Goal: Information Seeking & Learning: Find specific fact

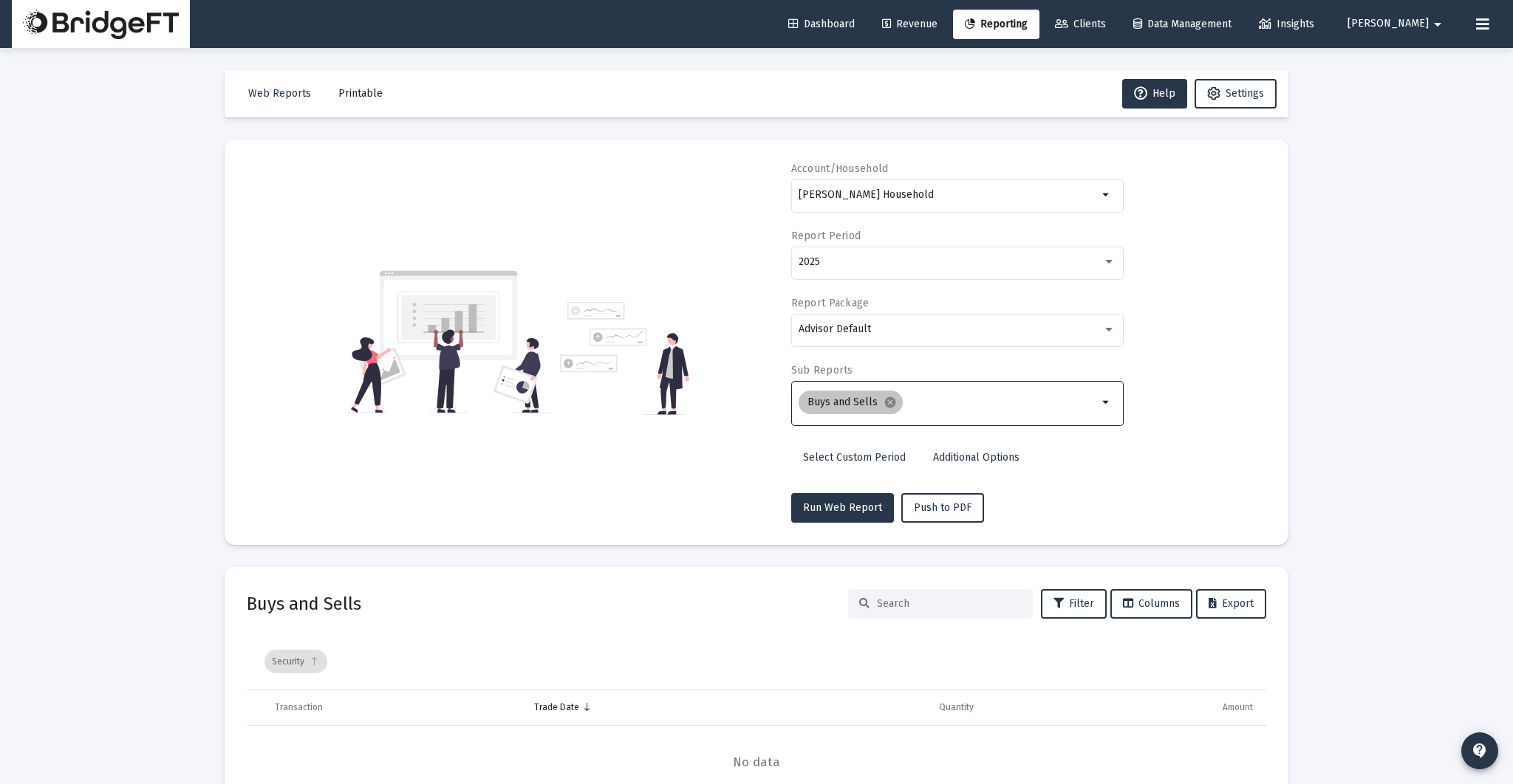
scroll to position [94, 0]
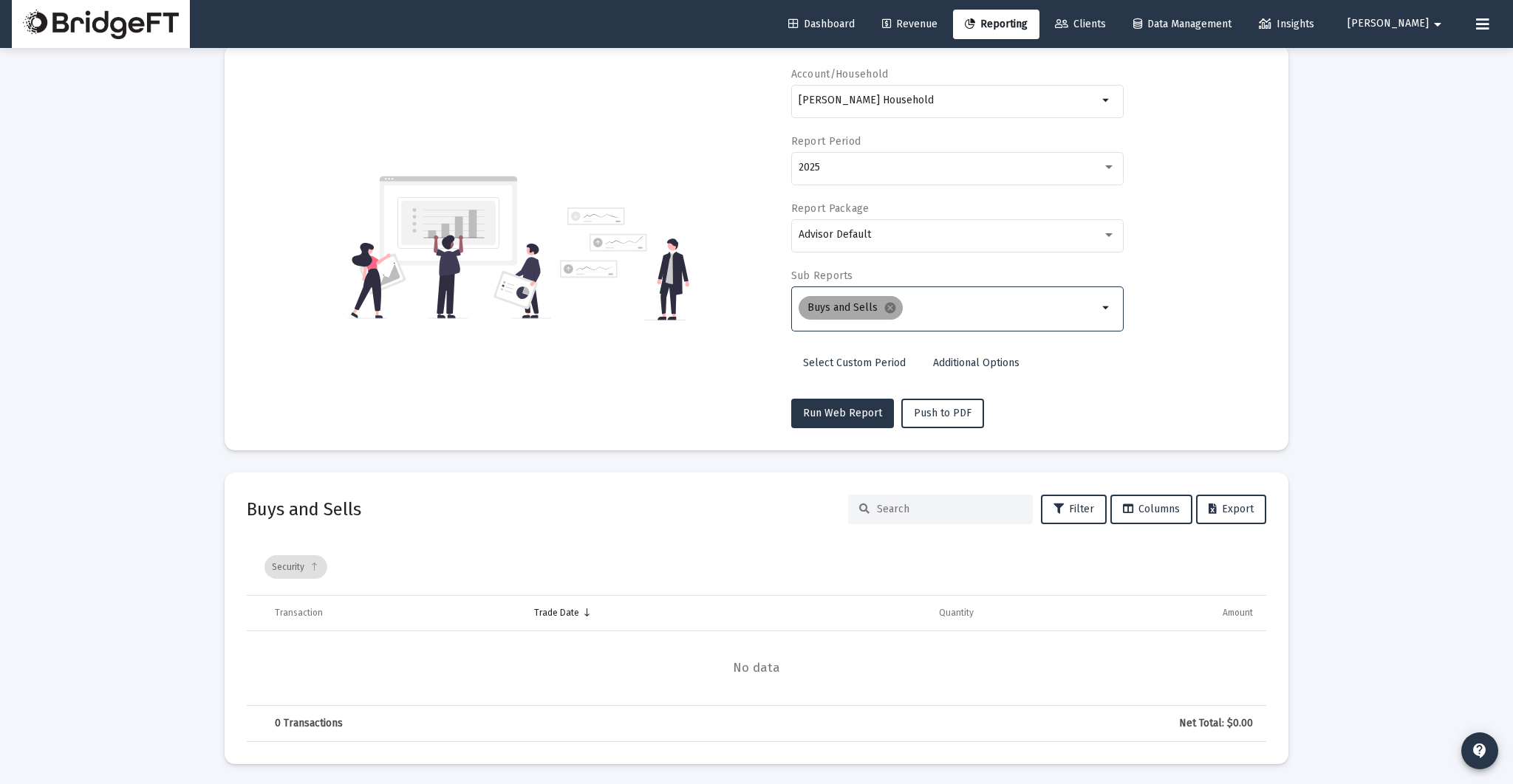
click at [880, 300] on mat-chip "Buys and Sells cancel" at bounding box center [850, 308] width 104 height 24
click at [884, 303] on mat-icon "cancel" at bounding box center [890, 307] width 13 height 13
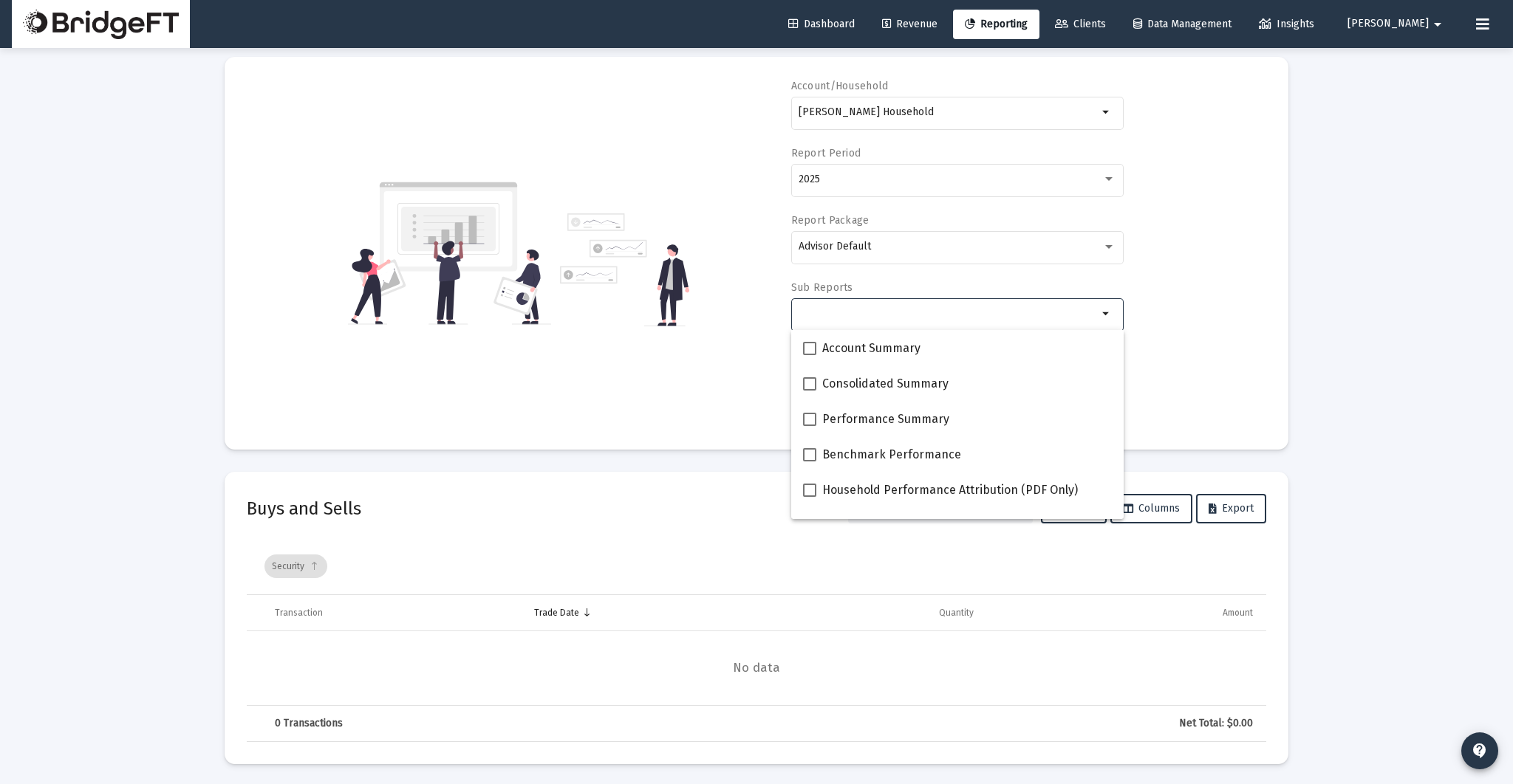
click at [882, 309] on input "Selection" at bounding box center [948, 314] width 299 height 12
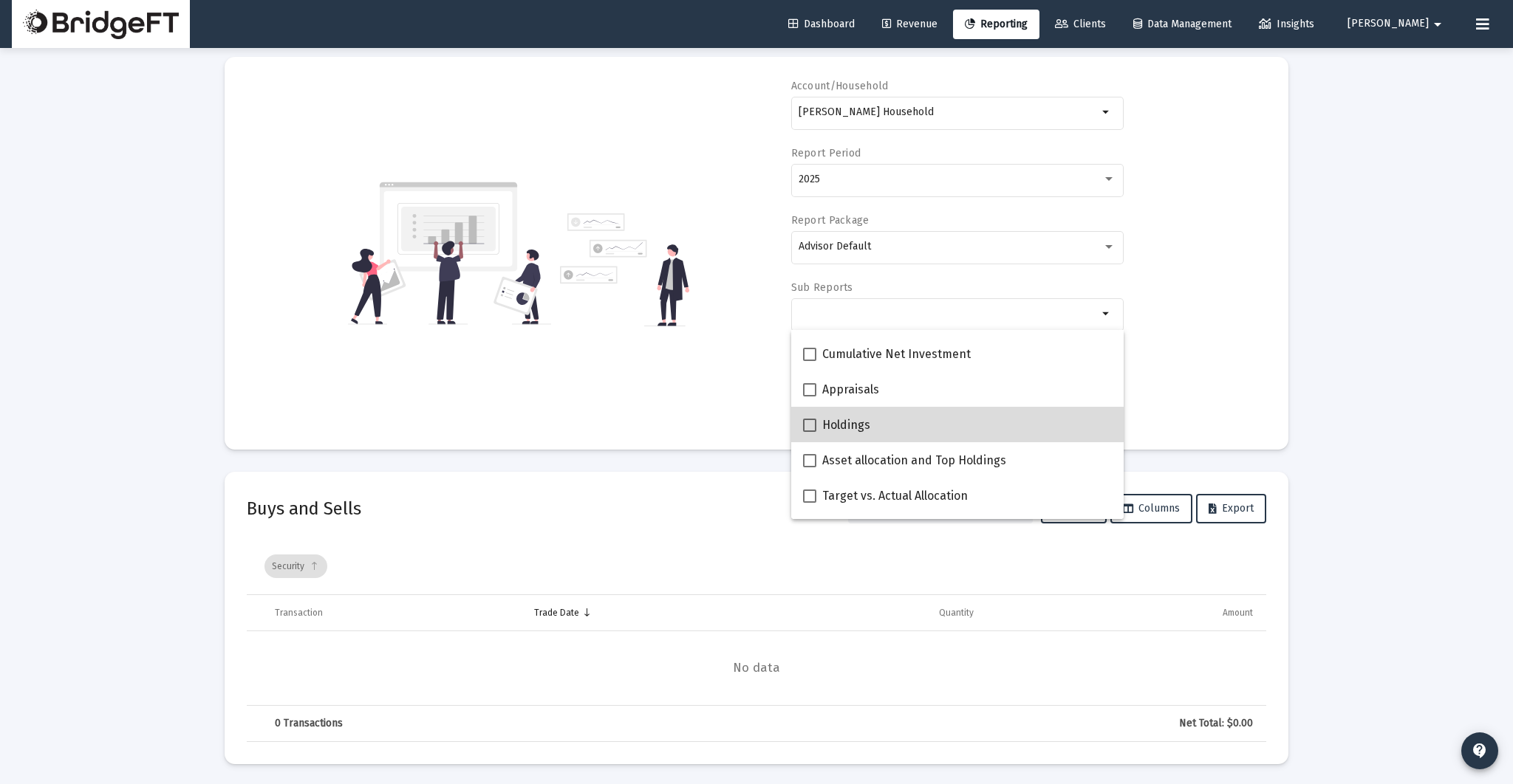
click at [888, 424] on div "Holdings" at bounding box center [958, 424] width 309 height 36
checkbox input "true"
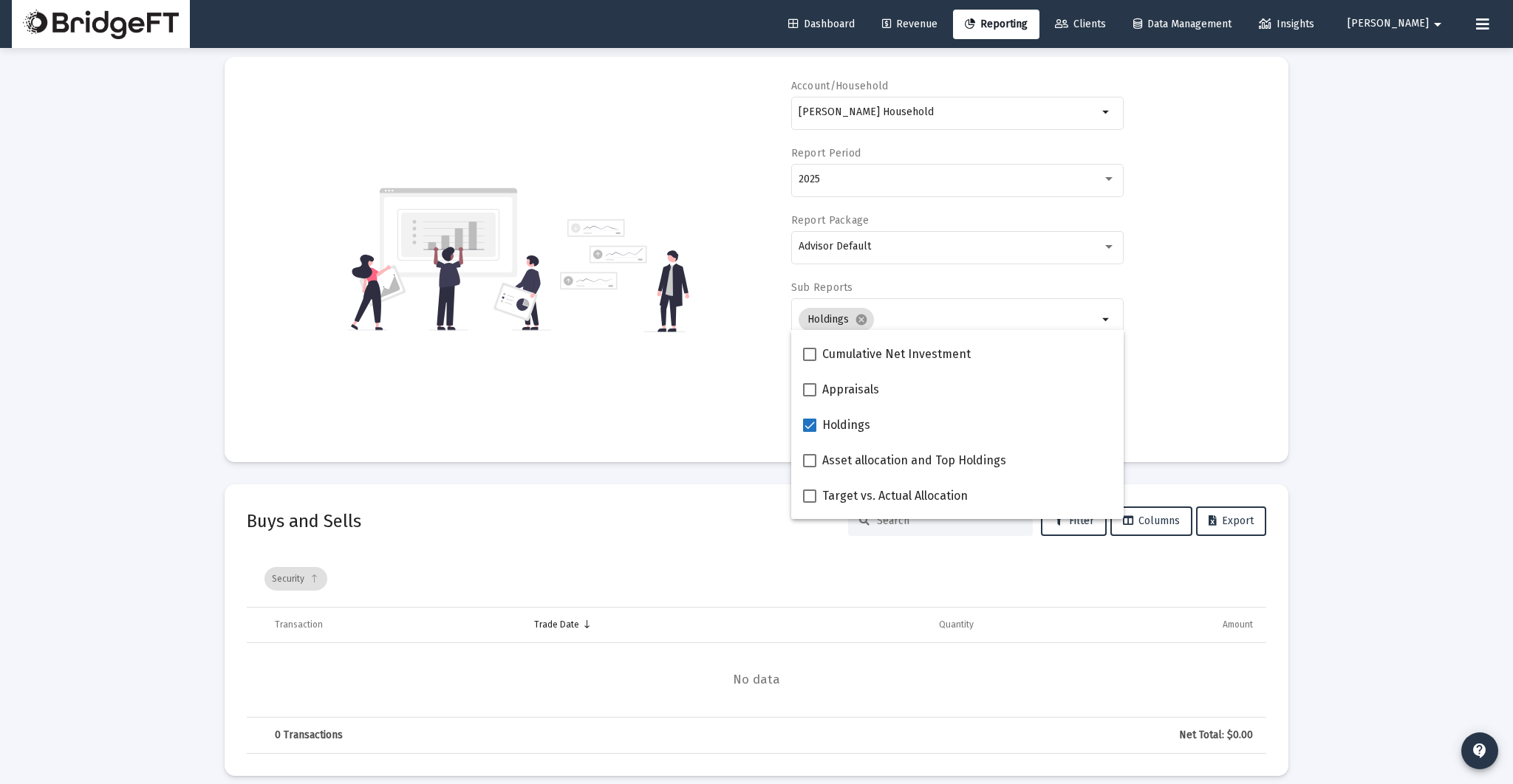
click at [1153, 379] on div "Account/Household [PERSON_NAME] Household arrow_drop_down Report Period 2025 Re…" at bounding box center [756, 260] width 1019 height 361
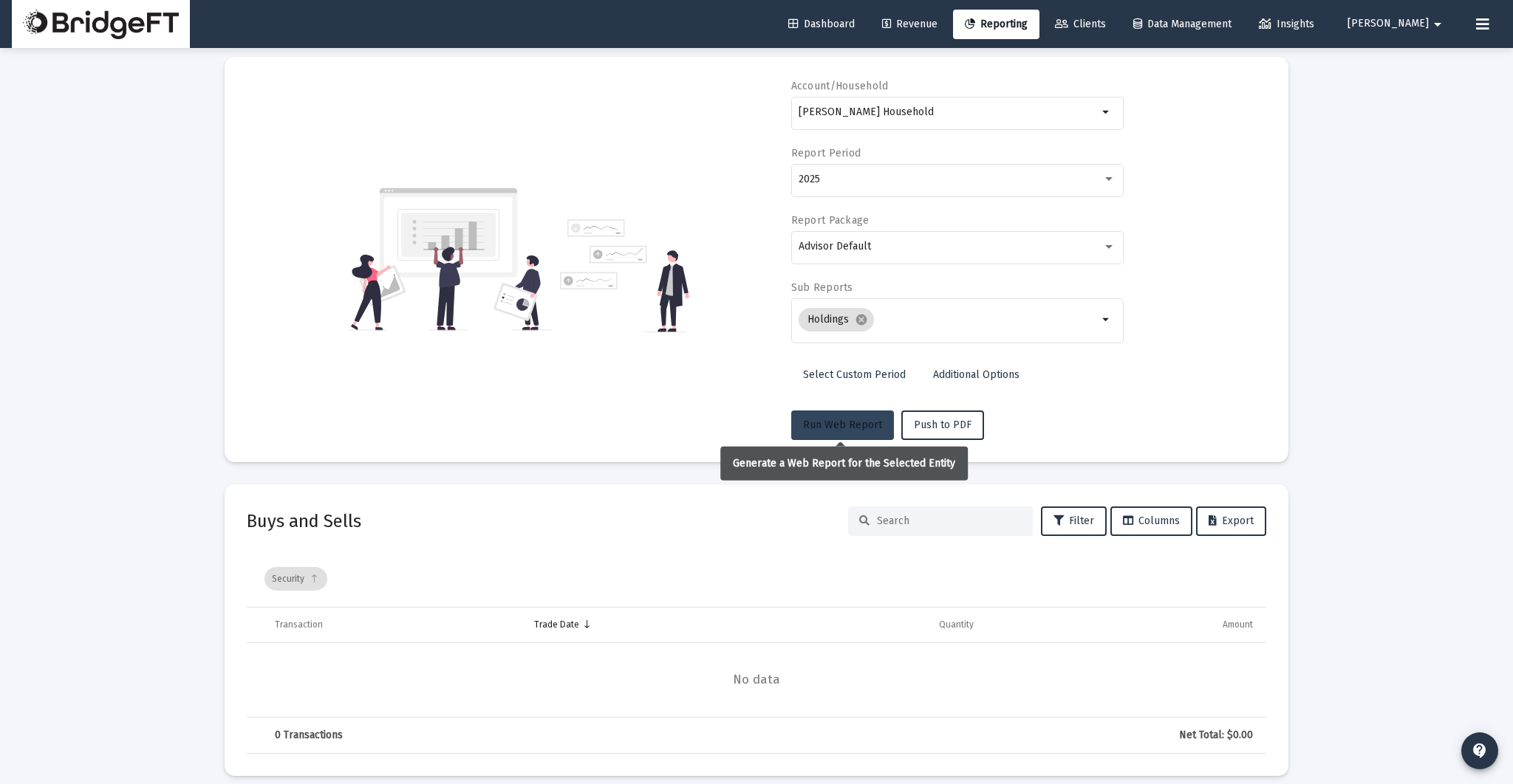
click at [848, 428] on span "Run Web Report" at bounding box center [843, 425] width 79 height 13
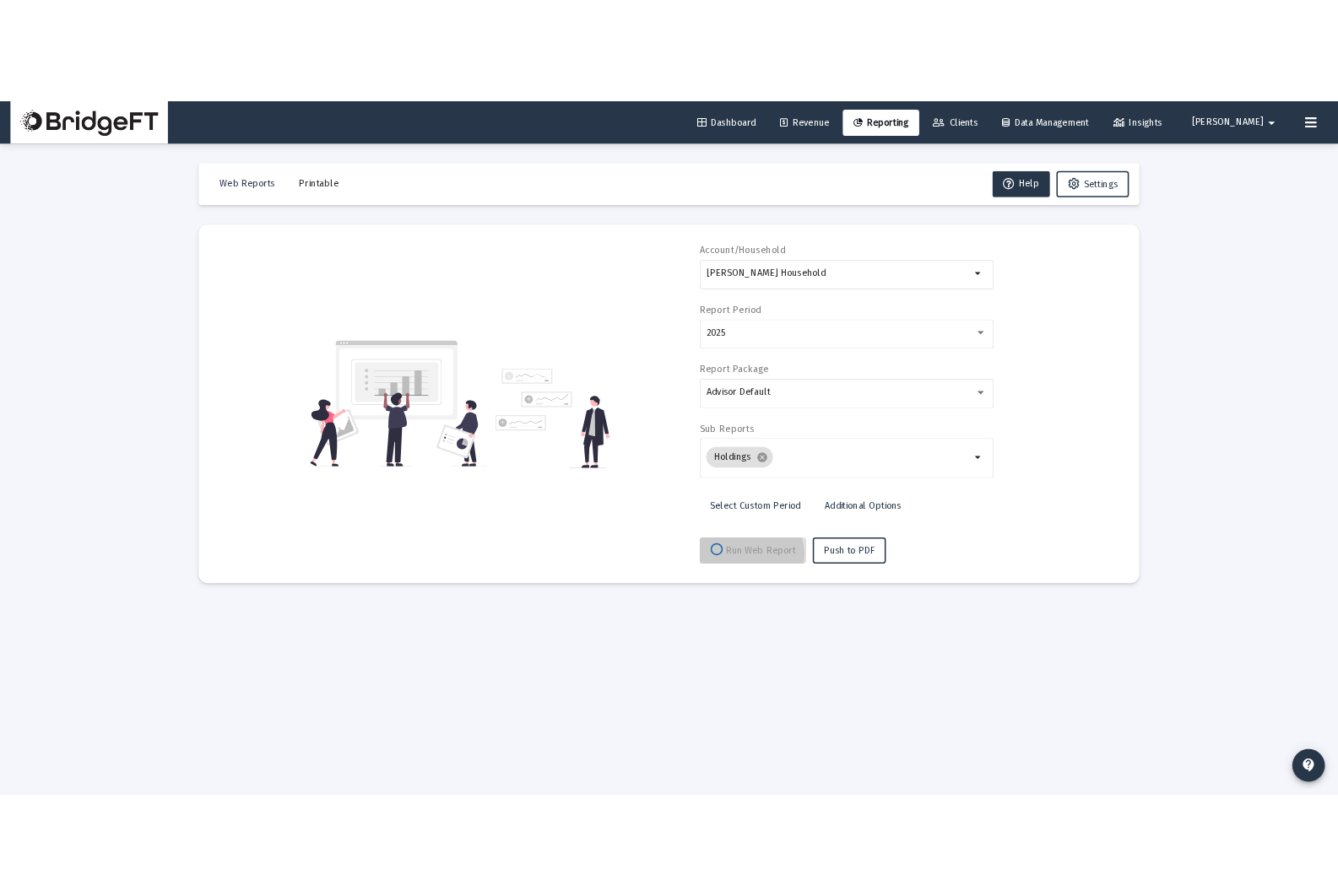
scroll to position [0, 0]
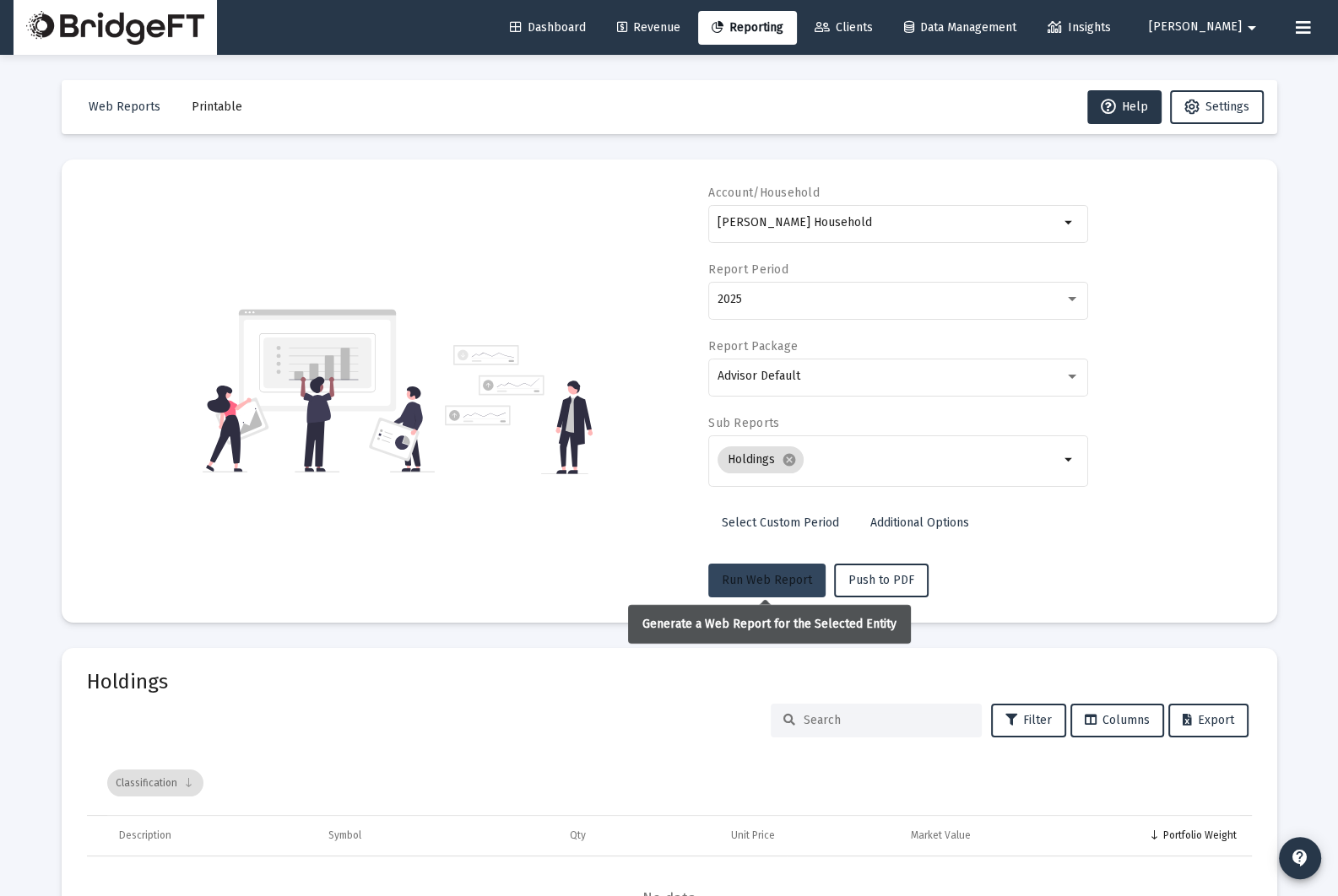
click at [765, 587] on button "Run Web Report" at bounding box center [767, 580] width 118 height 33
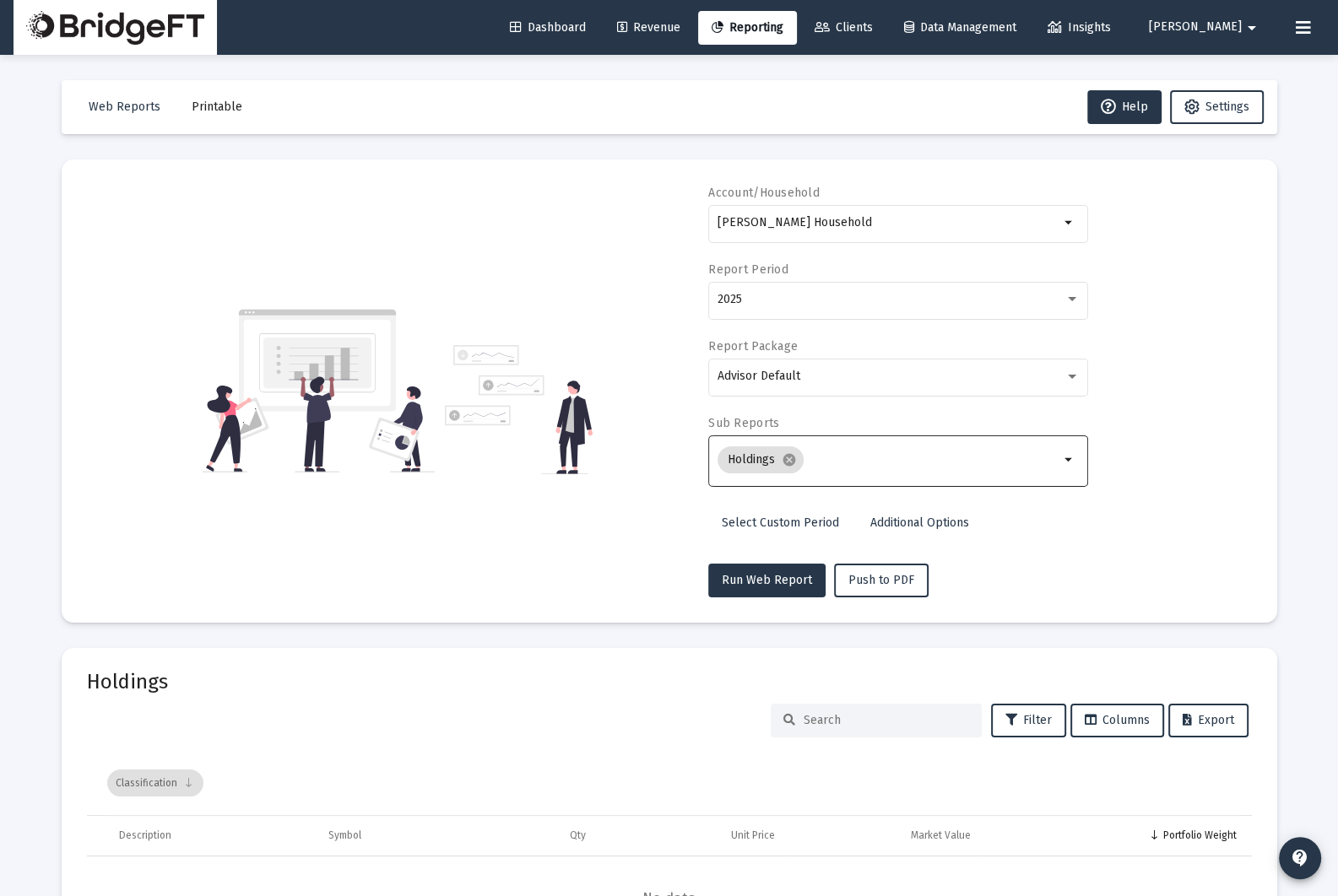
click at [1074, 469] on mat-icon "arrow_drop_down" at bounding box center [1069, 460] width 20 height 20
click at [879, 513] on link "Additional Options" at bounding box center [920, 523] width 126 height 33
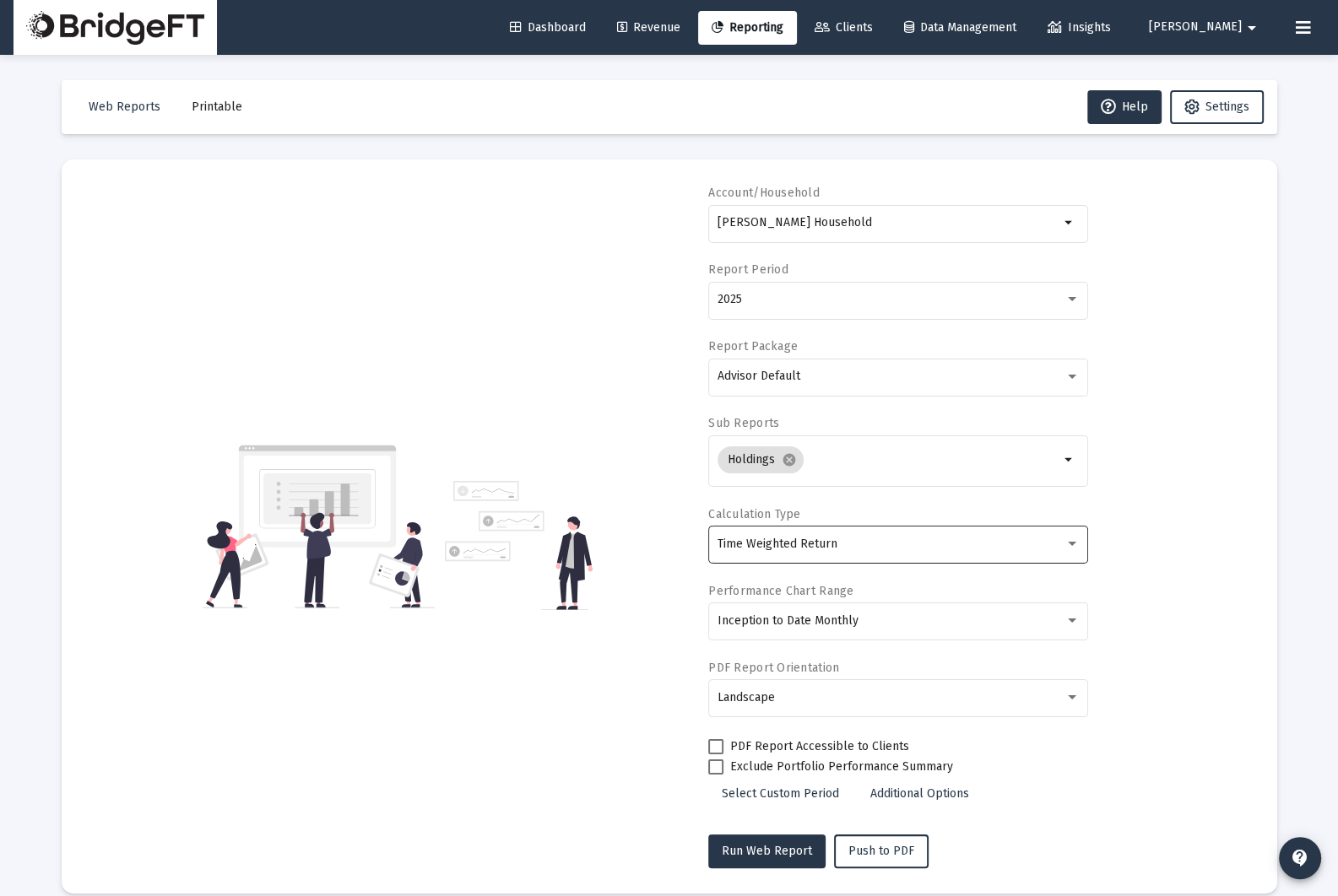
click at [877, 545] on div "Time Weighted Return" at bounding box center [891, 544] width 347 height 14
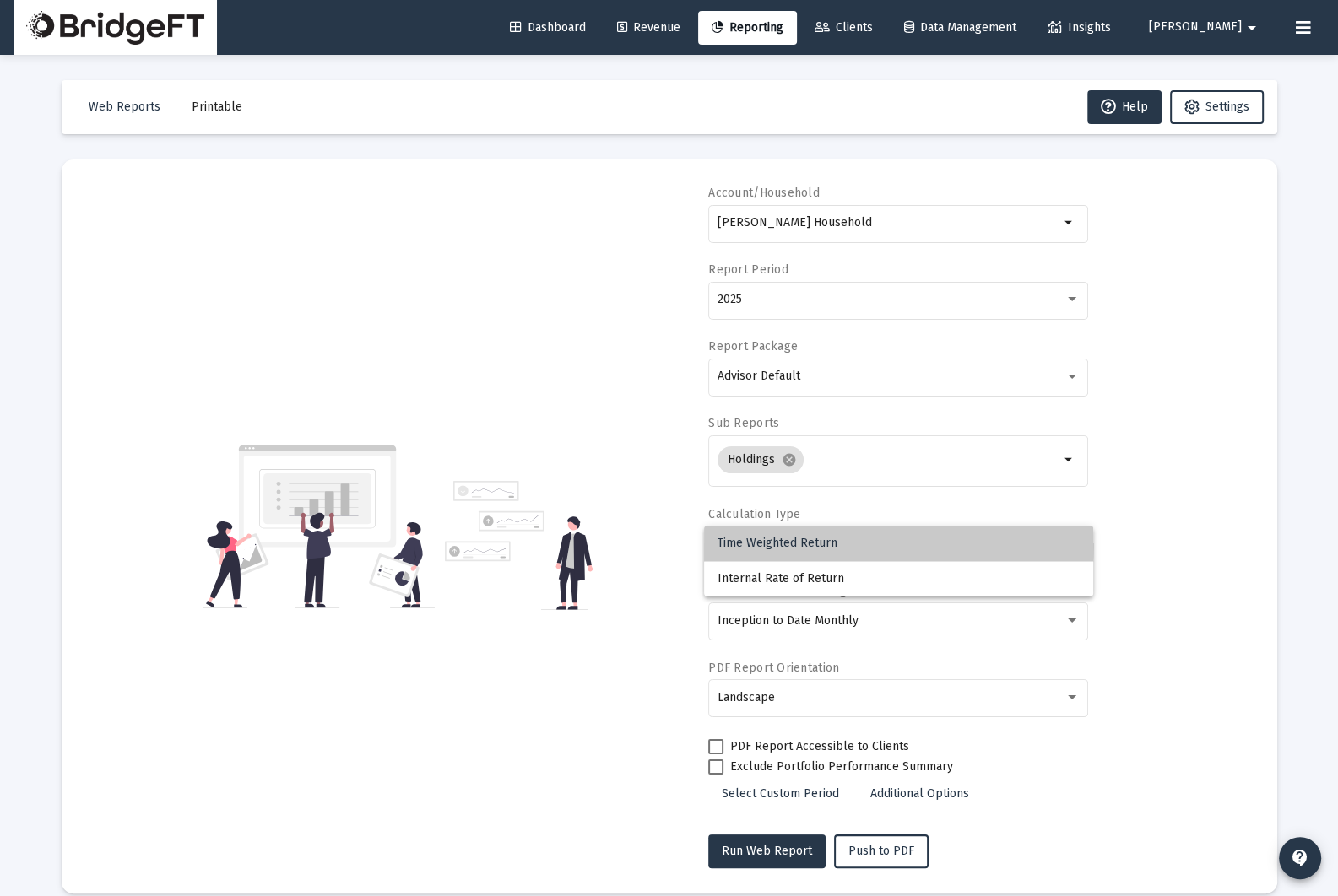
click at [877, 545] on span "Time Weighted Return" at bounding box center [899, 543] width 362 height 35
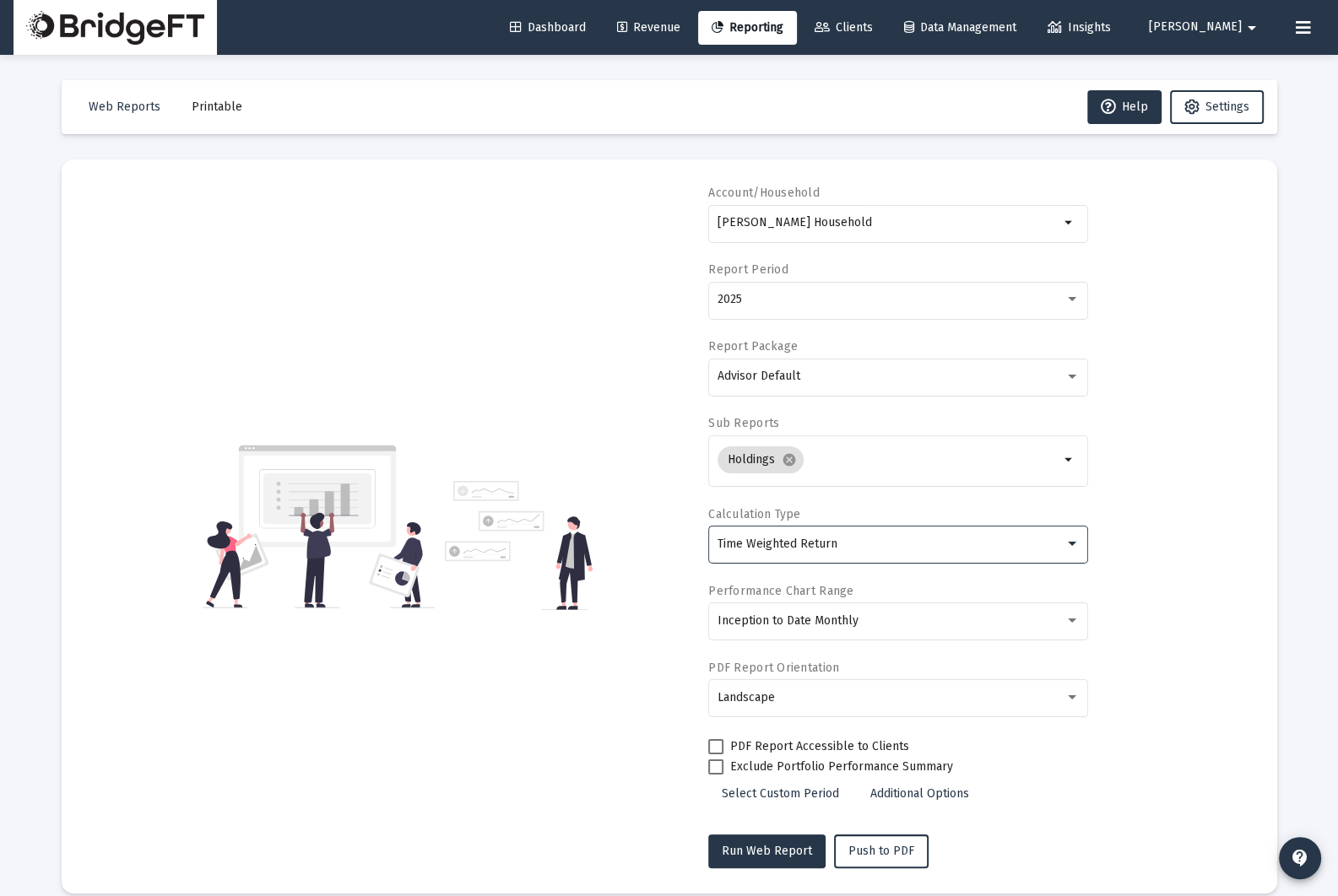
click at [816, 786] on span "Select Custom Period" at bounding box center [780, 794] width 118 height 14
click at [813, 791] on span "Select Standard Period" at bounding box center [784, 794] width 125 height 14
click at [851, 544] on div "Time Weighted Return" at bounding box center [891, 544] width 347 height 14
drag, startPoint x: 851, startPoint y: 544, endPoint x: 851, endPoint y: 519, distance: 25.0
click at [851, 544] on span "Time Weighted Return" at bounding box center [899, 543] width 362 height 35
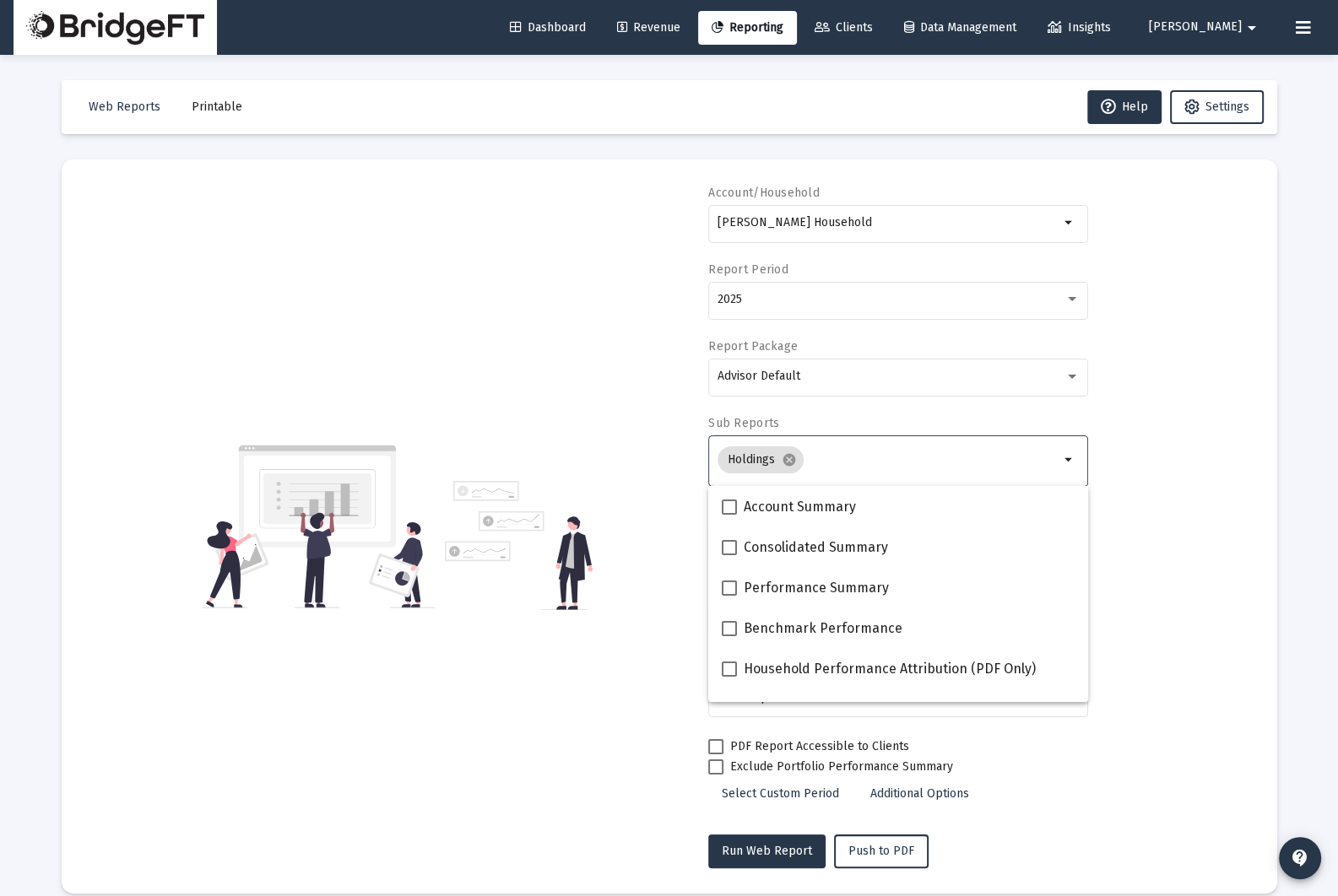
click at [856, 462] on input "Selection" at bounding box center [934, 460] width 249 height 14
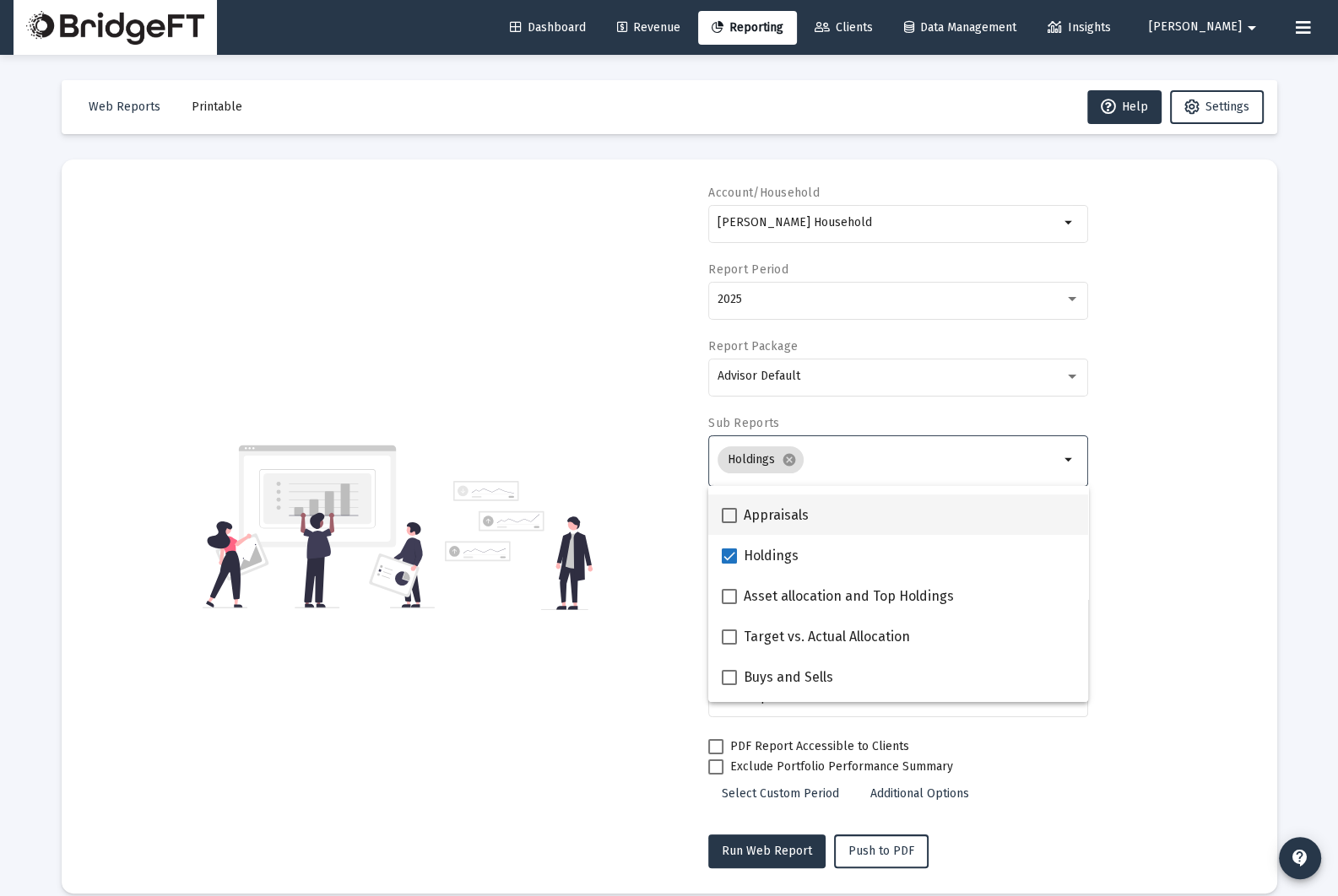
scroll to position [318, 0]
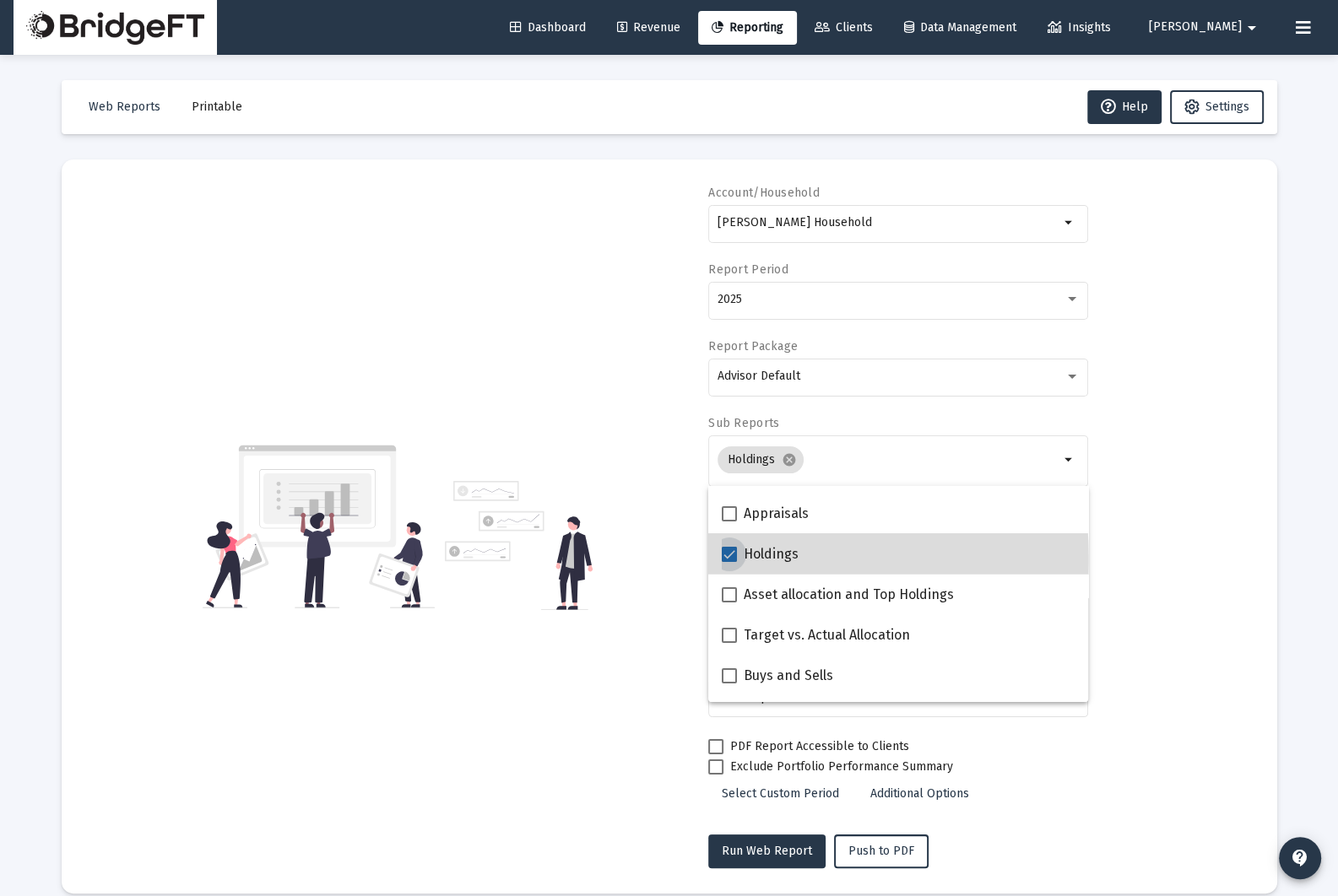
click at [732, 559] on span at bounding box center [729, 554] width 15 height 15
click at [730, 562] on input "Holdings" at bounding box center [729, 562] width 1 height 1
checkbox input "false"
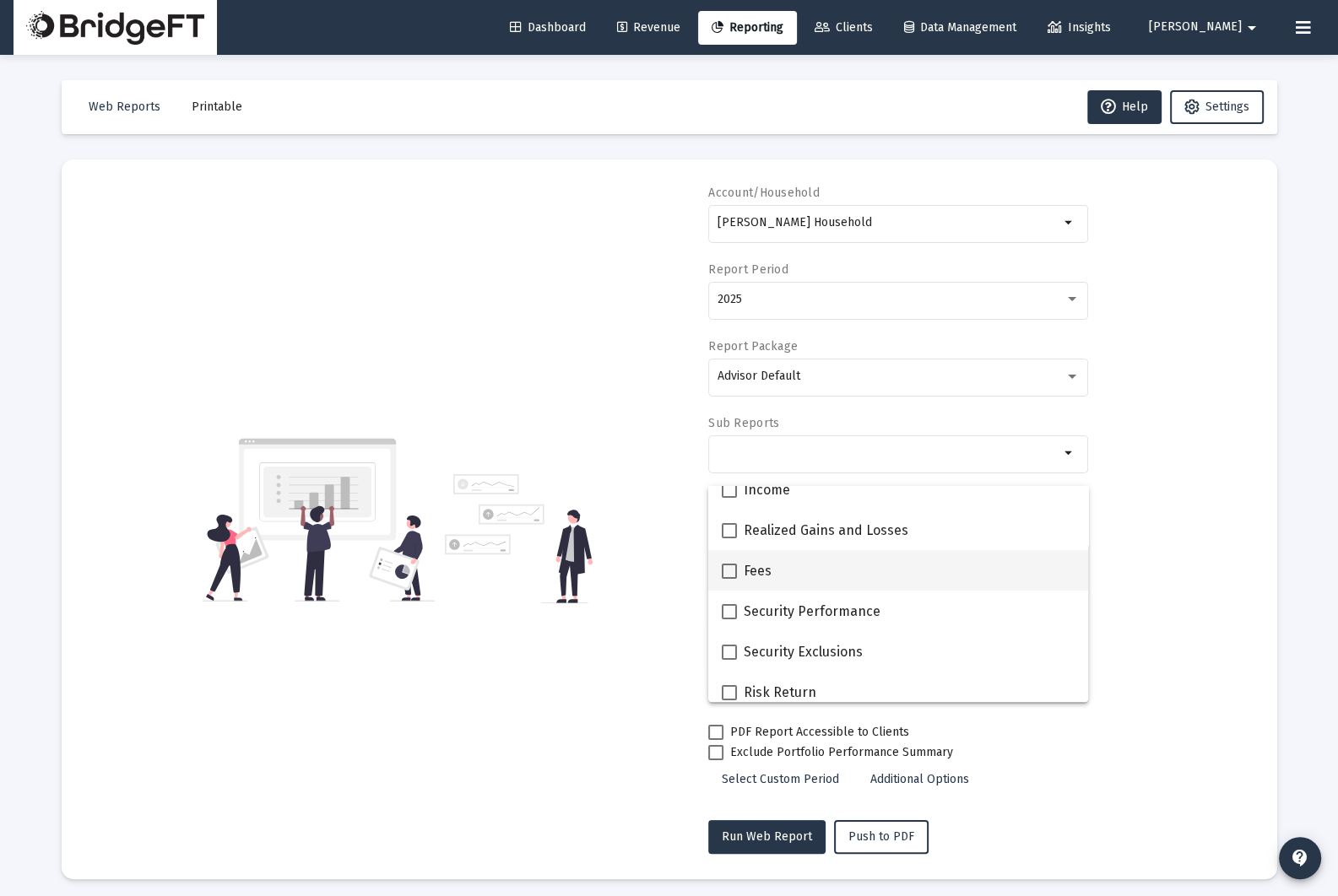
scroll to position [675, 0]
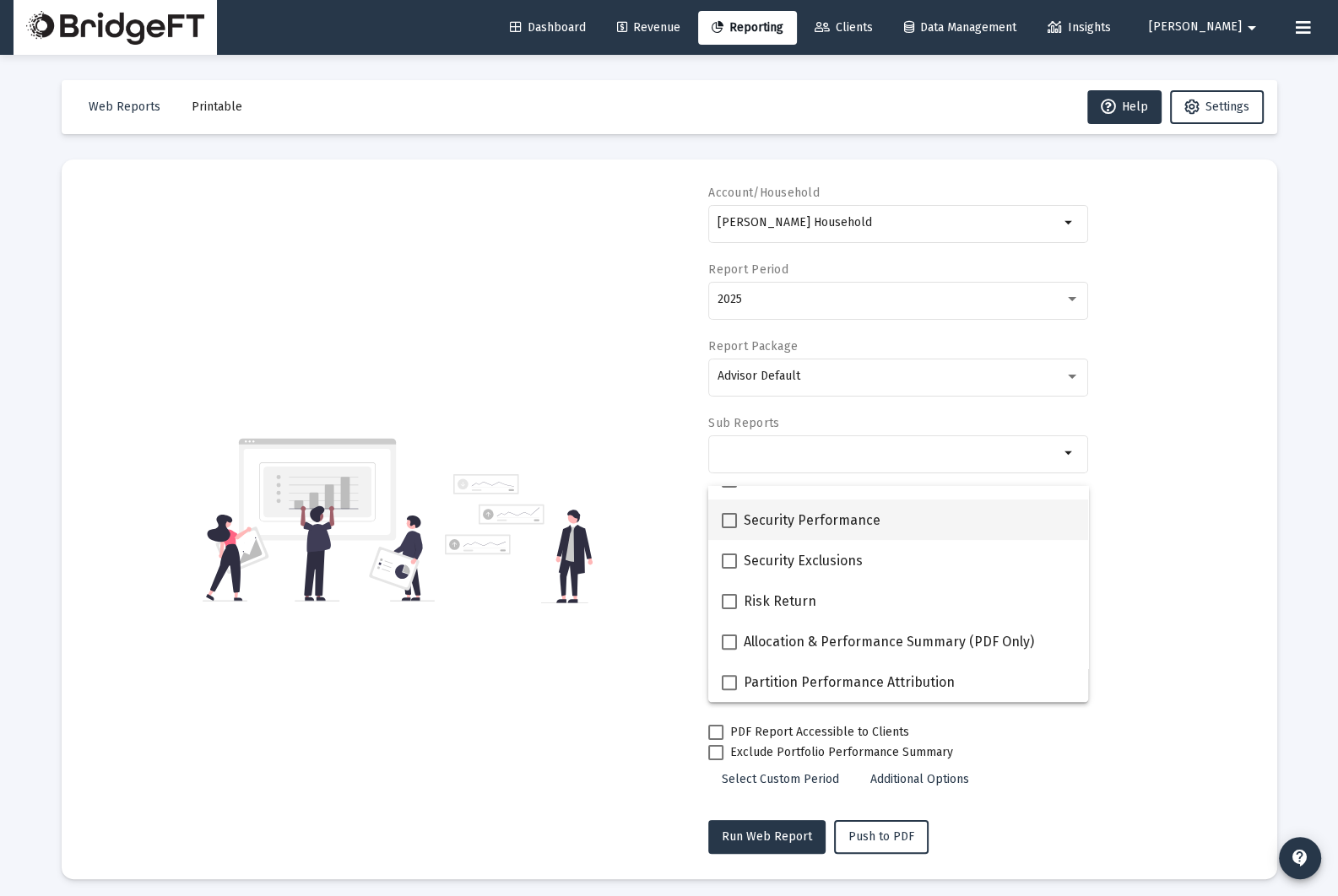
click at [865, 520] on span "Security Performance" at bounding box center [812, 520] width 137 height 20
click at [730, 529] on input "Security Performance" at bounding box center [729, 529] width 1 height 1
checkbox input "true"
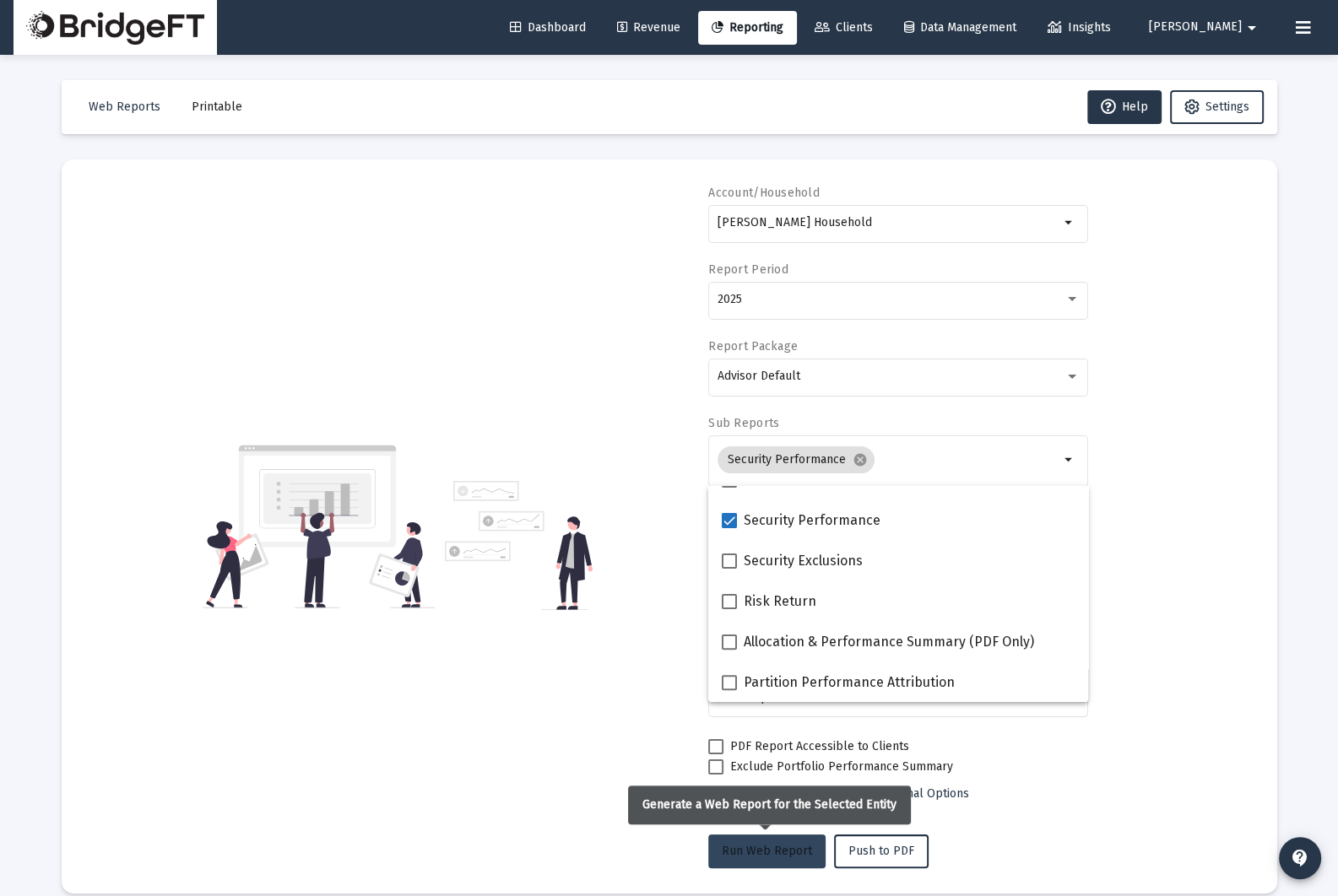
click at [794, 849] on span "Run Web Report" at bounding box center [767, 852] width 91 height 14
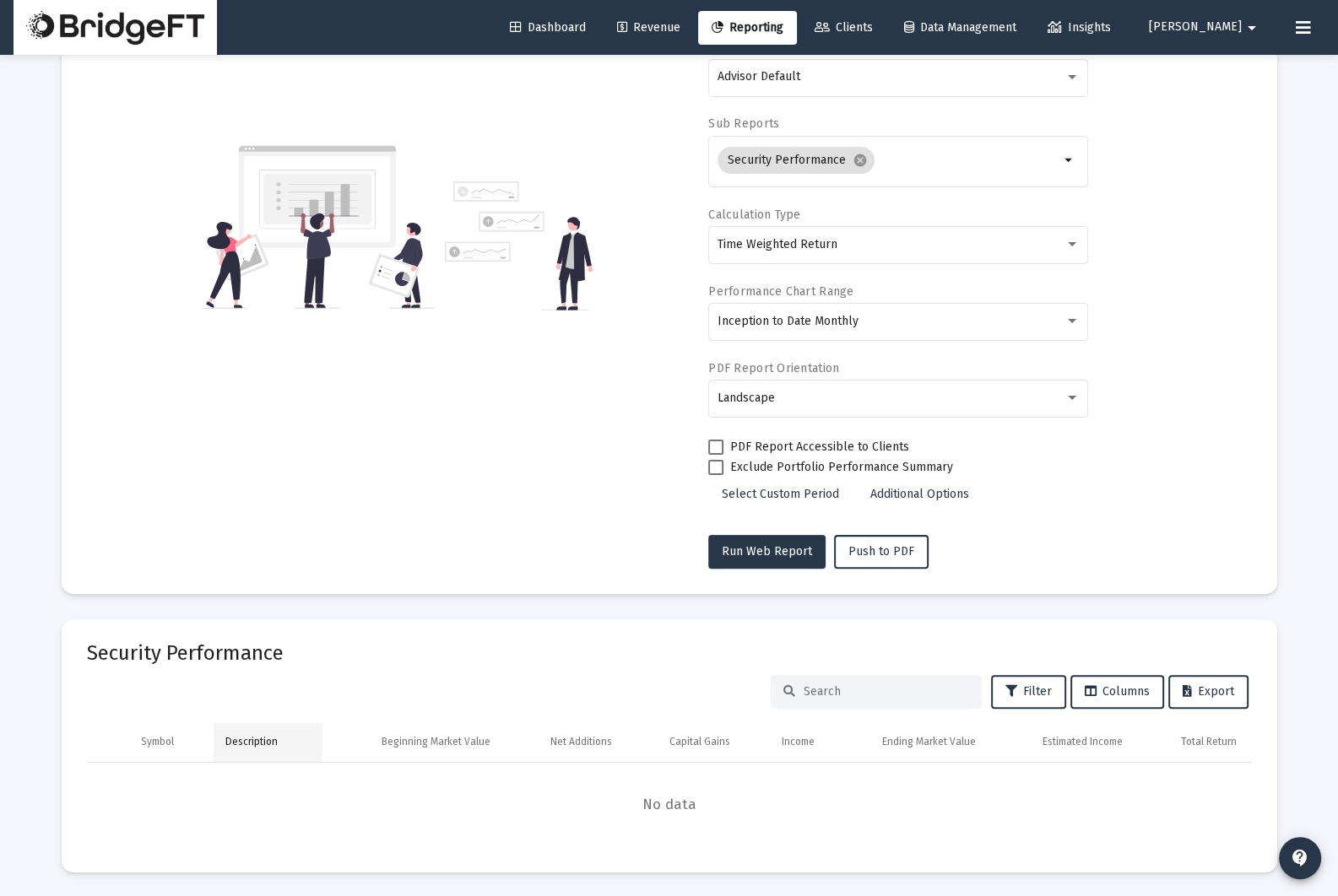
scroll to position [256, 0]
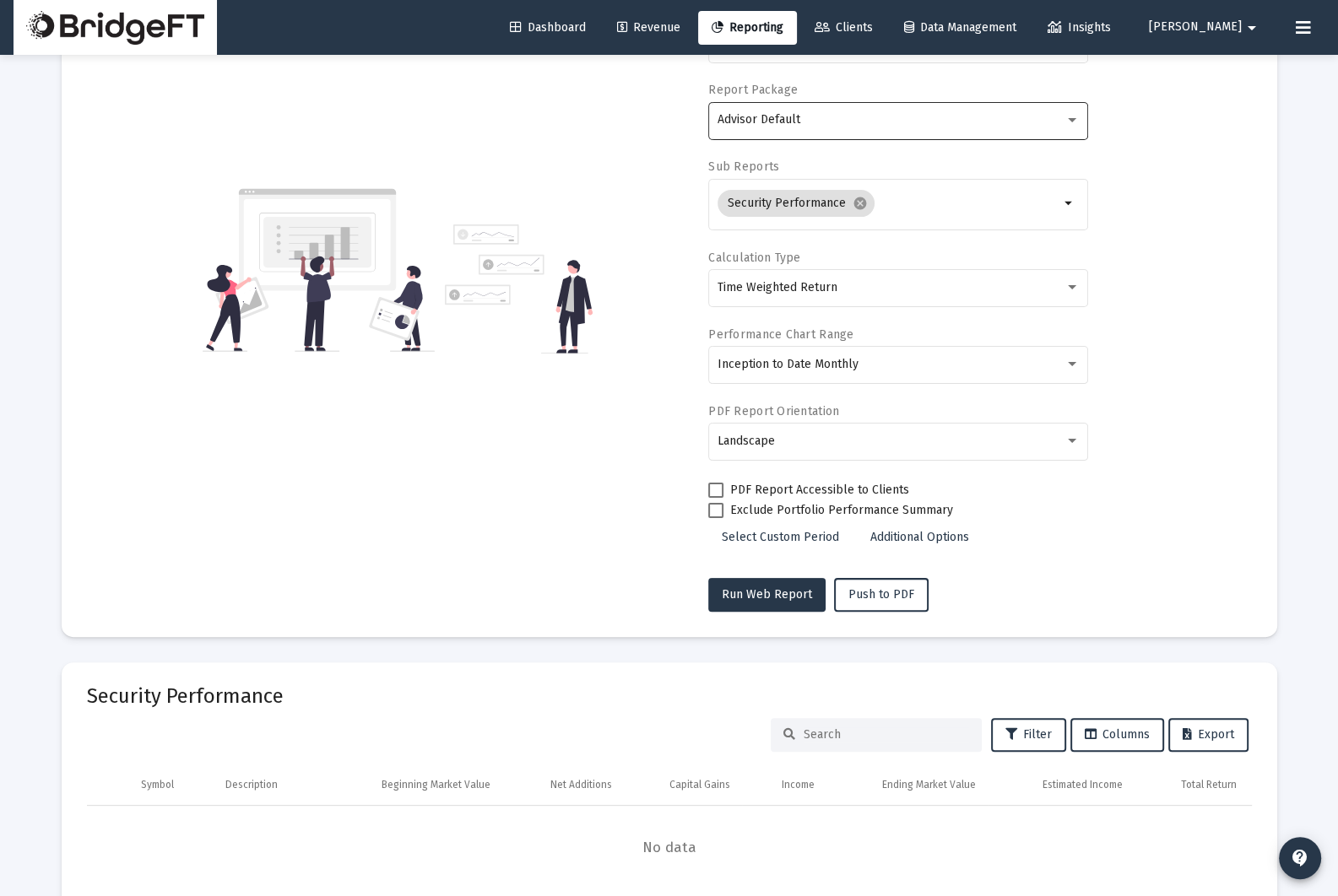
click at [874, 107] on div "Advisor Default" at bounding box center [899, 119] width 362 height 42
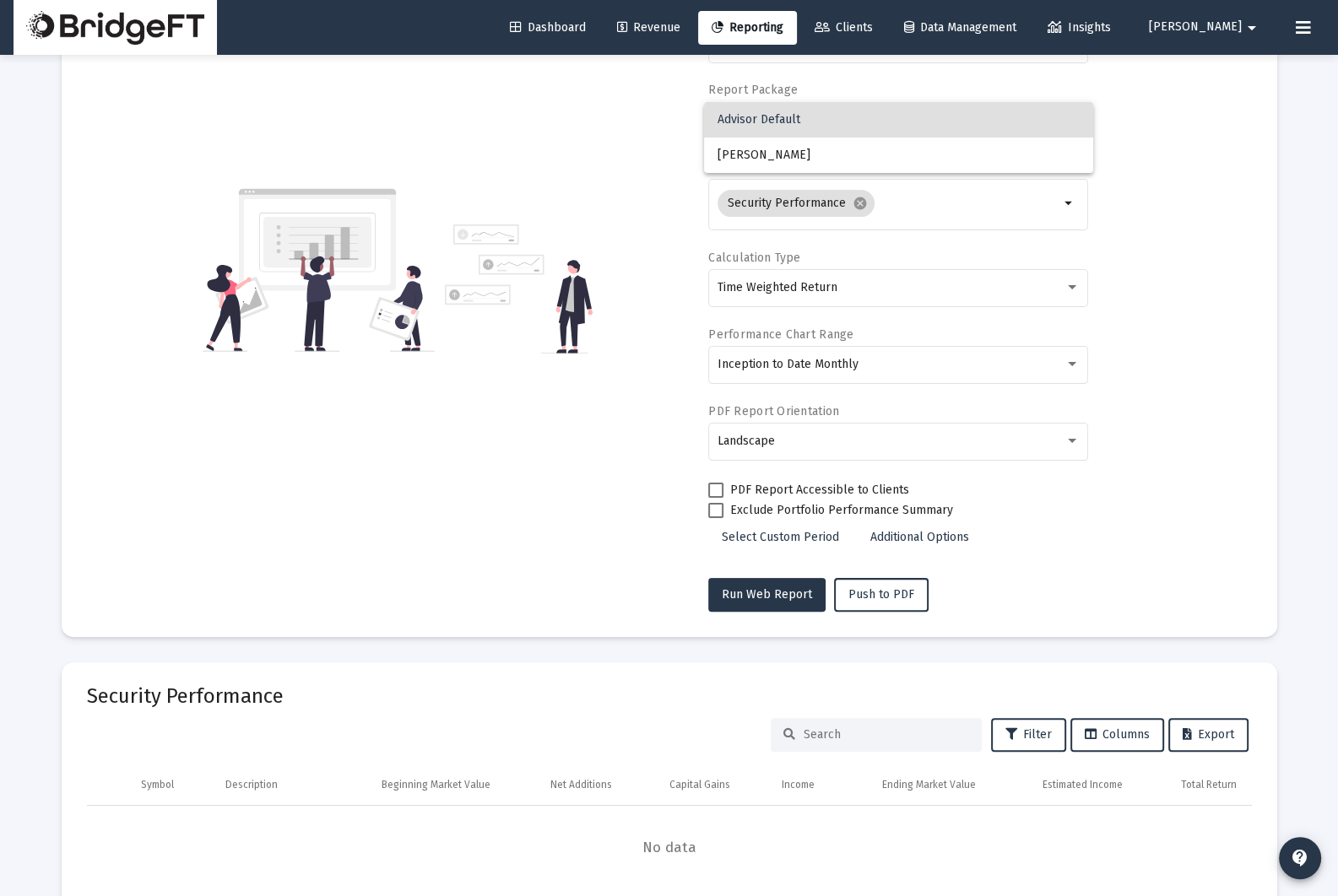
click at [874, 107] on span "Advisor Default" at bounding box center [899, 119] width 362 height 35
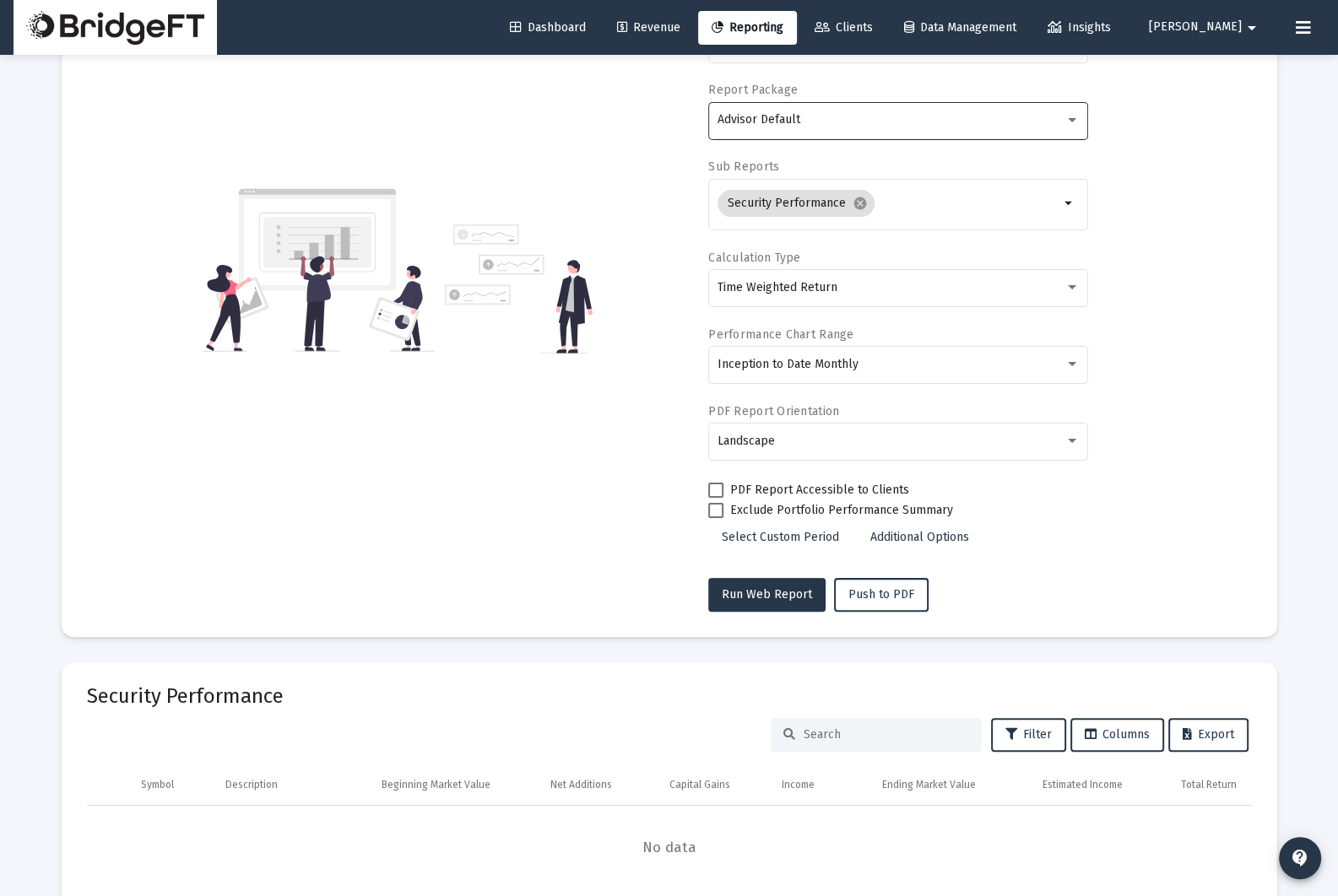
click at [874, 107] on div "Advisor Default" at bounding box center [899, 119] width 362 height 42
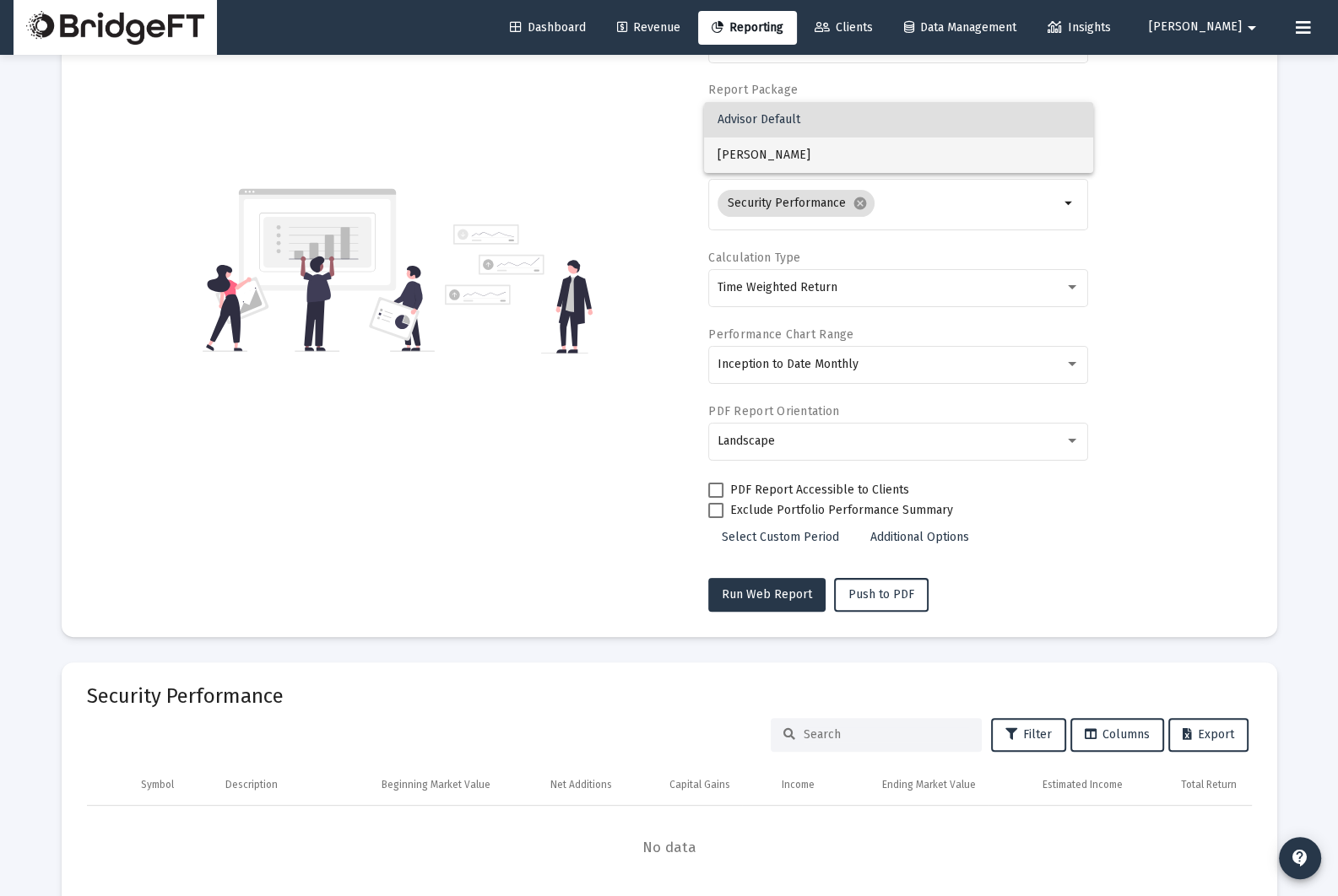
click at [855, 151] on span "[PERSON_NAME]" at bounding box center [899, 155] width 362 height 35
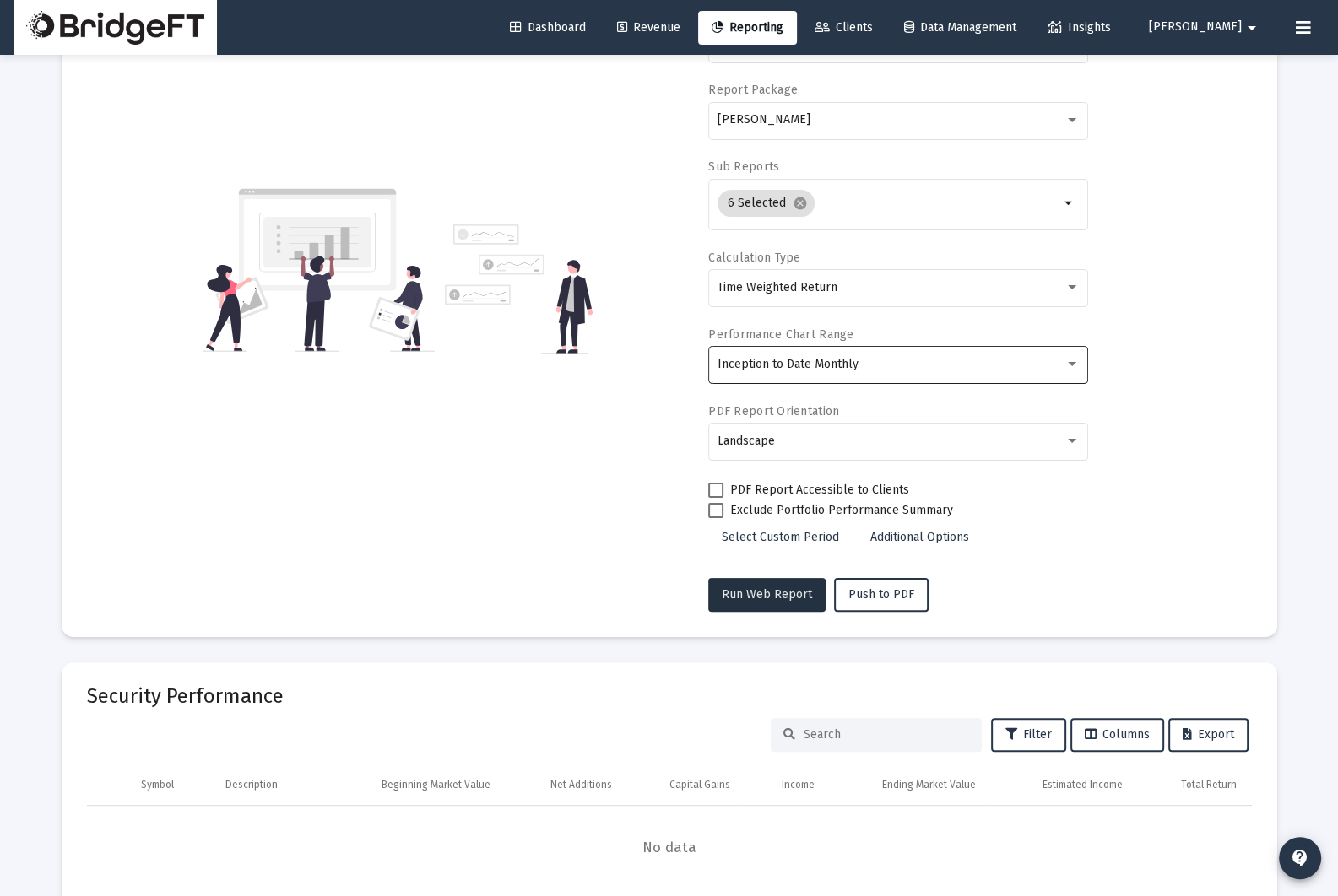
click at [793, 589] on span "Run Web Report" at bounding box center [767, 595] width 91 height 14
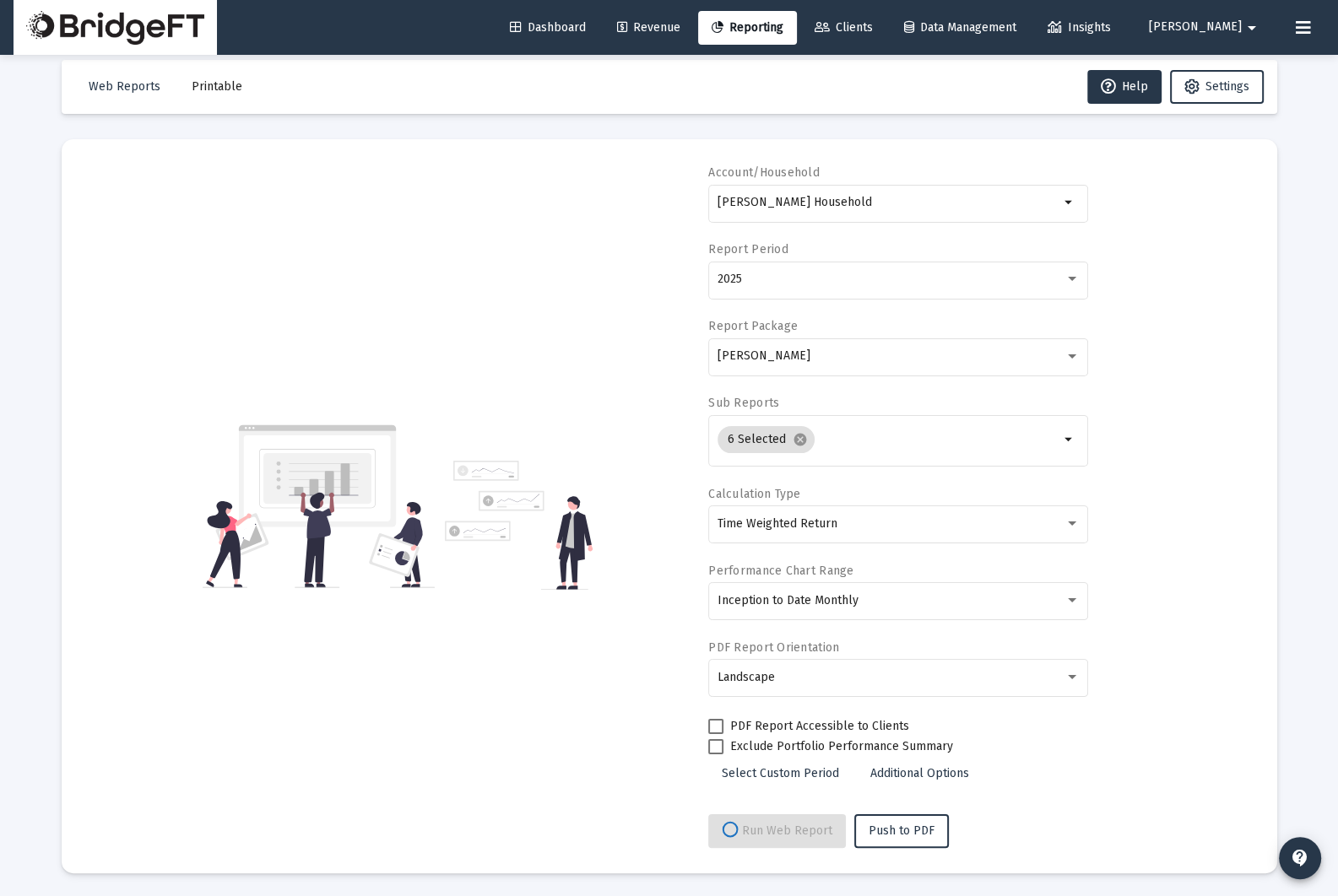
select select "View 1 month"
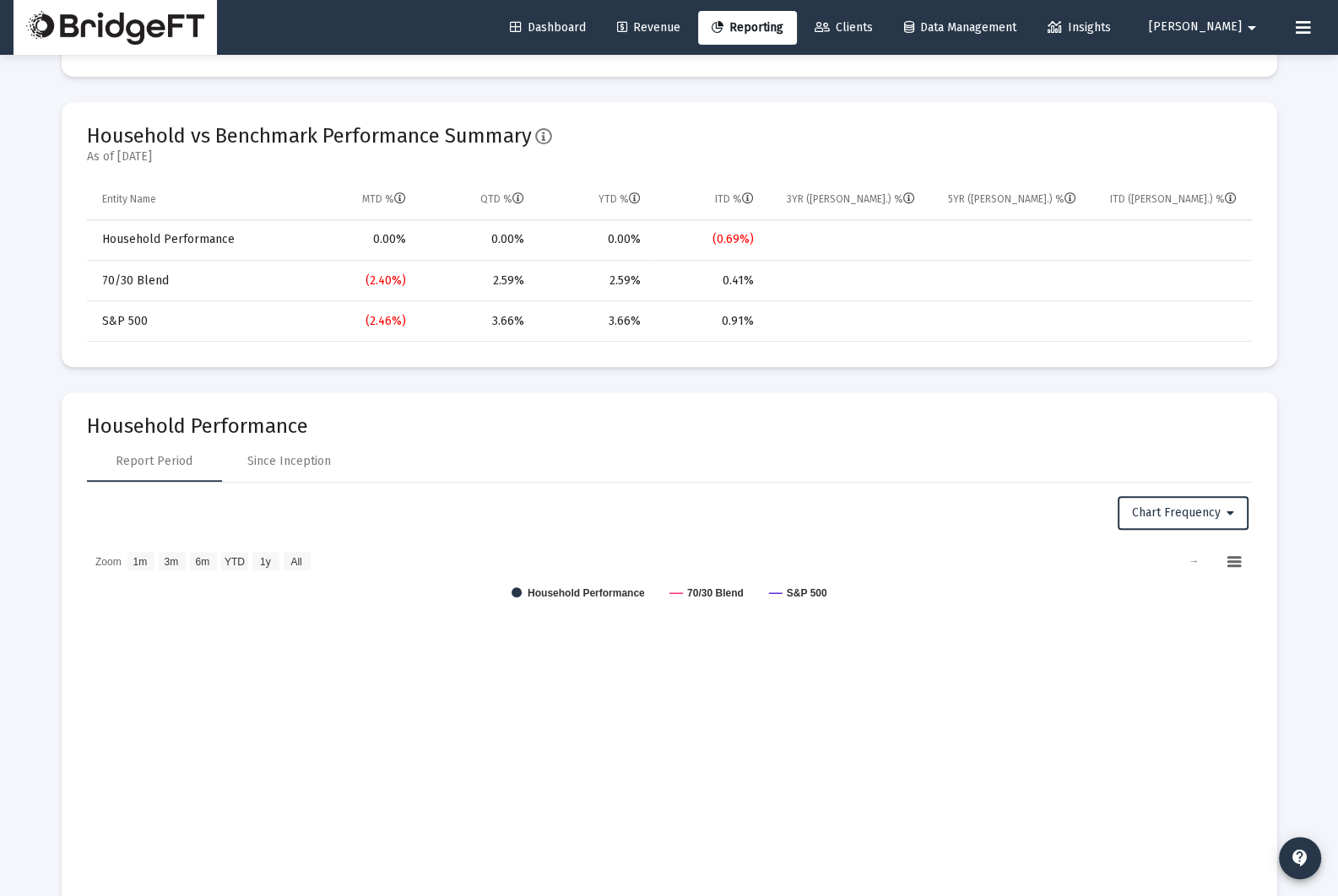
scroll to position [1330, 0]
click at [318, 469] on div "Since Inception" at bounding box center [289, 463] width 83 height 17
select select "View all"
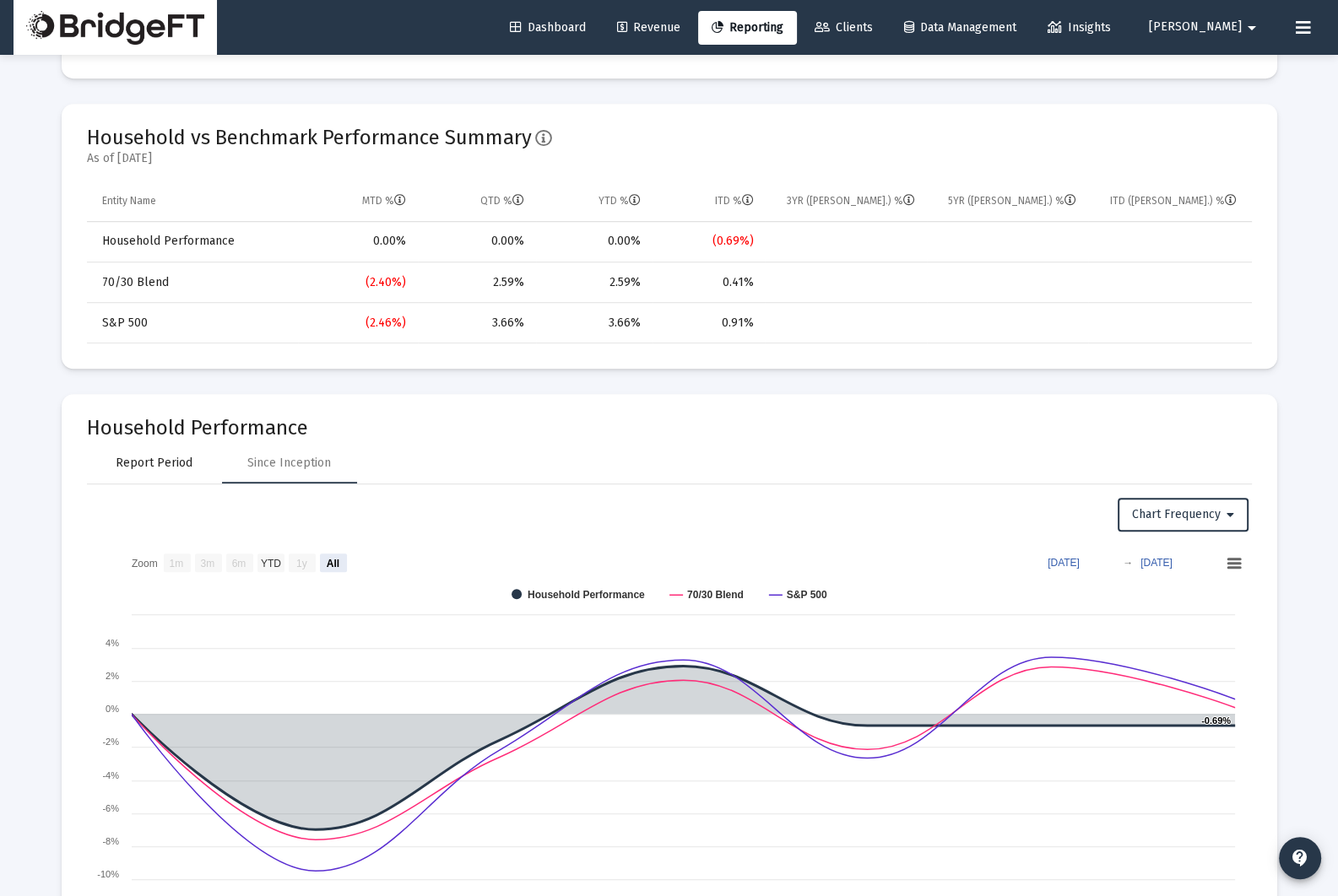
click at [119, 472] on div "Report Period" at bounding box center [154, 463] width 135 height 41
select select "View 1 month"
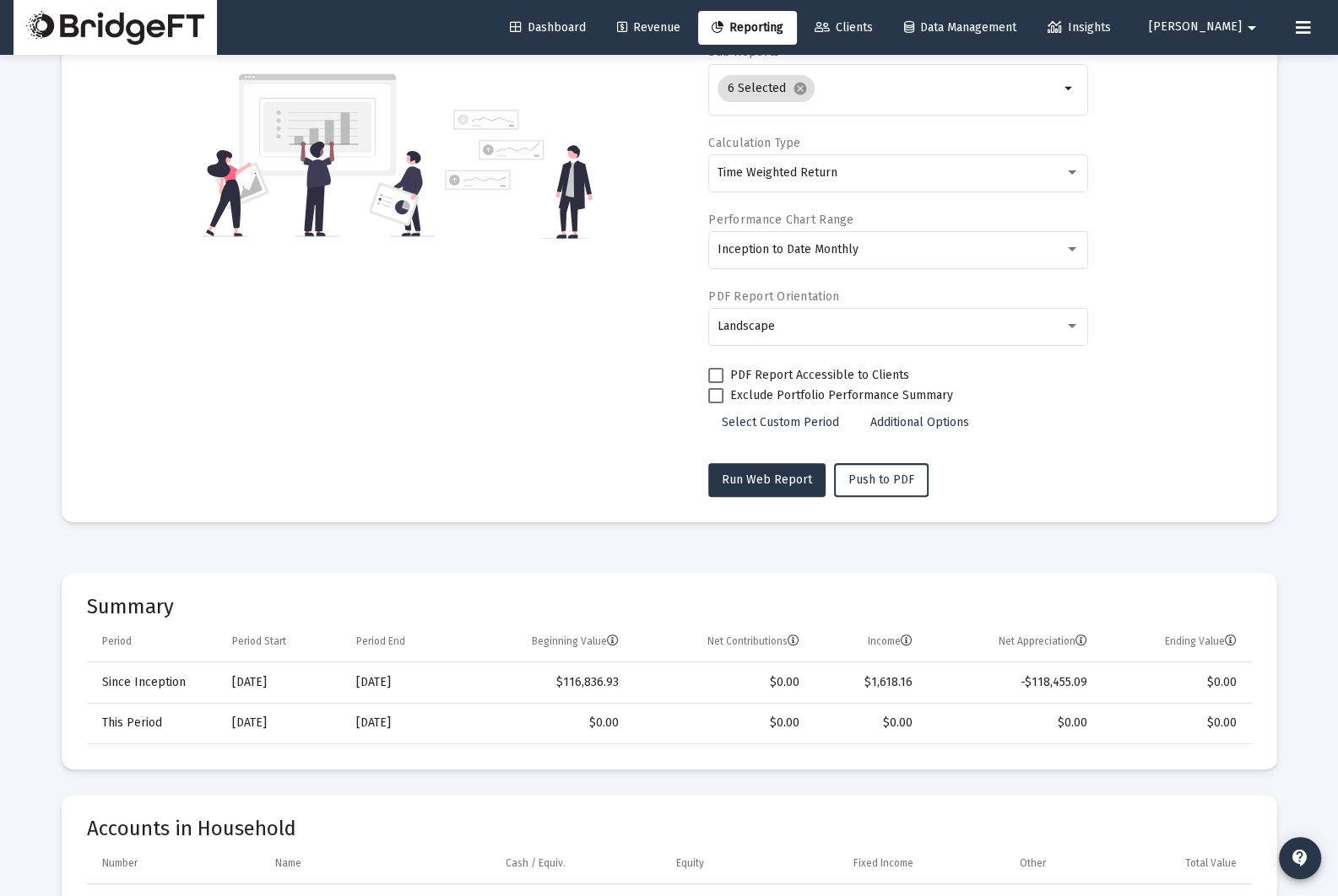
scroll to position [361, 0]
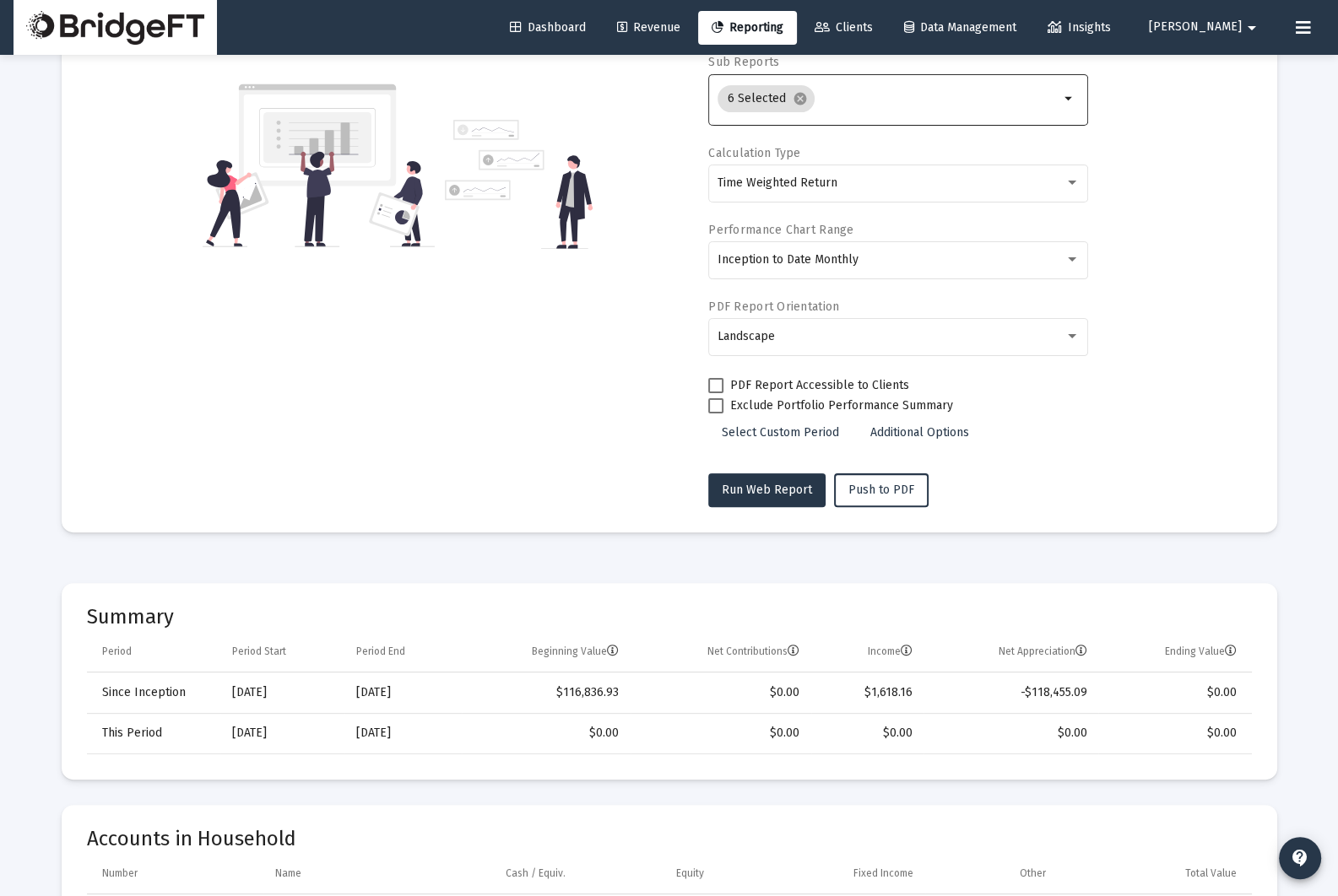
click at [882, 102] on input "Selection" at bounding box center [940, 99] width 238 height 14
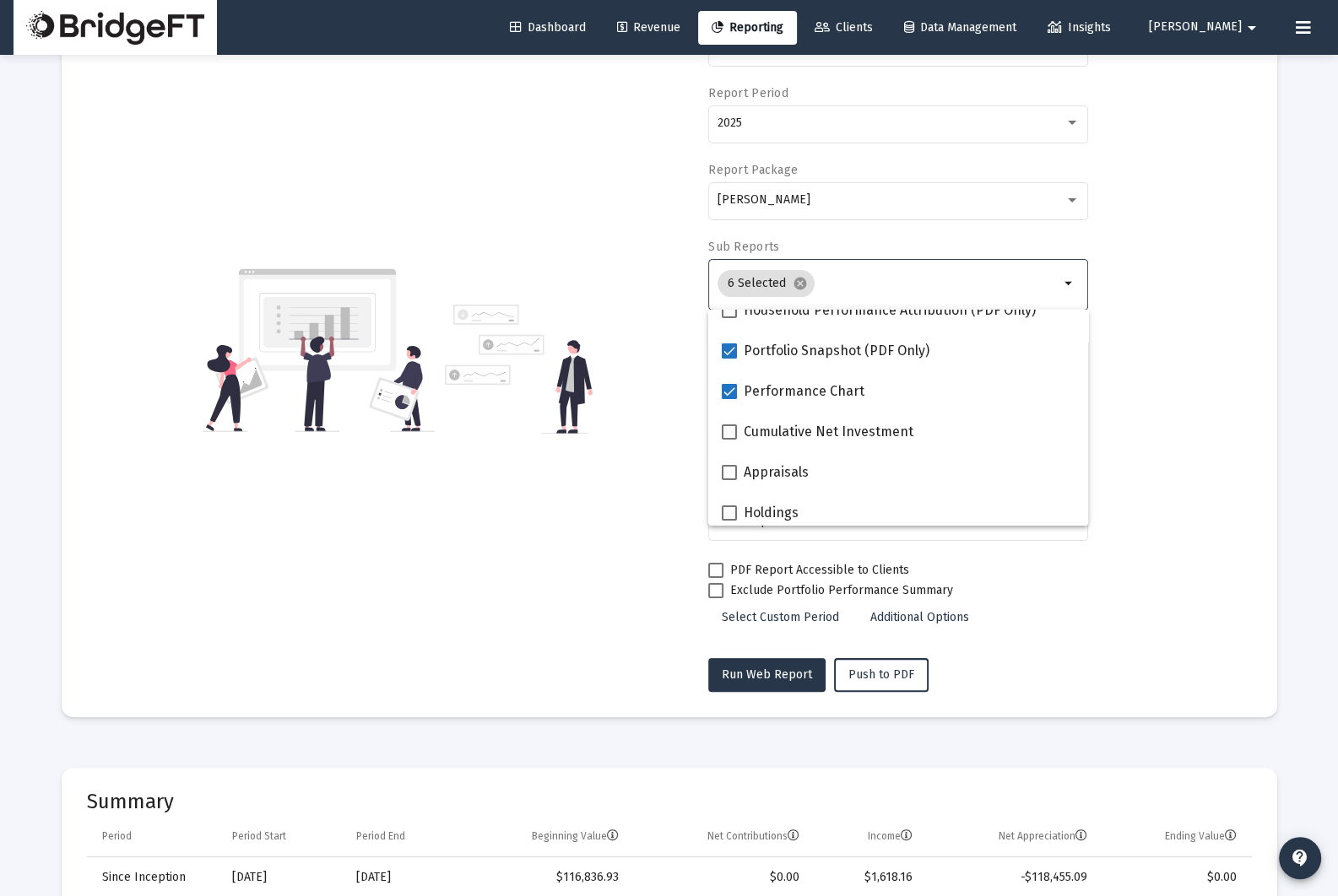
scroll to position [185, 0]
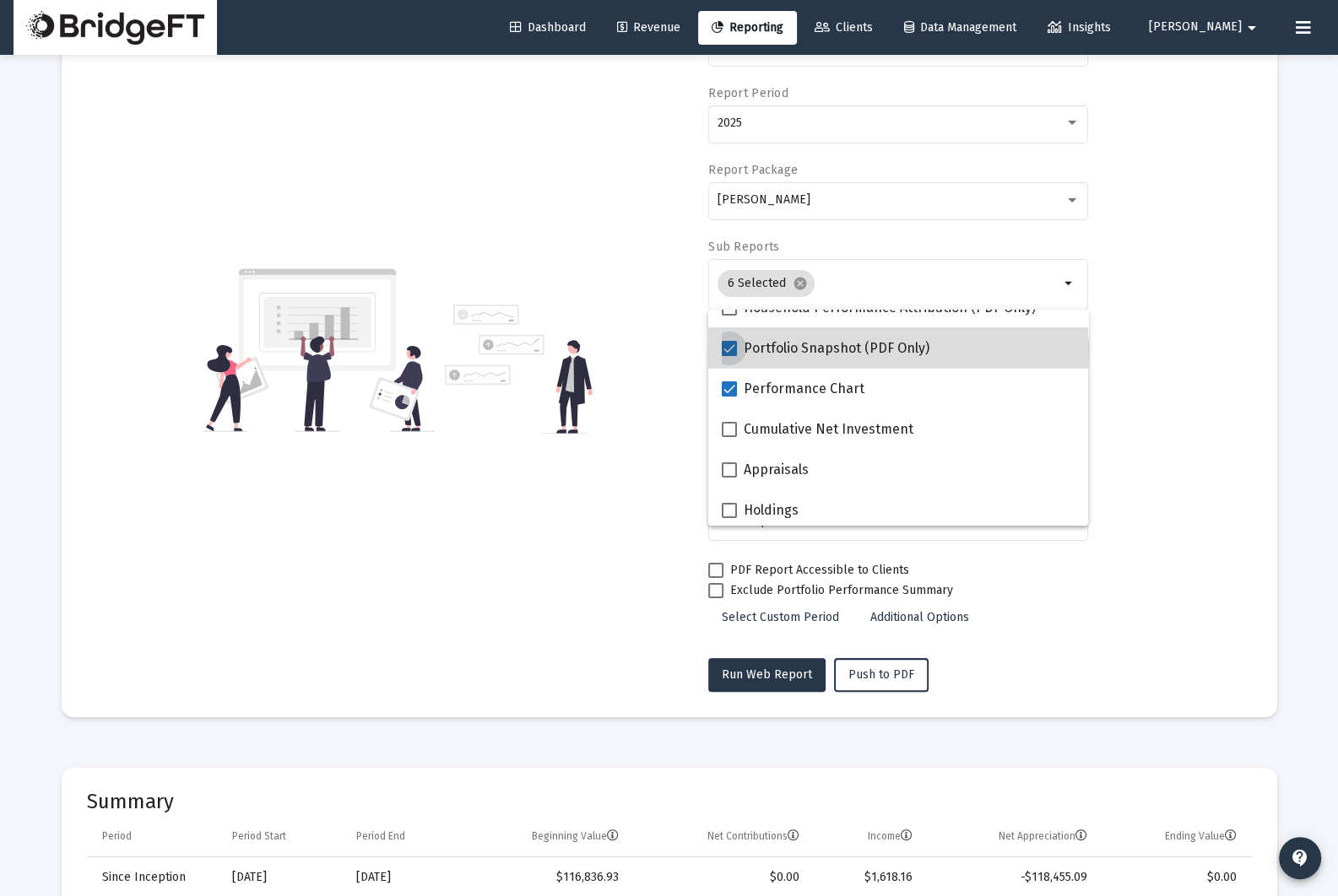
click at [833, 348] on span "Portfolio Snapshot (PDF Only)" at bounding box center [836, 348] width 186 height 20
click at [730, 357] on input "Portfolio Snapshot (PDF Only)" at bounding box center [729, 357] width 1 height 1
checkbox input "false"
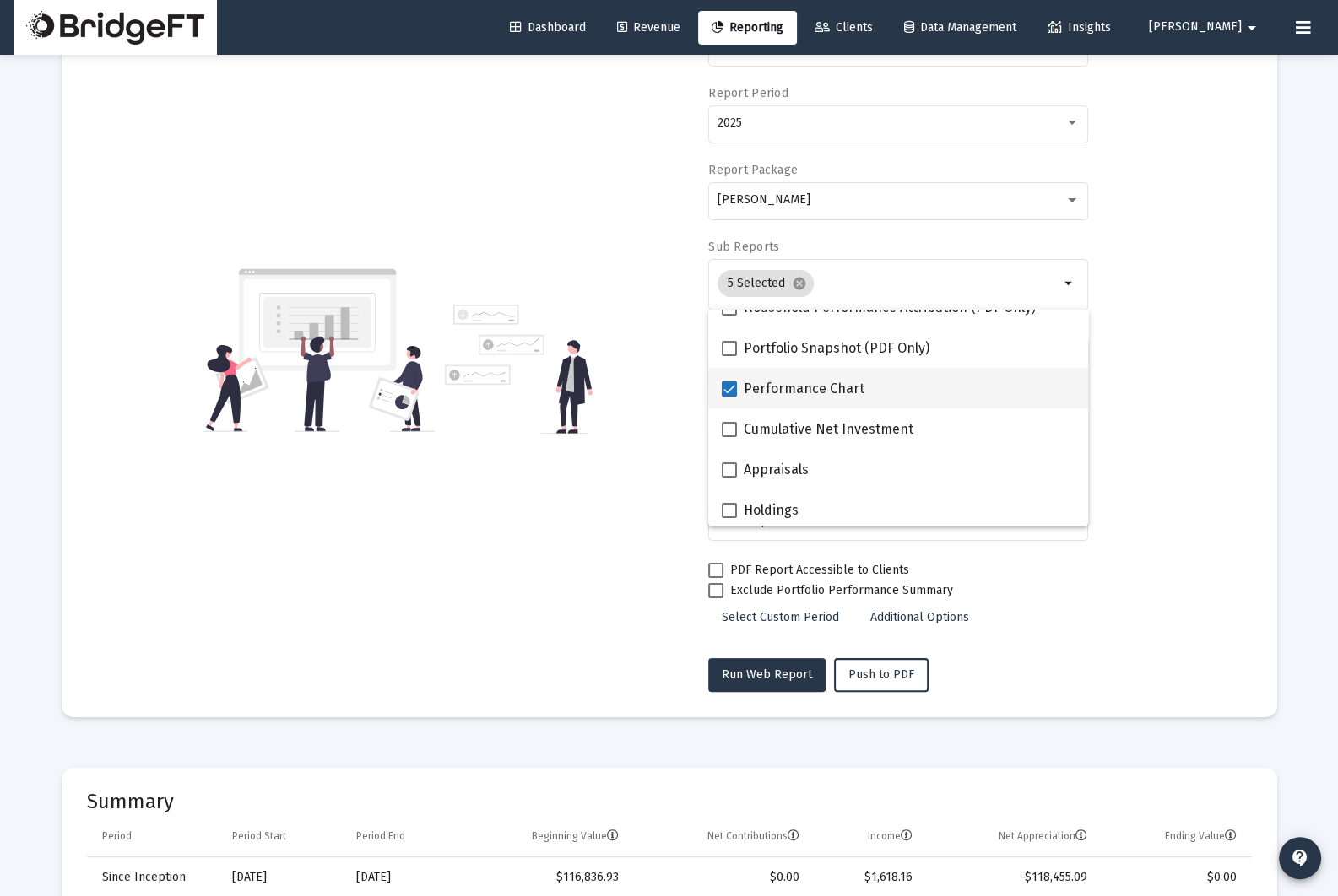
click at [820, 391] on span "Performance Chart" at bounding box center [804, 389] width 120 height 20
click at [730, 396] on input "Performance Chart" at bounding box center [729, 396] width 1 height 1
checkbox input "false"
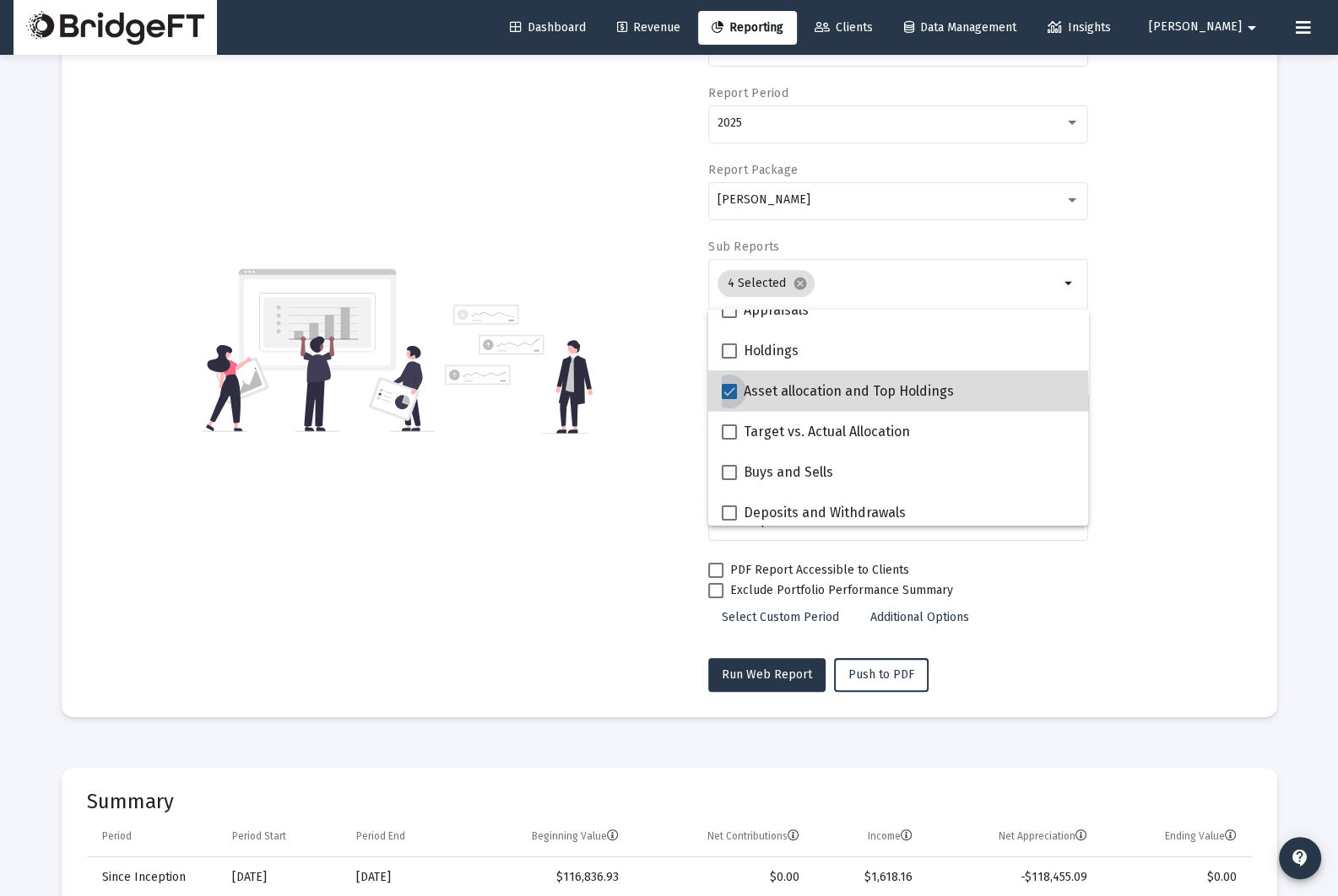
click at [821, 392] on span "Asset allocation and Top Holdings" at bounding box center [849, 392] width 210 height 20
click at [730, 399] on input "Asset allocation and Top Holdings" at bounding box center [729, 399] width 1 height 1
checkbox input "false"
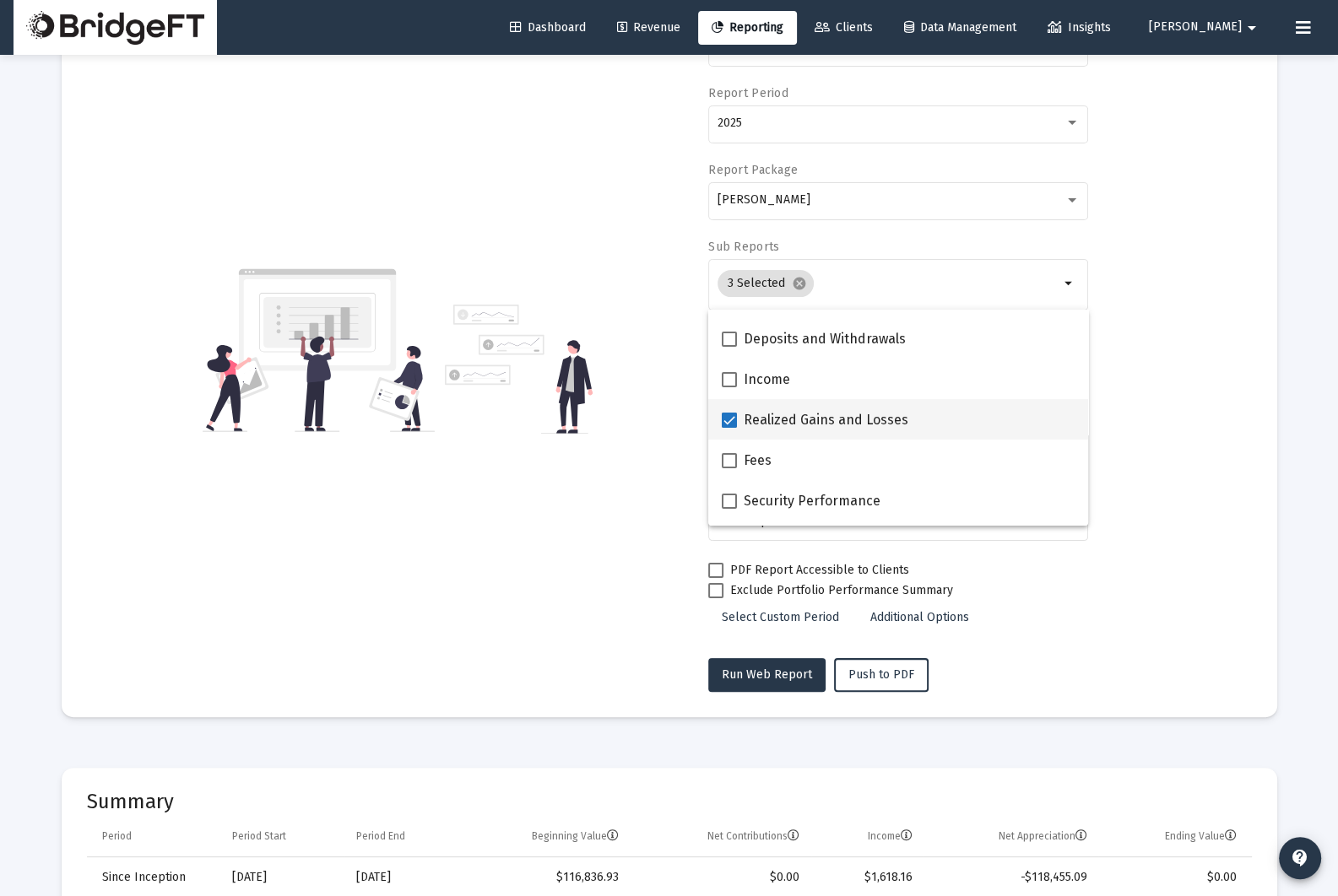
click at [821, 414] on span "Realized Gains and Losses" at bounding box center [827, 420] width 165 height 20
click at [730, 428] on input "Realized Gains and Losses" at bounding box center [729, 428] width 1 height 1
checkbox input "false"
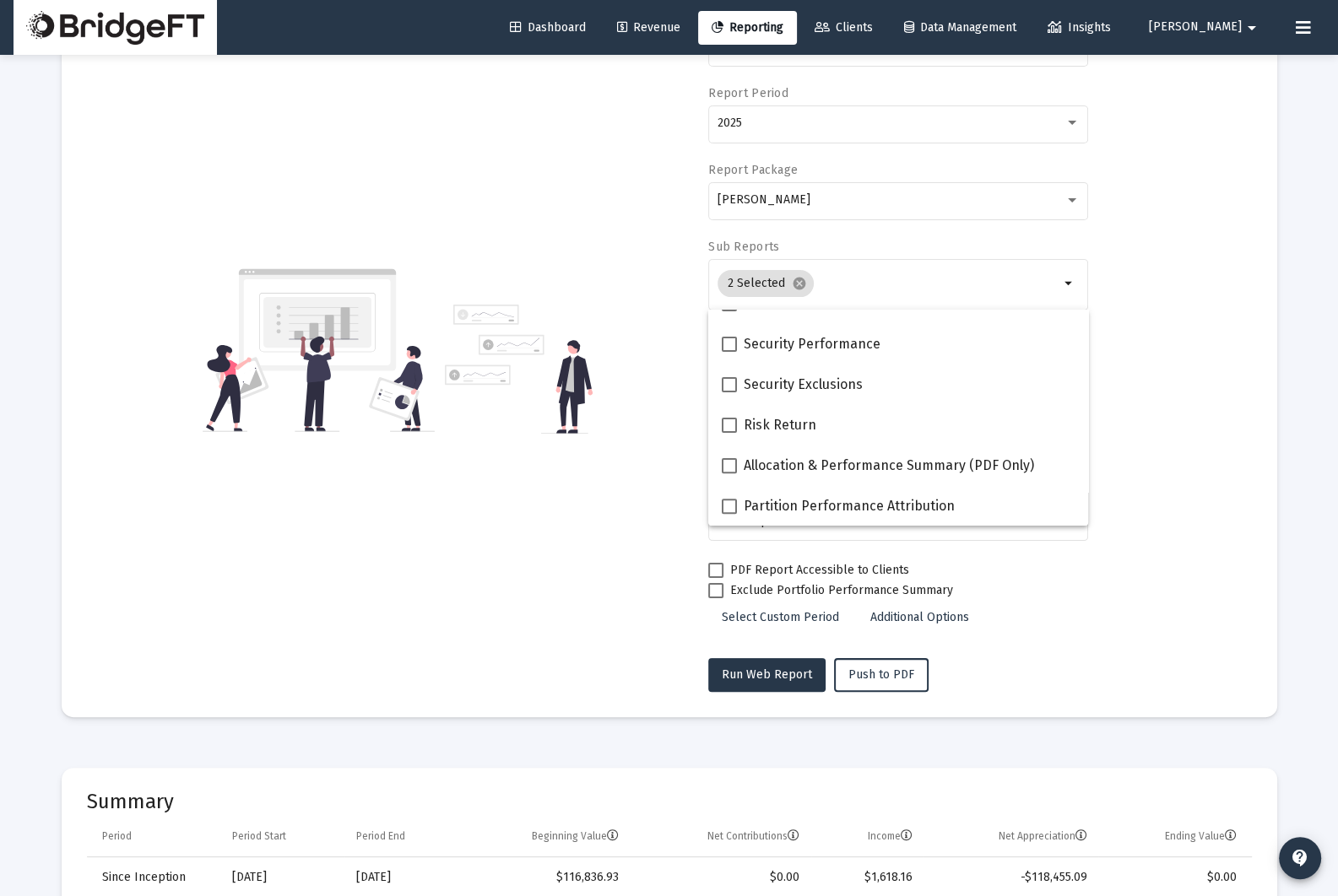
click at [657, 477] on div "Account/Household [PERSON_NAME] Household arrow_drop_down Report Period 2025 Re…" at bounding box center [669, 349] width 1165 height 683
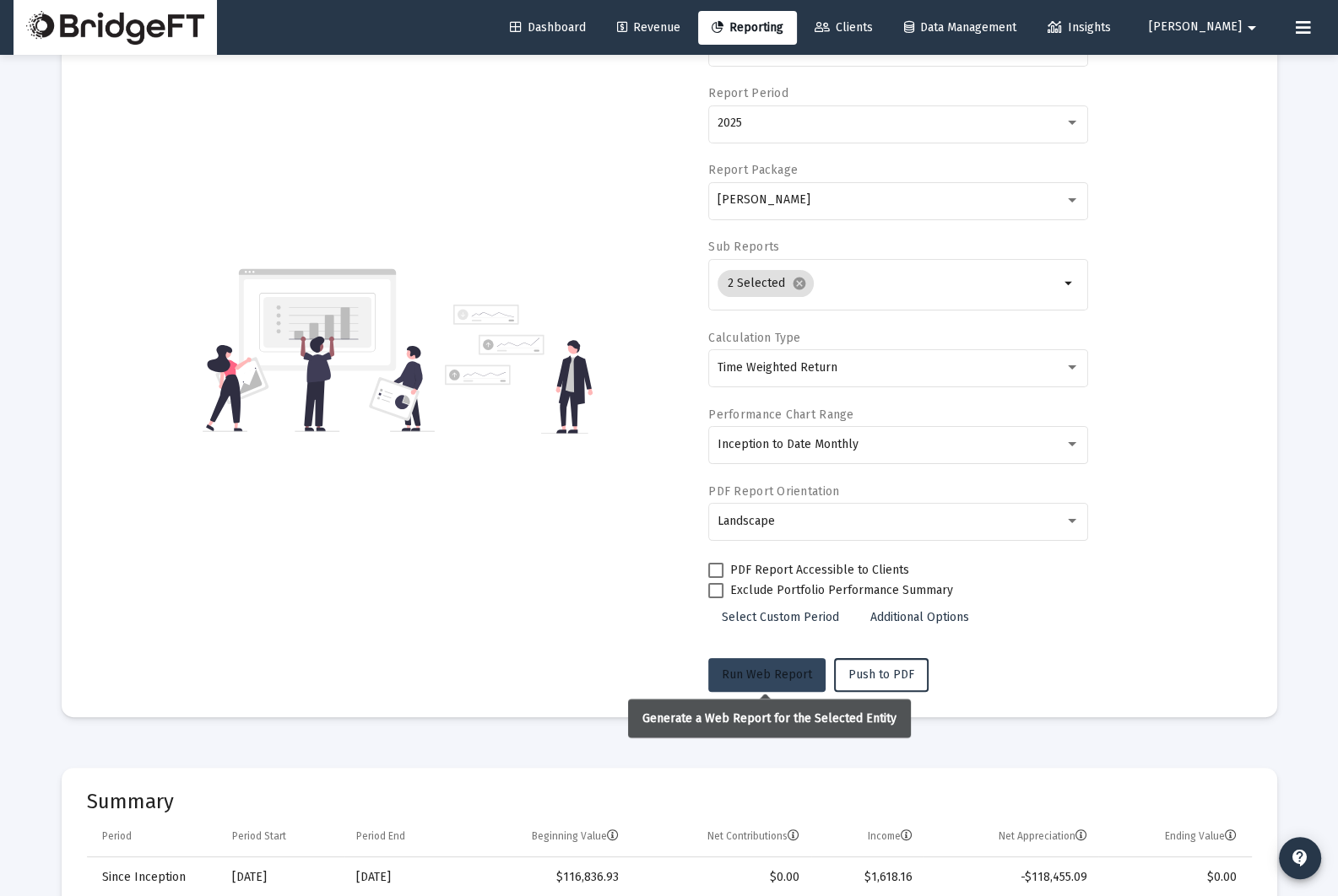
click at [785, 672] on span "Run Web Report" at bounding box center [767, 675] width 91 height 14
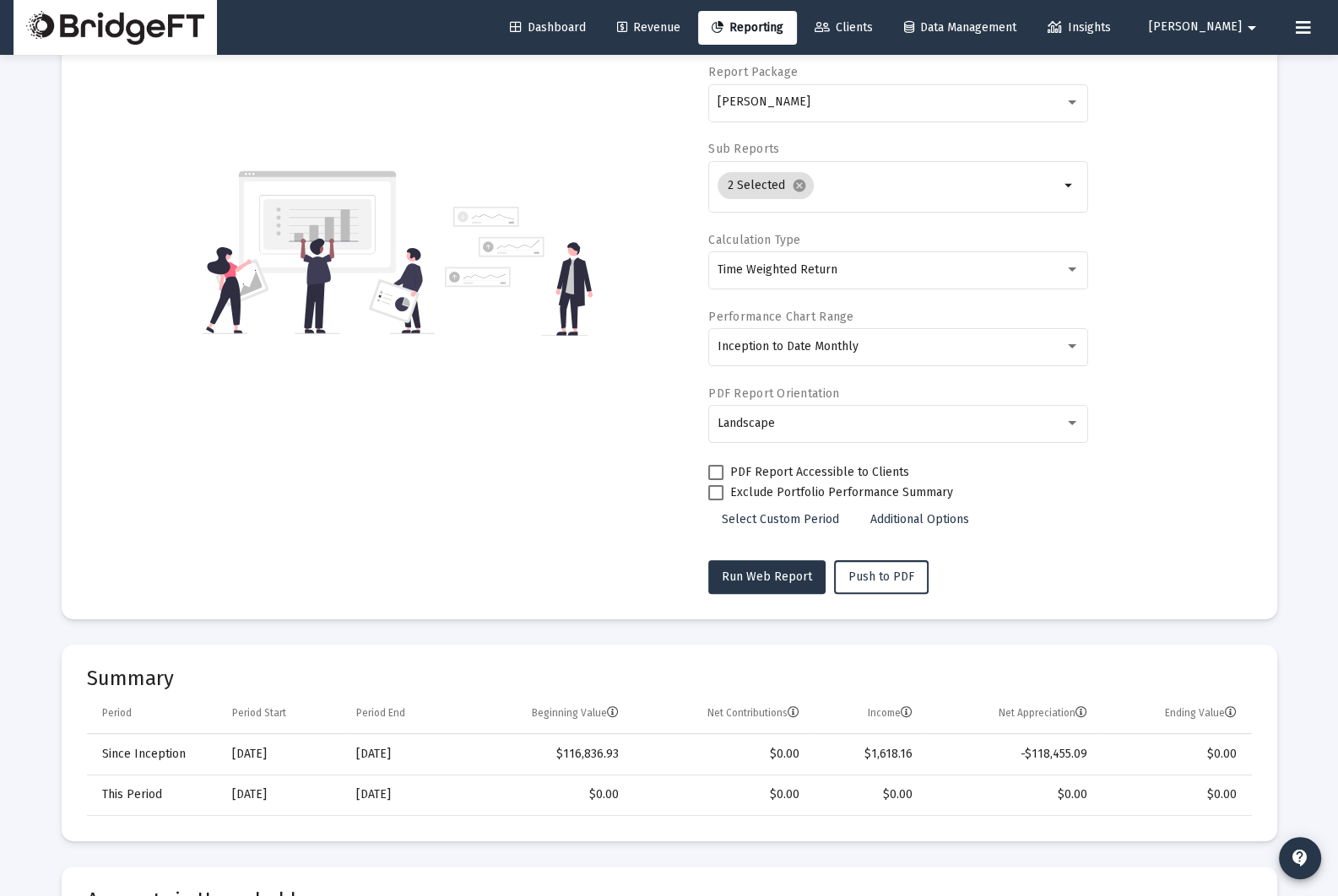
scroll to position [9, 0]
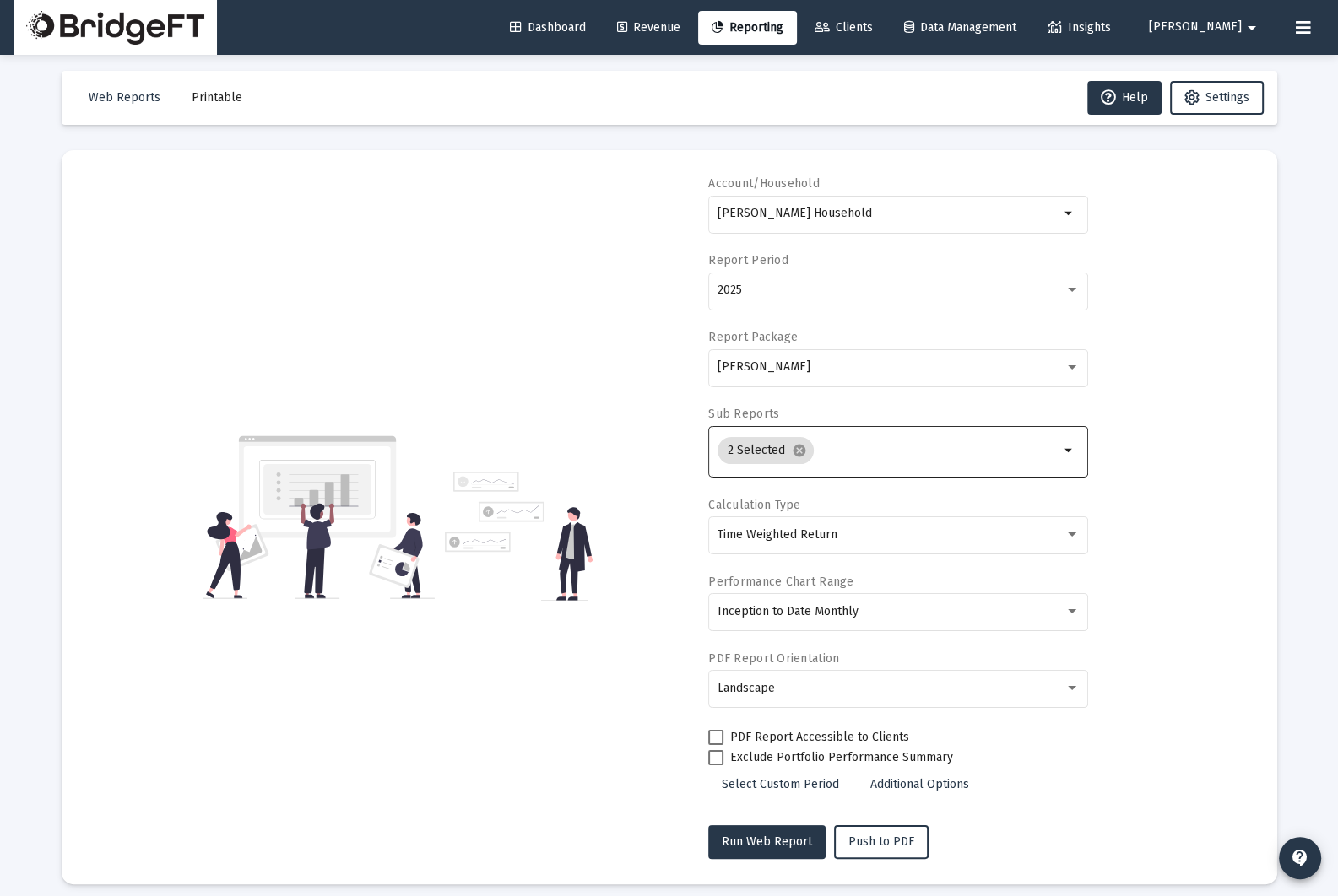
click at [864, 453] on input "Selection" at bounding box center [940, 451] width 239 height 14
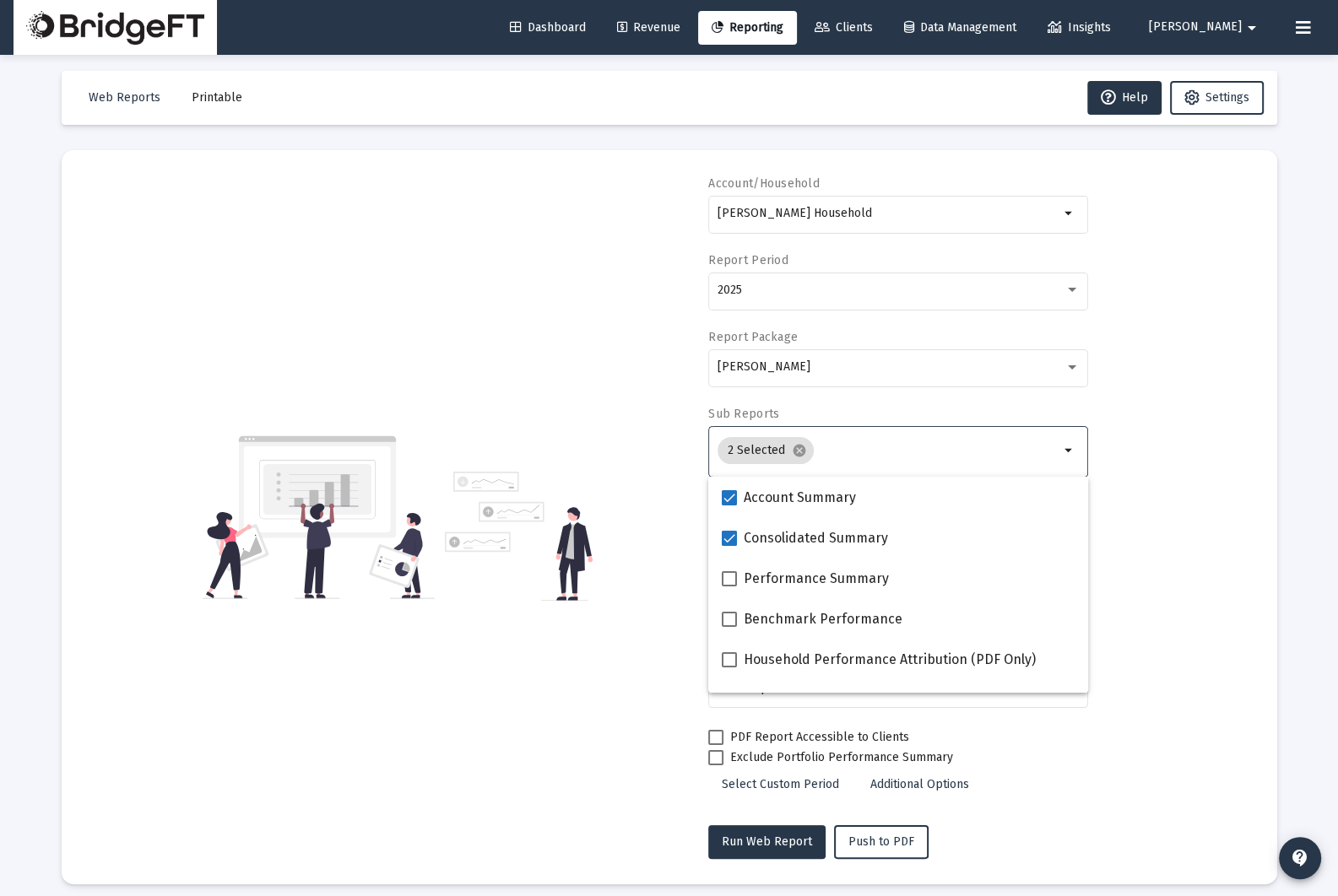
click at [864, 453] on input "Selection" at bounding box center [940, 451] width 239 height 14
click at [606, 752] on div "Account/Household [PERSON_NAME] Household arrow_drop_down Report Period 2025 Re…" at bounding box center [669, 517] width 1165 height 683
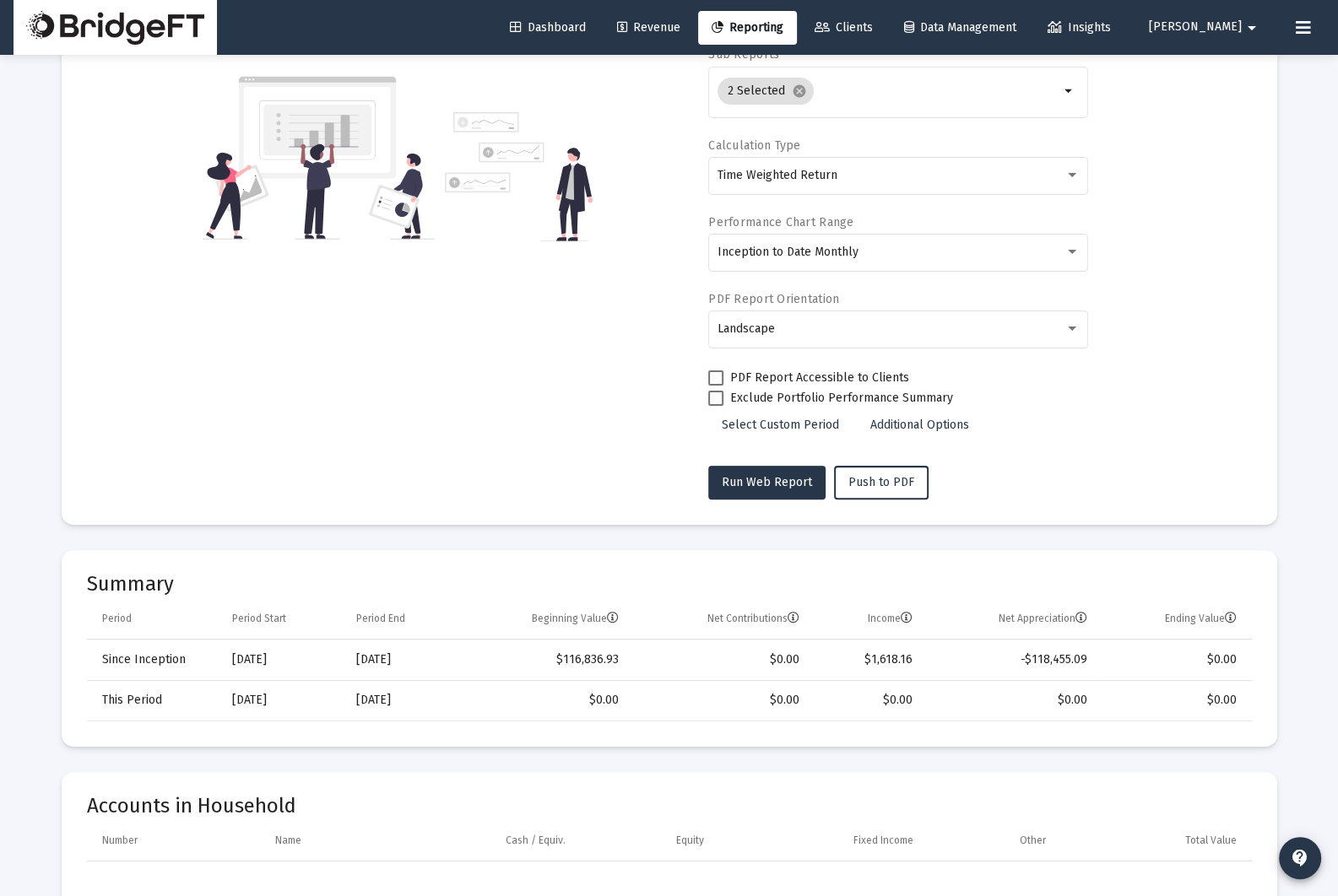
scroll to position [323, 0]
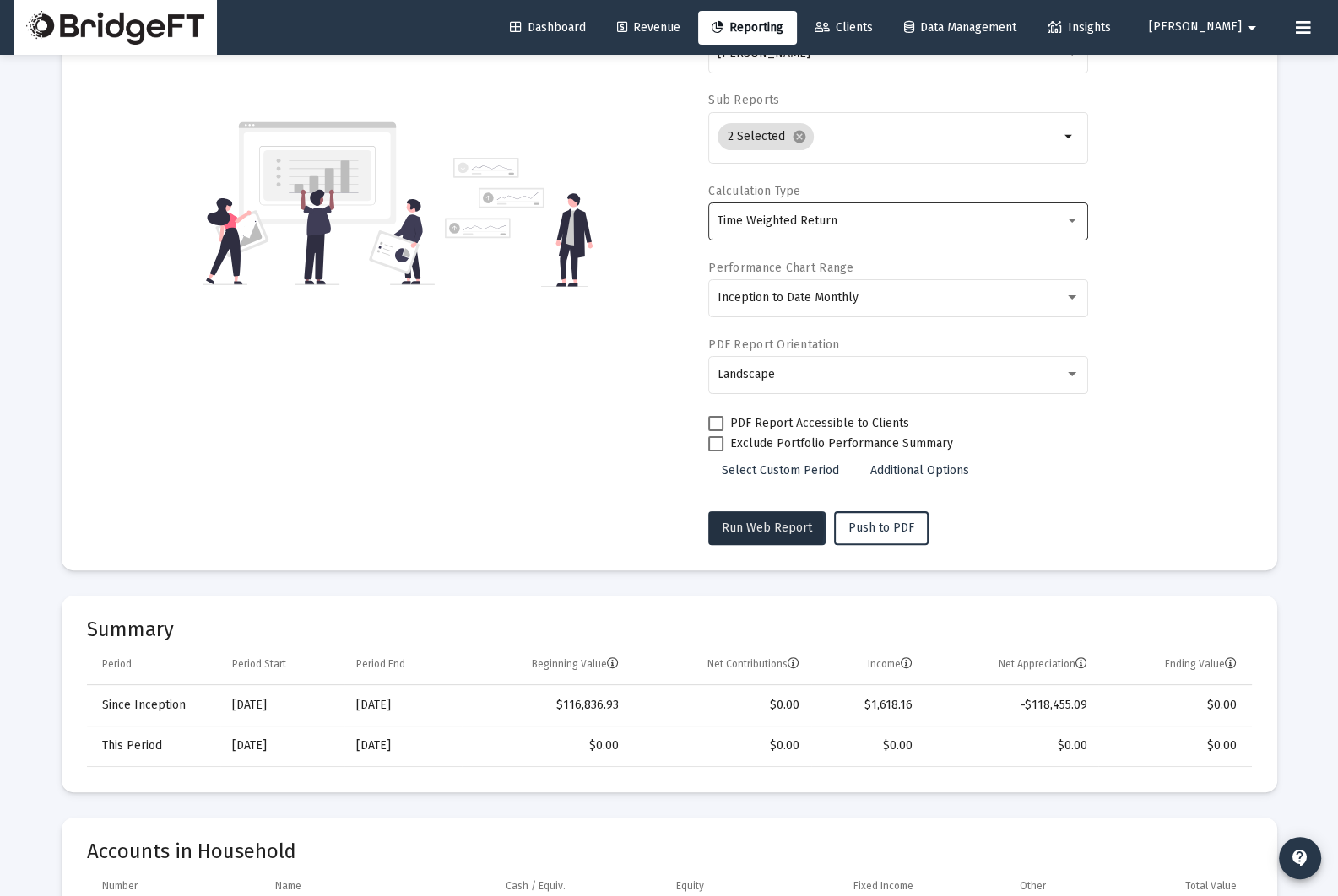
click at [755, 528] on span "Run Web Report" at bounding box center [767, 528] width 91 height 14
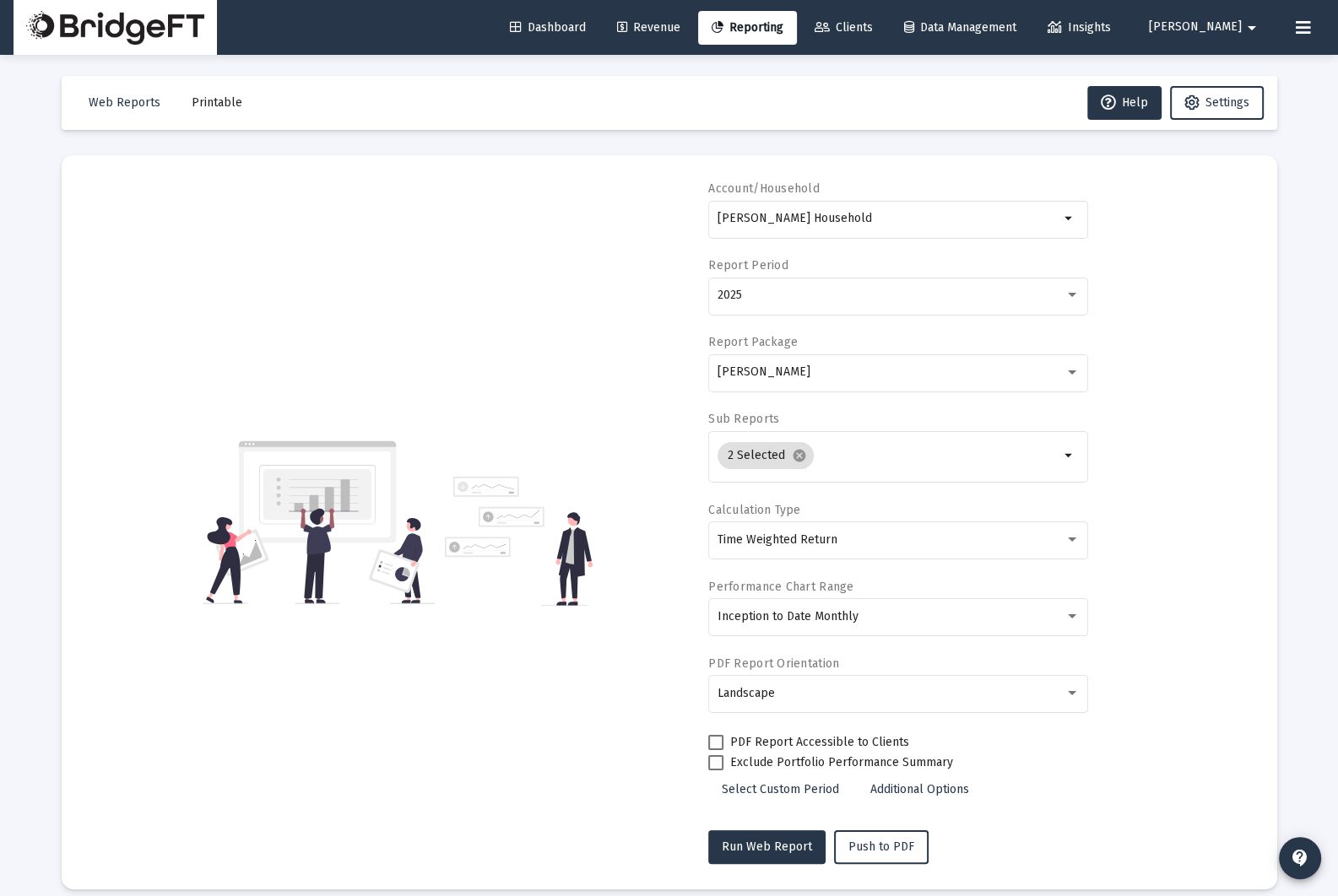
scroll to position [0, 0]
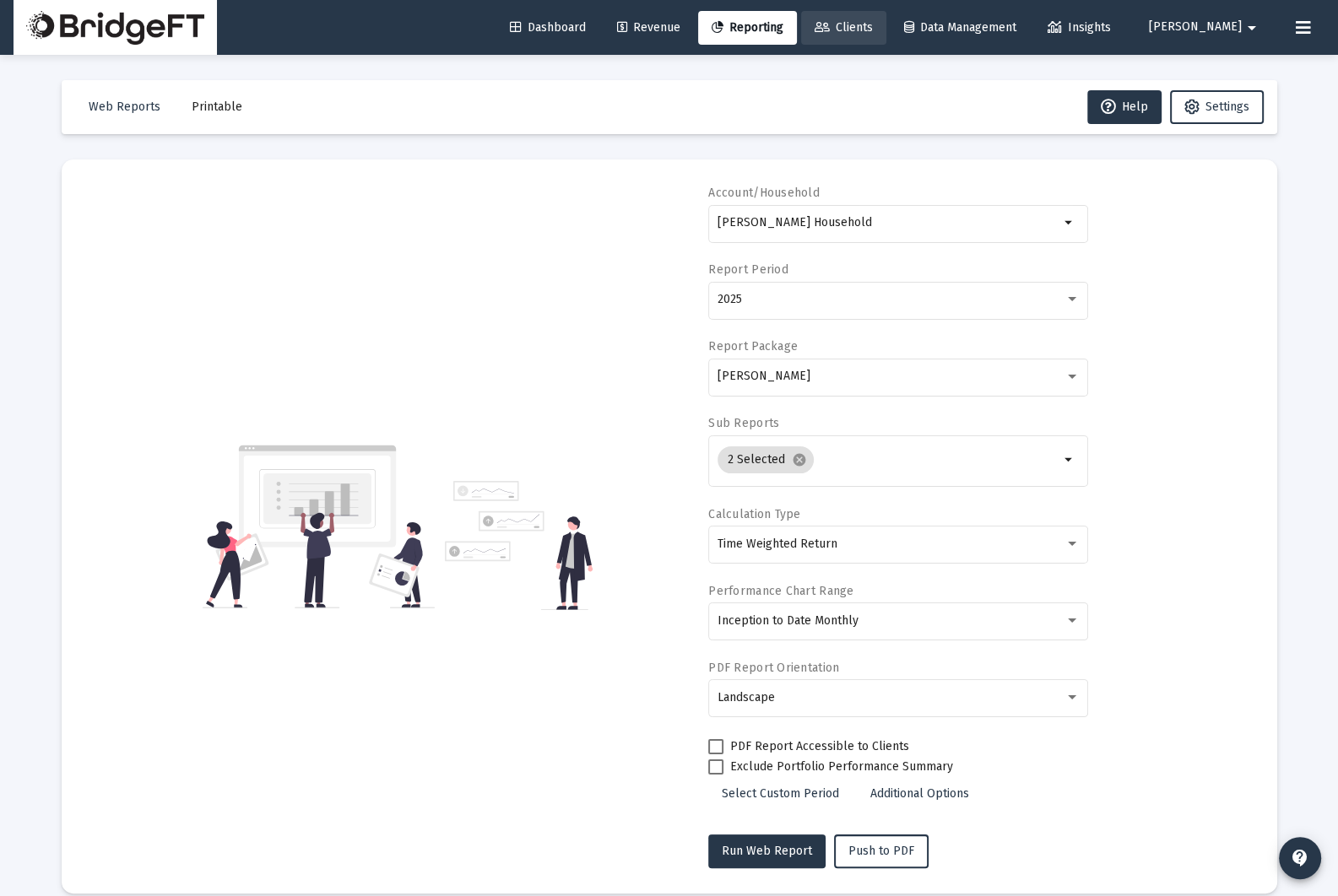
click at [873, 24] on span "Clients" at bounding box center [844, 27] width 58 height 14
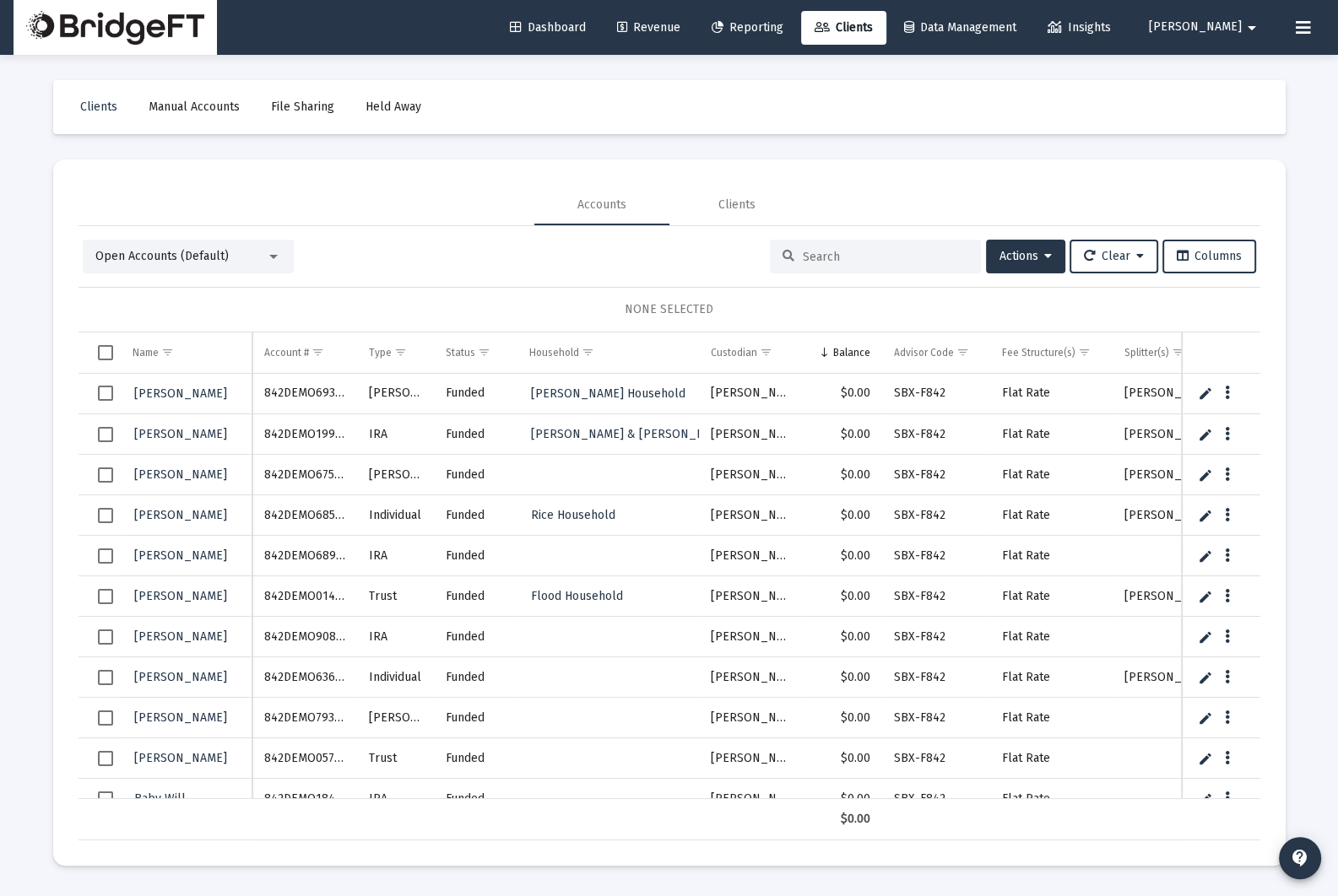
scroll to position [0, 3]
click at [304, 394] on td "842DEMO69333" at bounding box center [302, 394] width 105 height 41
click at [306, 393] on td "842DEMO69333" at bounding box center [302, 394] width 105 height 41
click at [184, 263] on span "Open Accounts (Default)" at bounding box center [161, 256] width 133 height 14
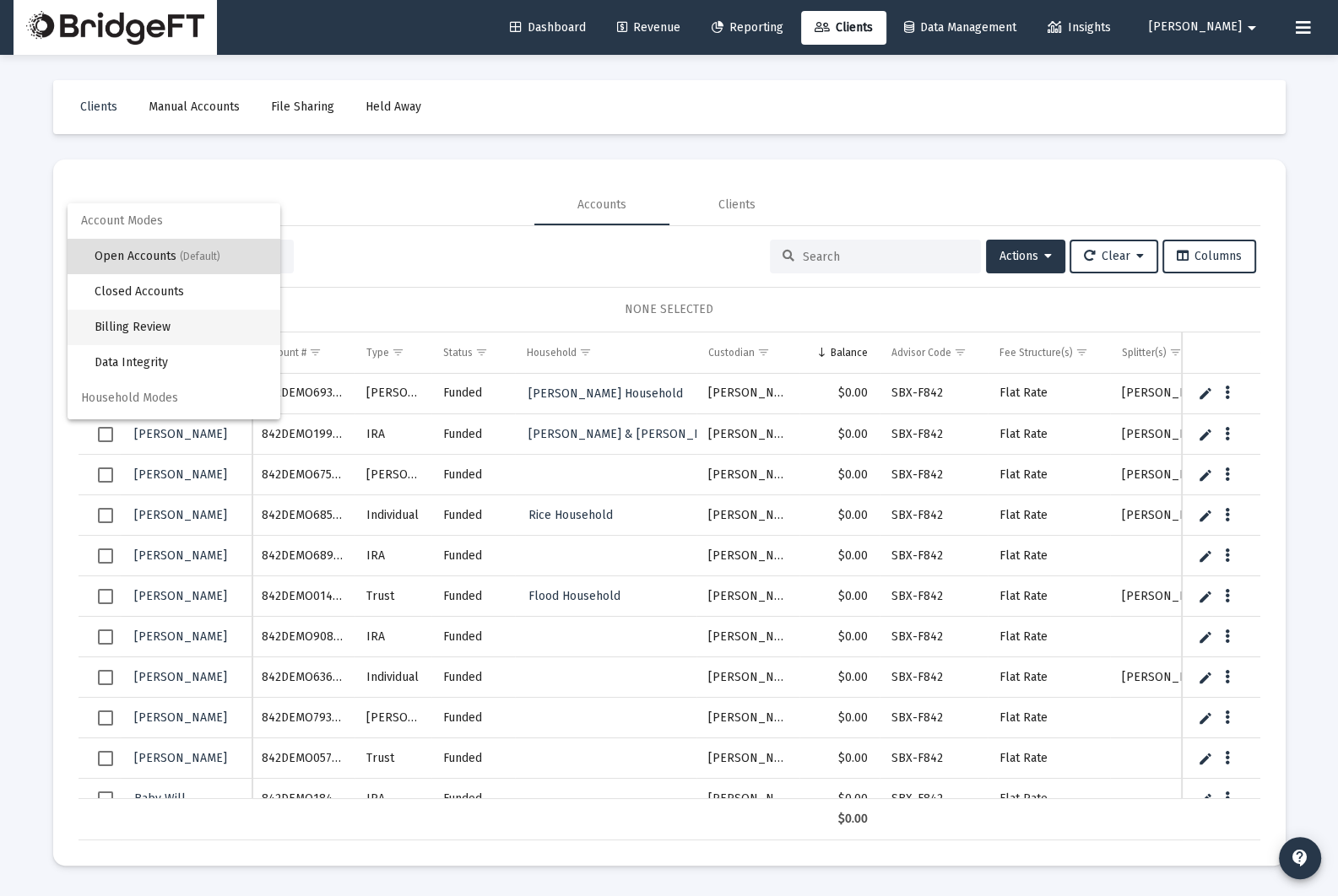
click at [181, 319] on span "Billing Review" at bounding box center [180, 327] width 172 height 35
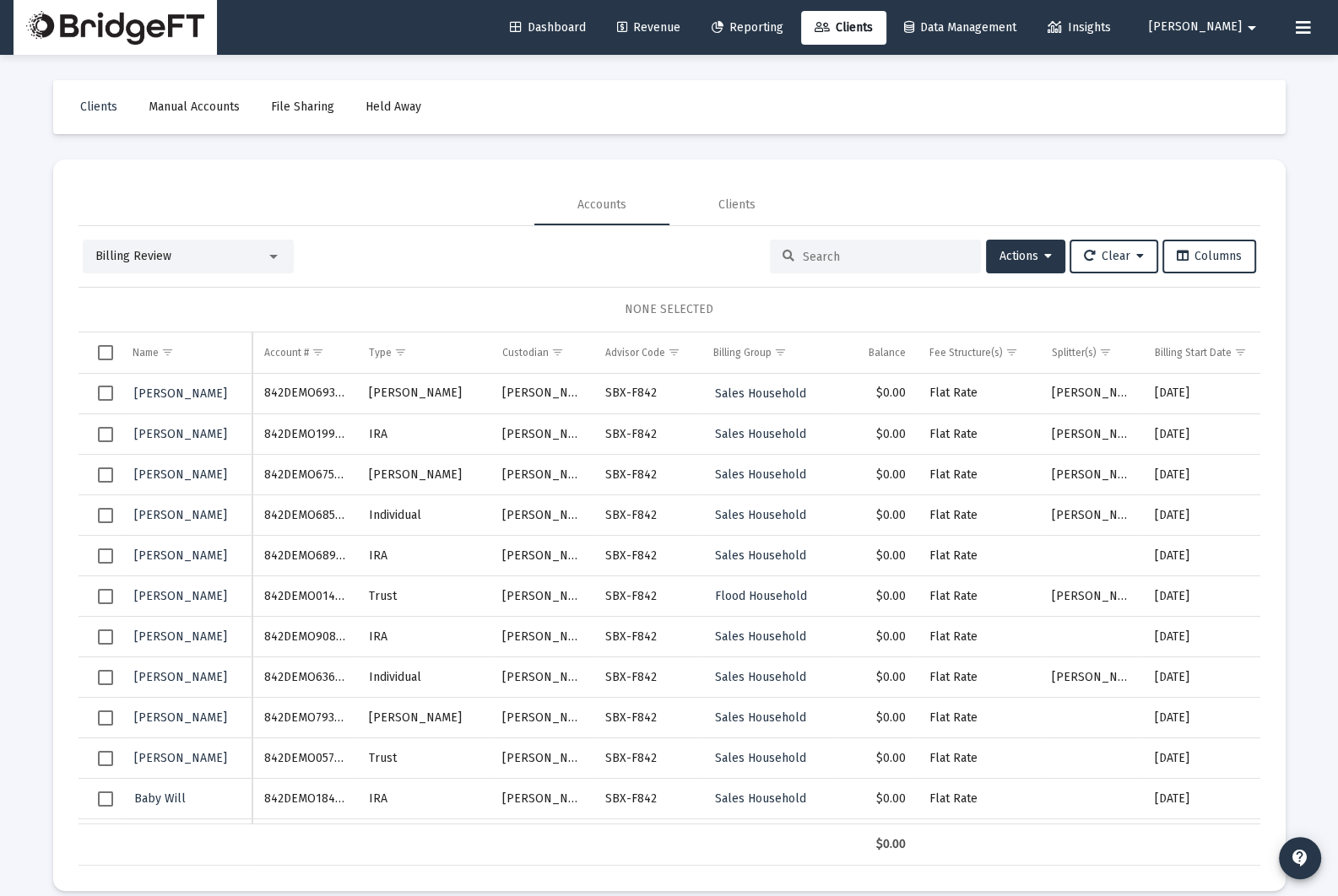
click at [234, 256] on div "Billing Review" at bounding box center [180, 256] width 170 height 17
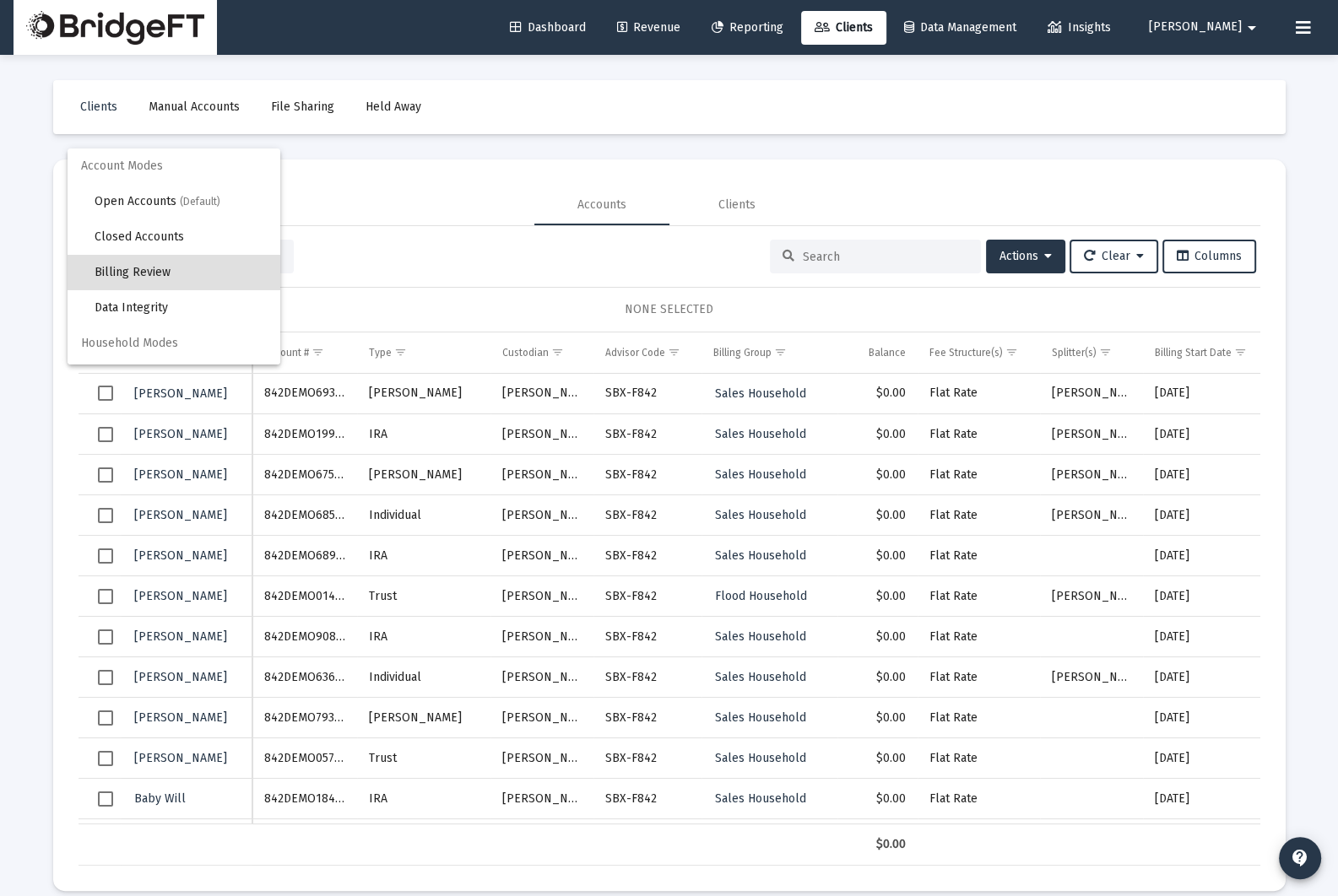
scroll to position [16, 0]
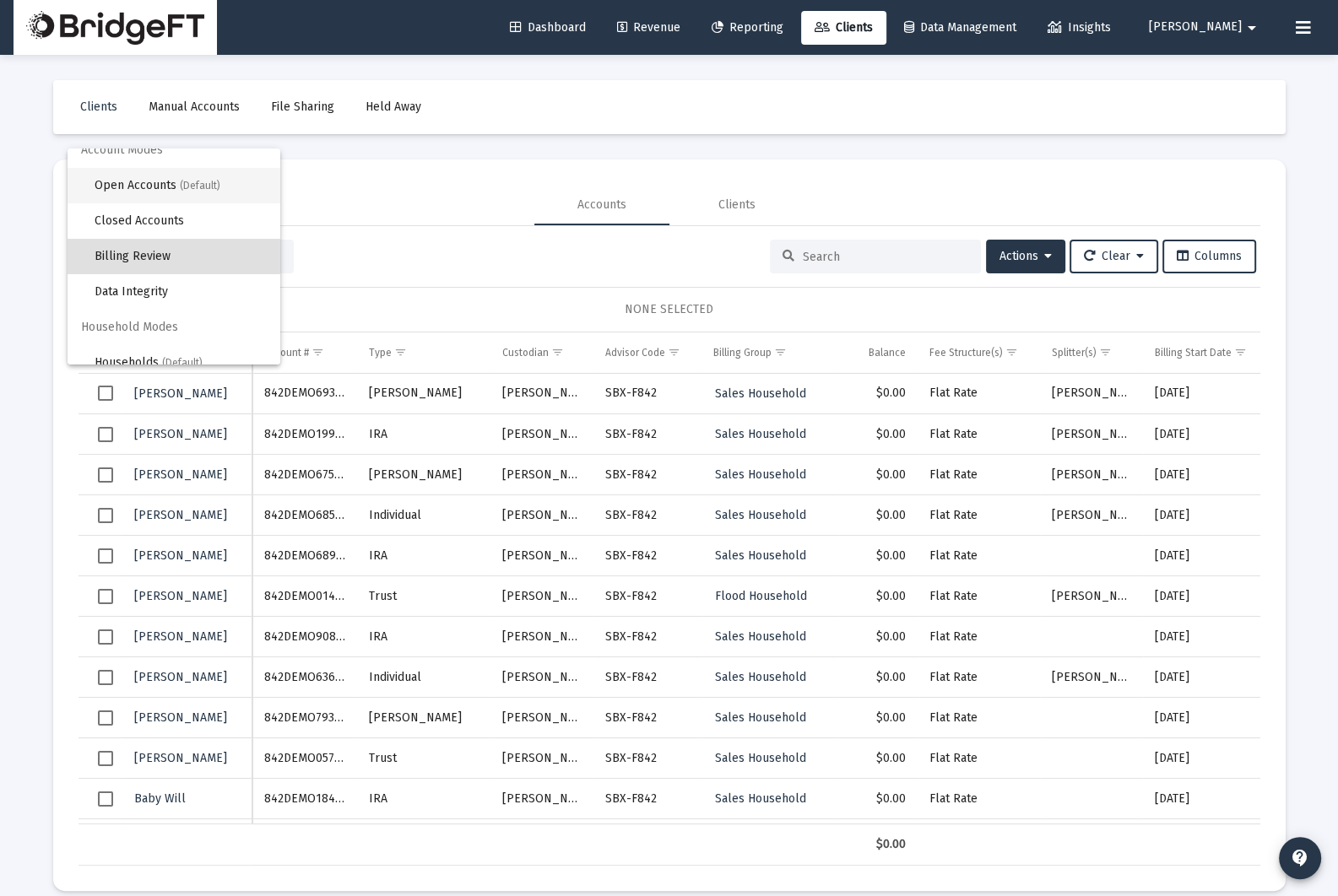
click at [222, 195] on span "Open Accounts (Default)" at bounding box center [180, 186] width 172 height 35
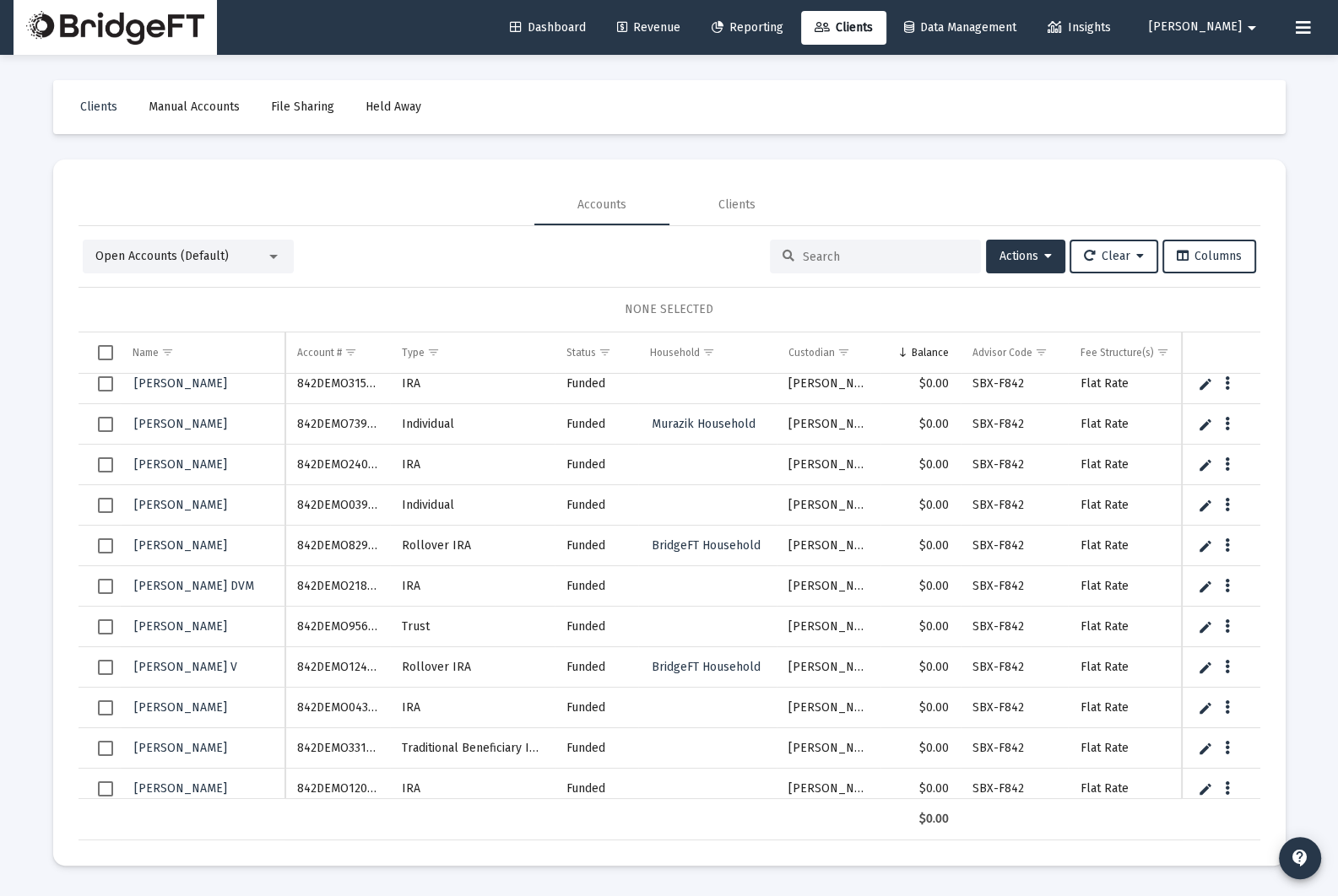
scroll to position [281, 0]
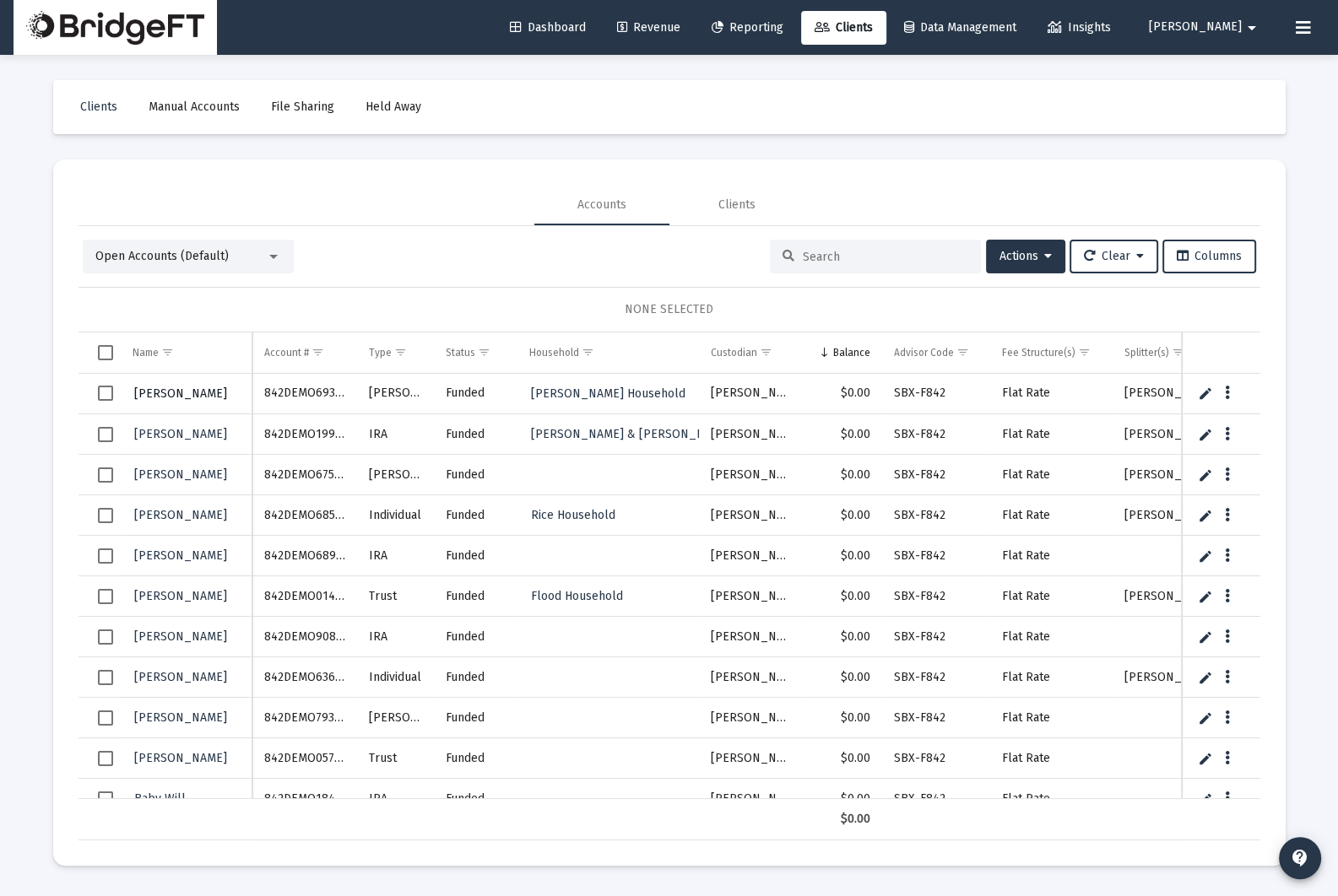
click at [189, 393] on span "[PERSON_NAME]" at bounding box center [180, 394] width 93 height 14
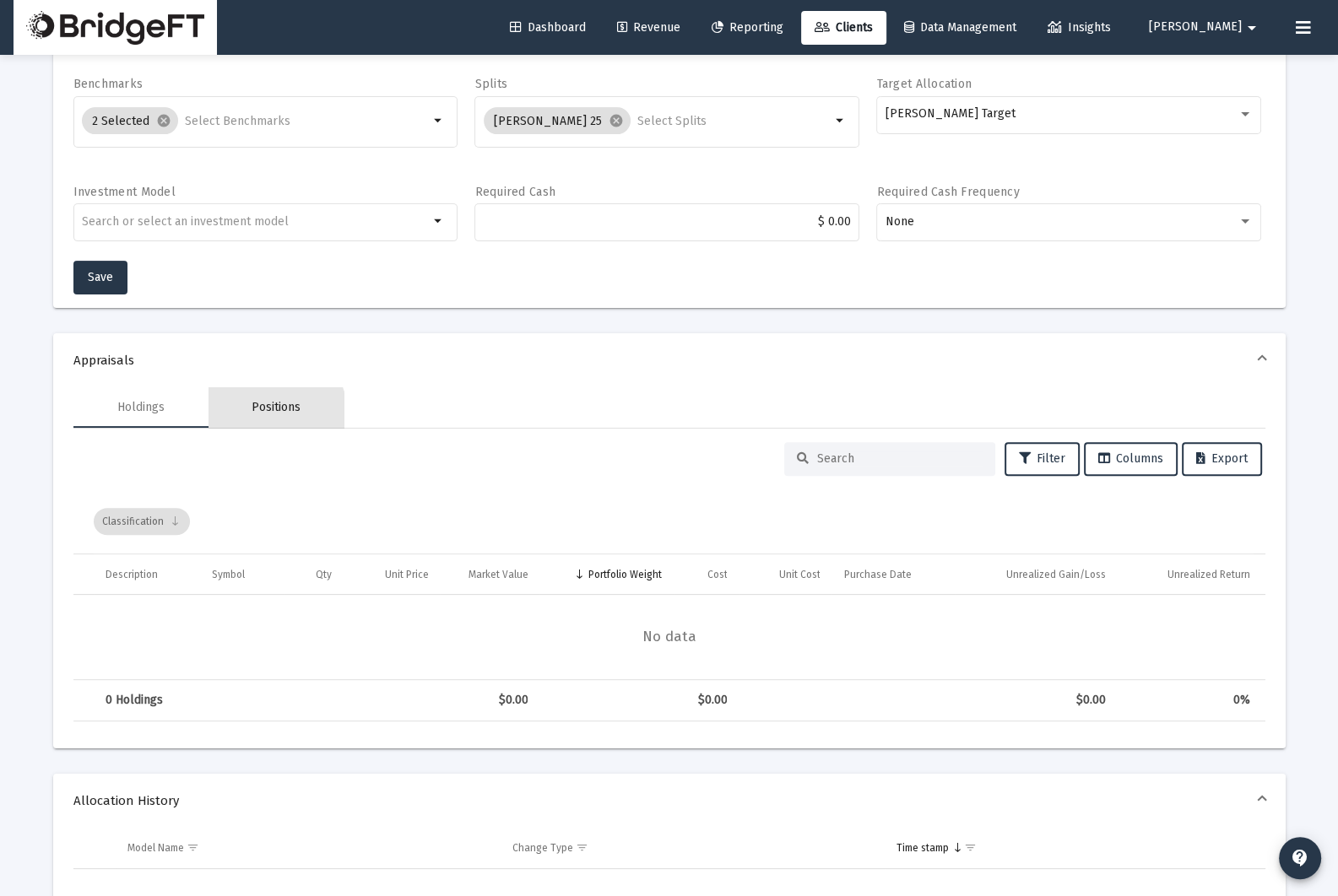
click at [244, 425] on div "Positions" at bounding box center [275, 407] width 135 height 41
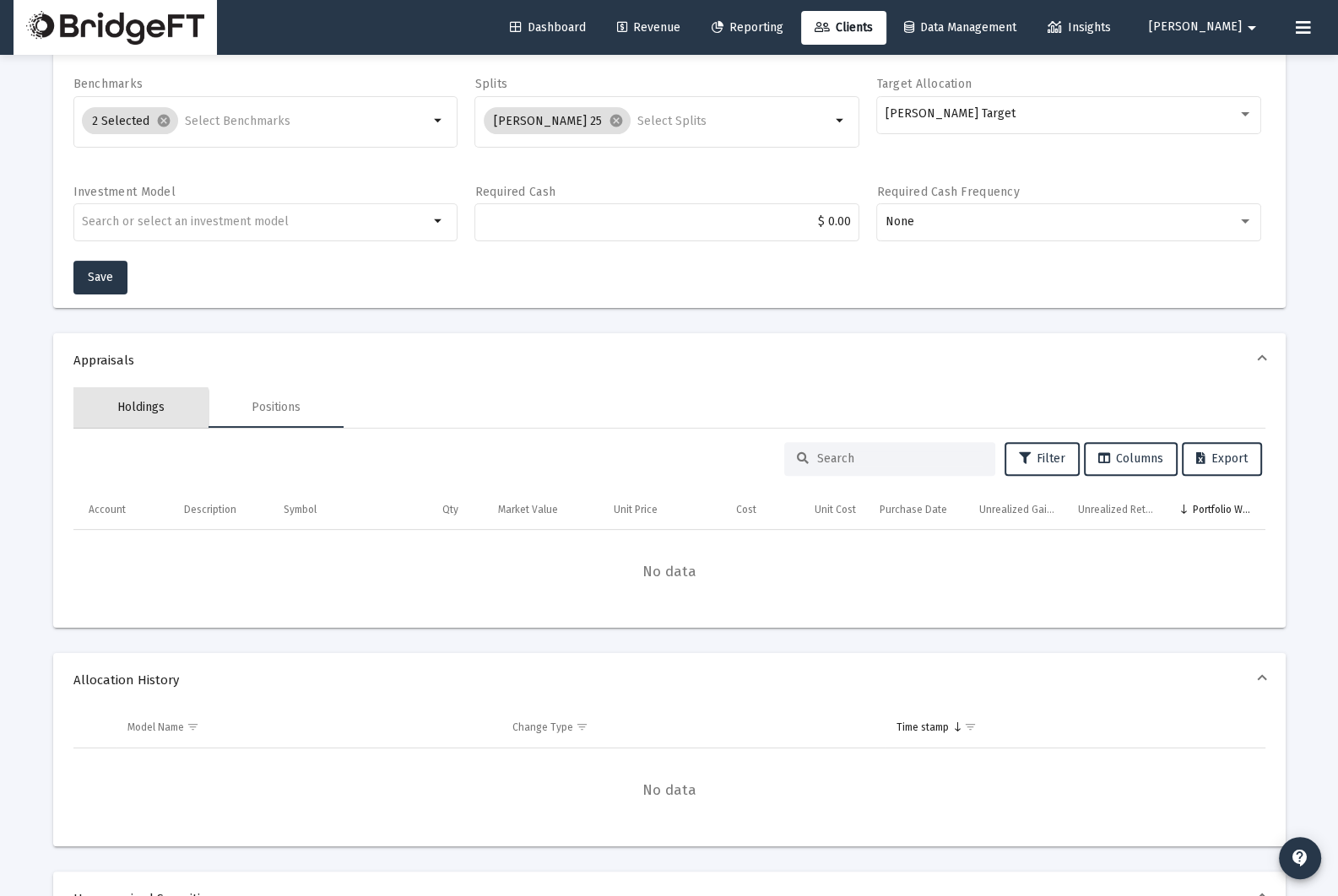
click at [131, 423] on div "Holdings" at bounding box center [140, 407] width 135 height 41
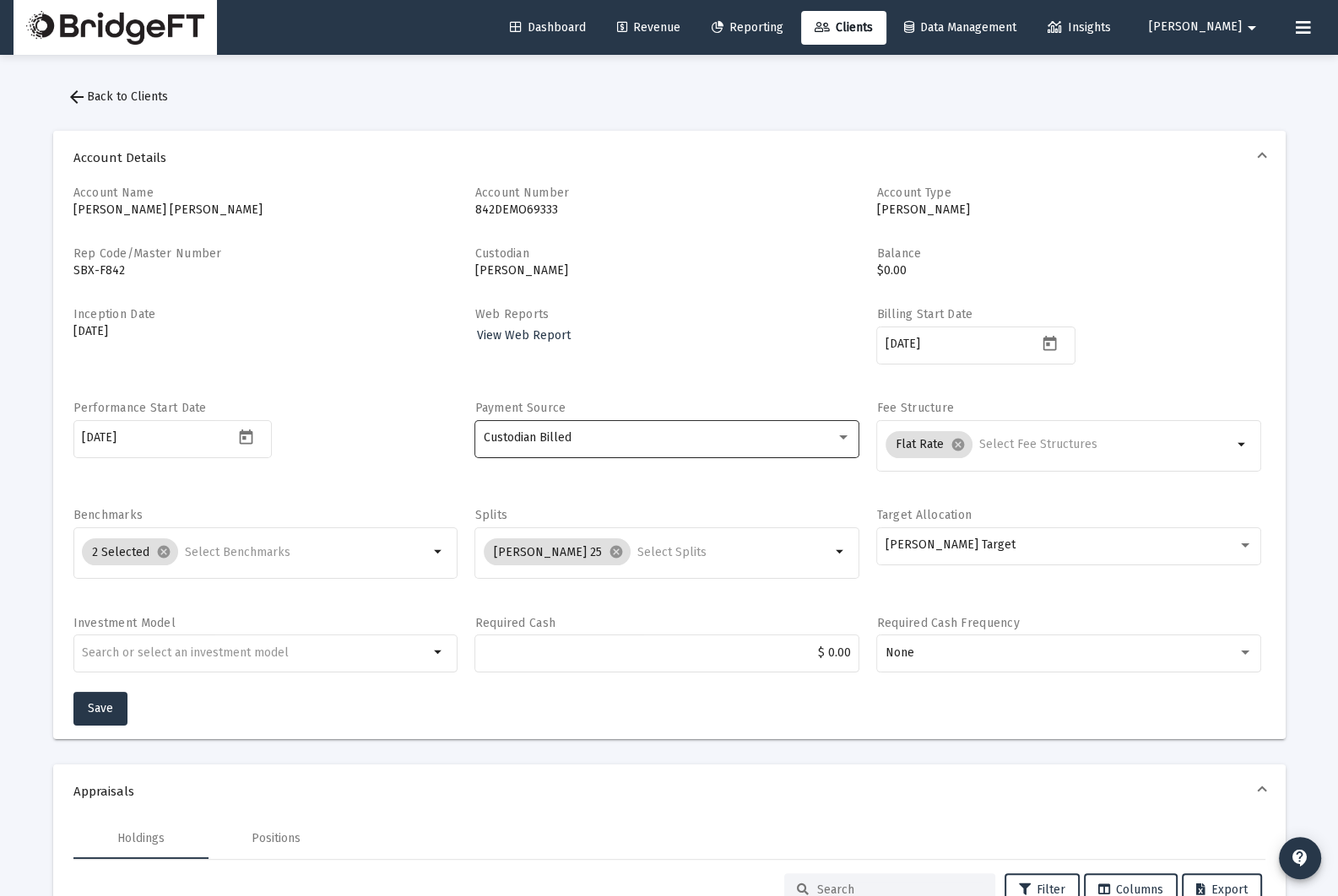
click at [629, 423] on div "Custodian Billed" at bounding box center [667, 438] width 368 height 42
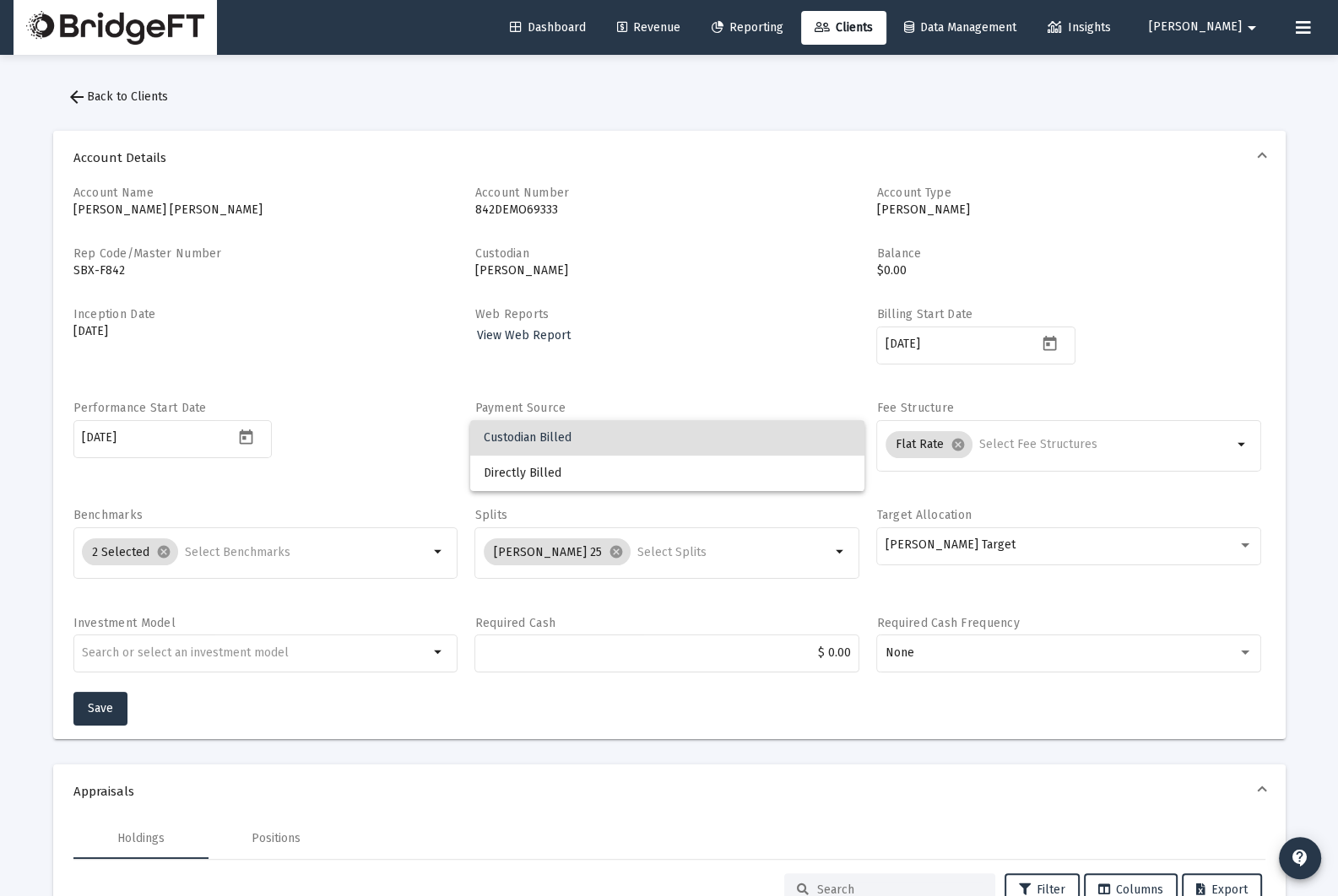
click at [629, 423] on span "Custodian Billed" at bounding box center [667, 437] width 368 height 35
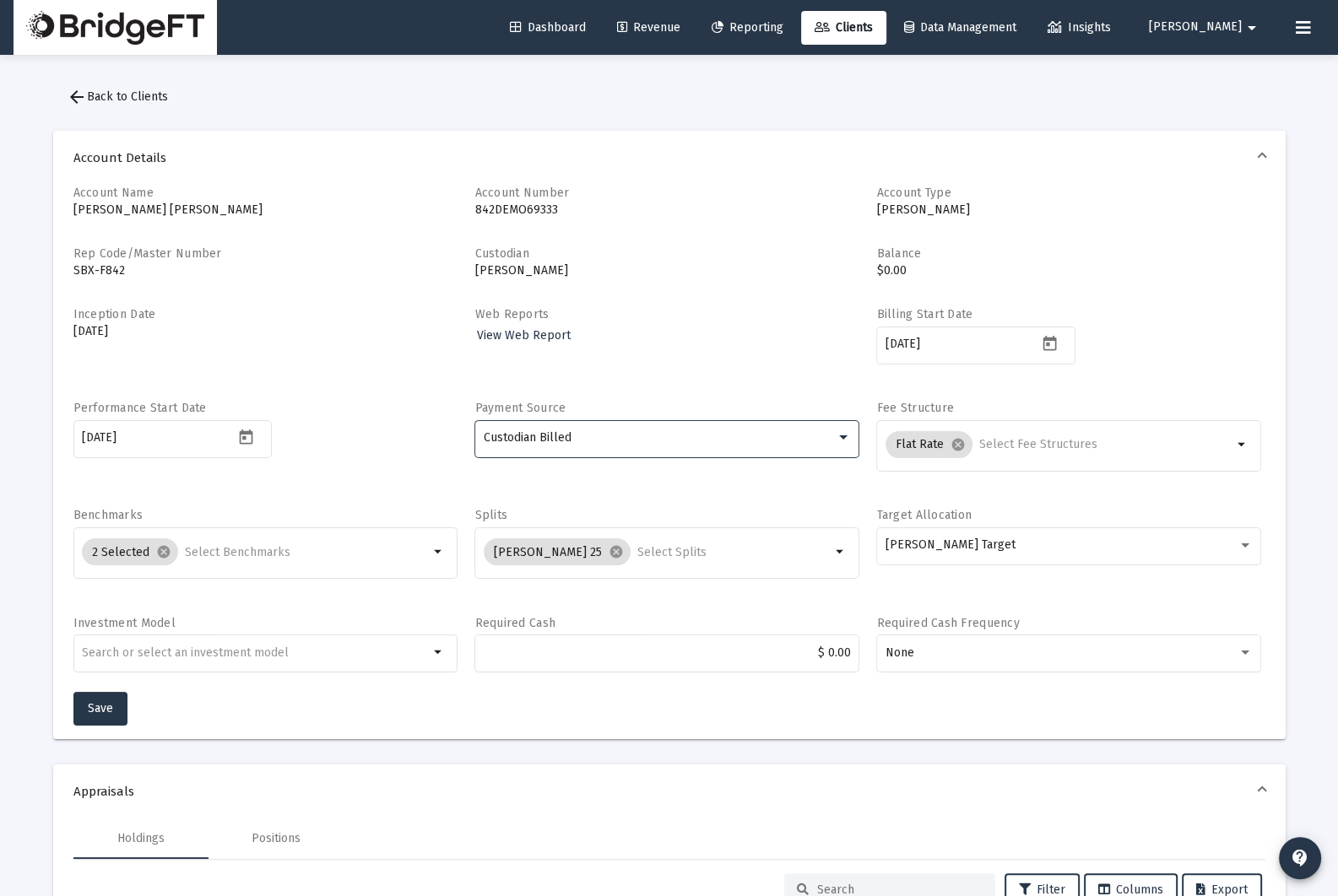
click at [622, 378] on div "Web Reports View Web Report" at bounding box center [666, 345] width 385 height 77
click at [285, 662] on div at bounding box center [254, 653] width 347 height 42
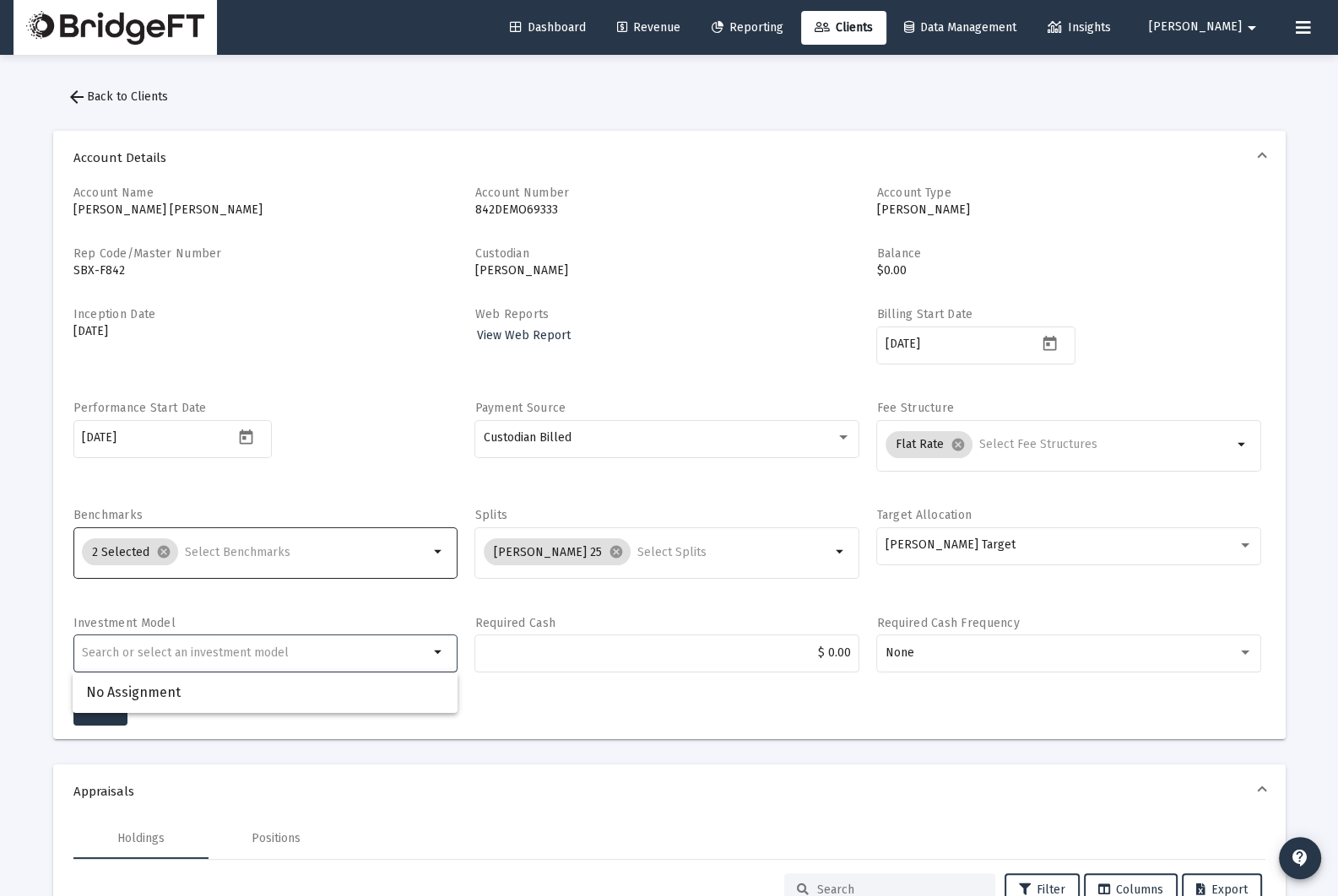
click at [293, 553] on input "Selection" at bounding box center [307, 552] width 244 height 14
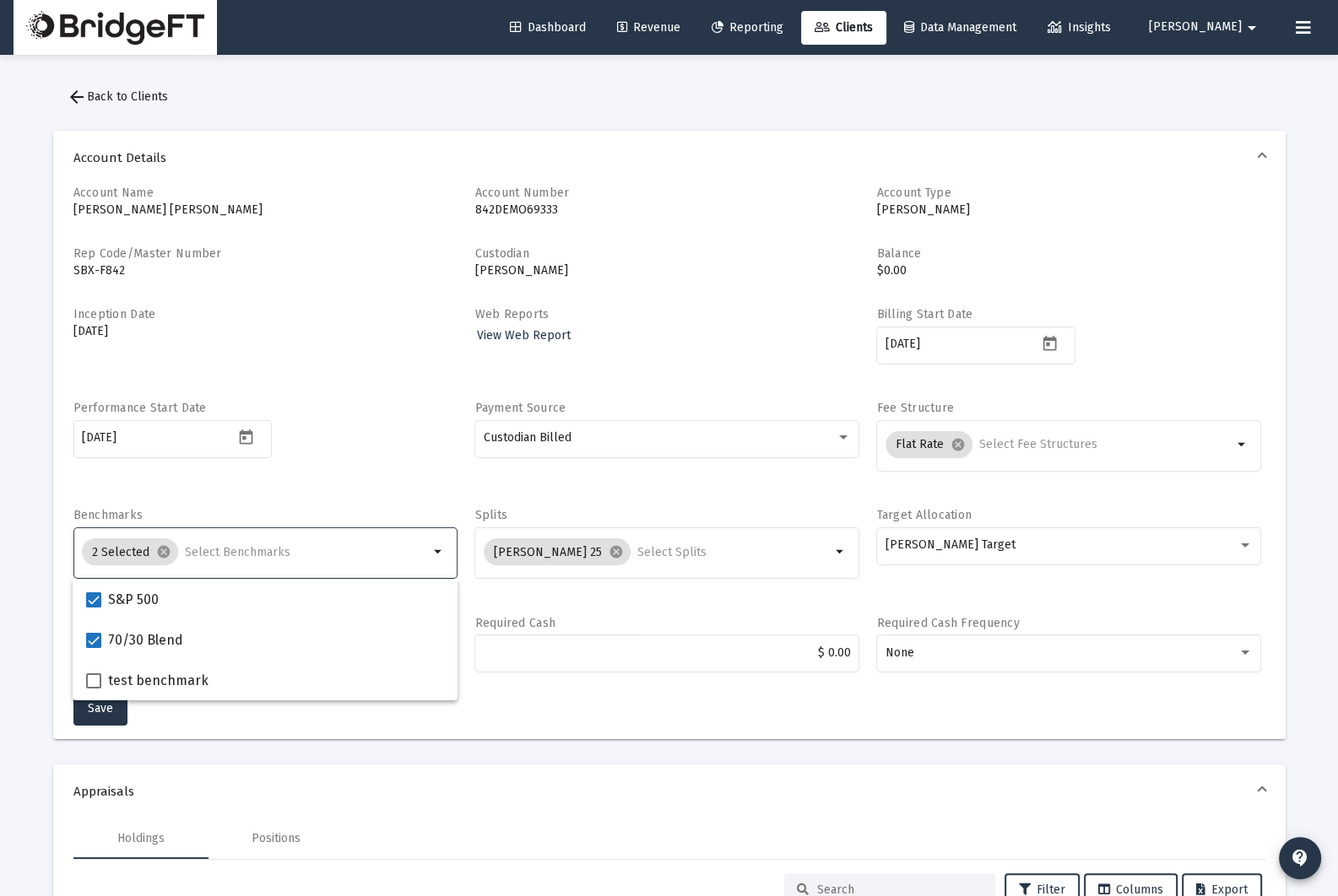
click at [293, 553] on input "Selection" at bounding box center [307, 552] width 244 height 14
click at [996, 529] on div "[PERSON_NAME] Target" at bounding box center [1069, 545] width 368 height 42
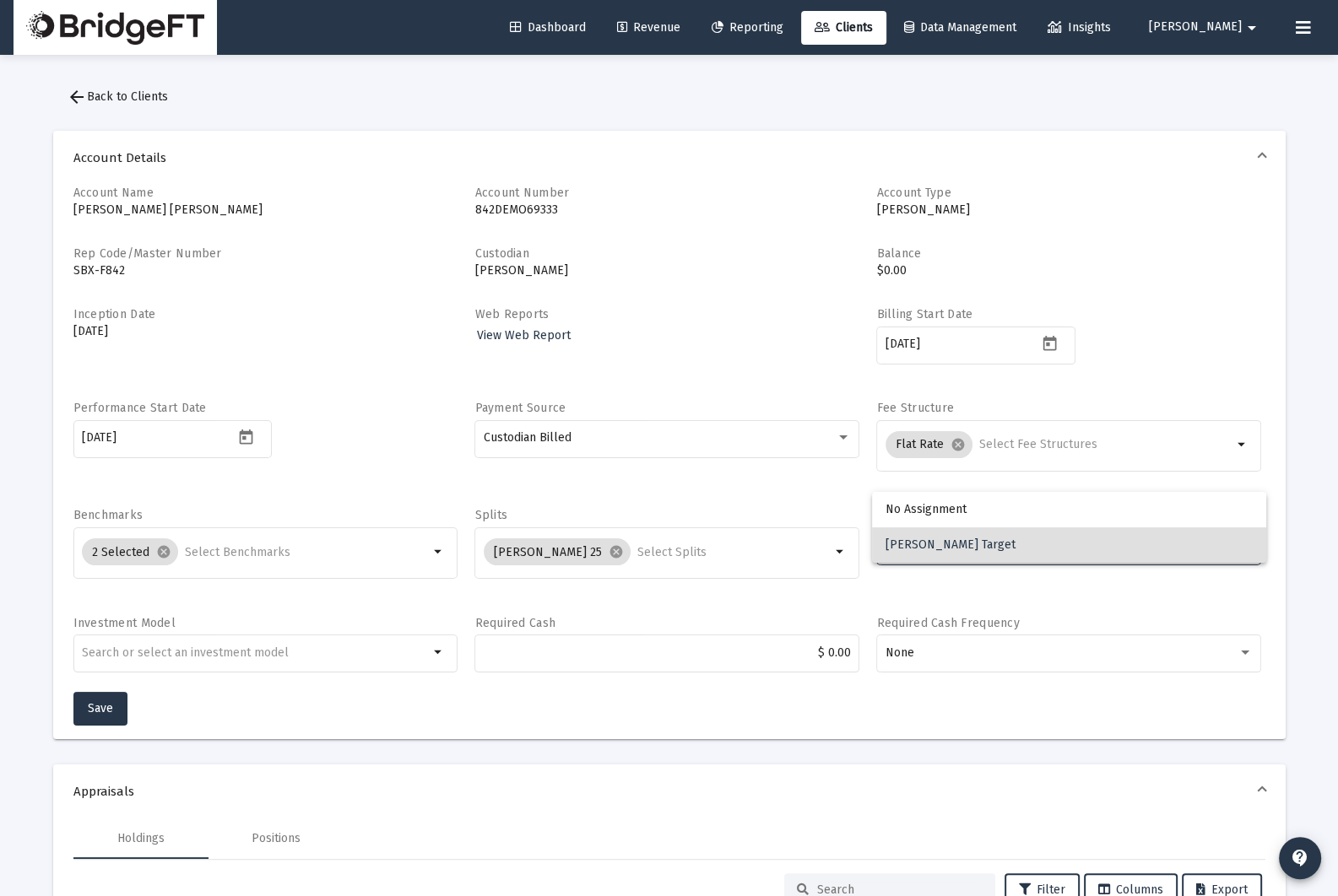
click at [434, 479] on div at bounding box center [669, 448] width 1338 height 896
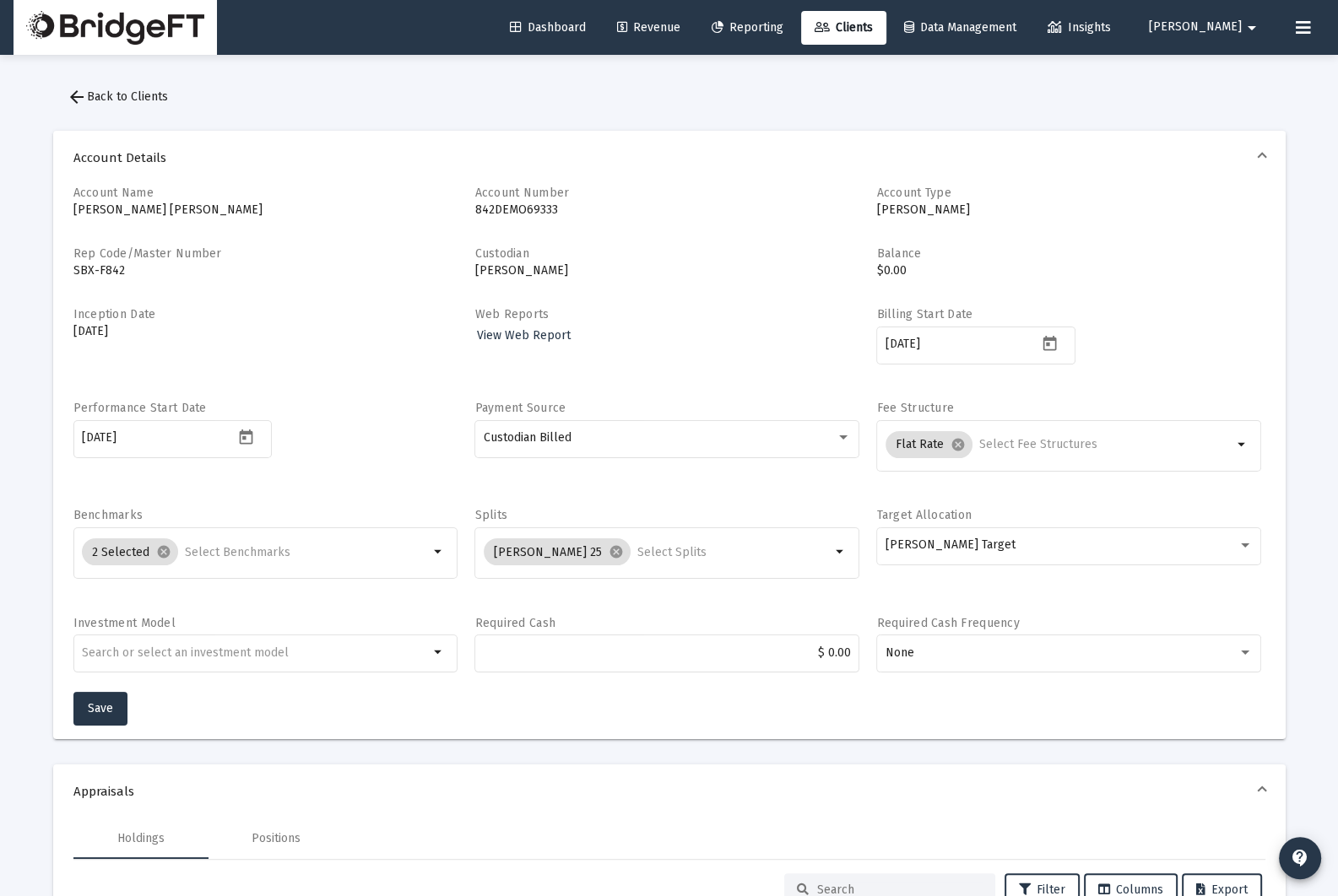
click at [124, 254] on label "Rep Code/Master Number" at bounding box center [148, 253] width 148 height 14
click at [123, 254] on label "Rep Code/Master Number" at bounding box center [148, 253] width 148 height 14
click at [122, 269] on p "SBX-F842" at bounding box center [265, 271] width 385 height 17
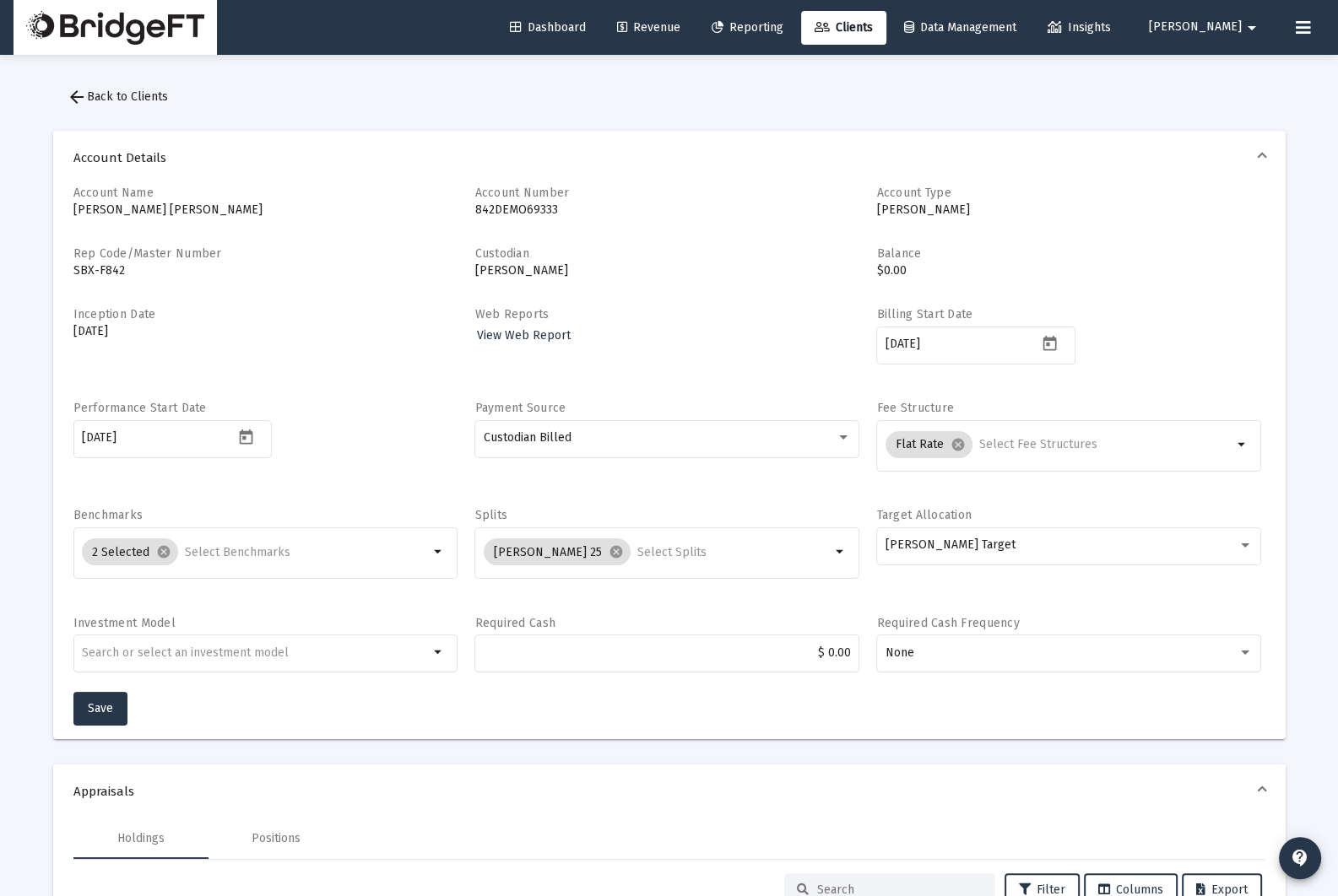
click at [122, 269] on p "SBX-F842" at bounding box center [265, 271] width 385 height 17
drag, startPoint x: 122, startPoint y: 269, endPoint x: 32, endPoint y: 269, distance: 90.0
click at [81, 95] on mat-icon "arrow_back" at bounding box center [77, 97] width 20 height 20
